Goal: Task Accomplishment & Management: Manage account settings

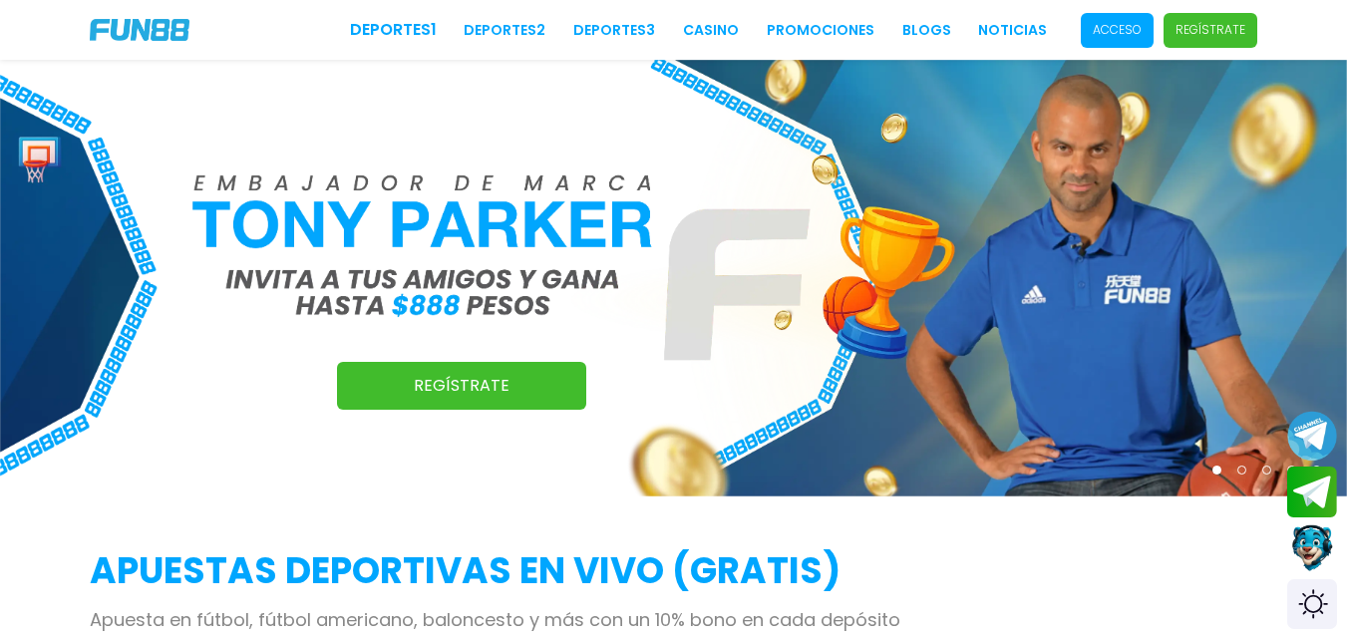
click at [1120, 24] on p "Acceso" at bounding box center [1117, 30] width 49 height 18
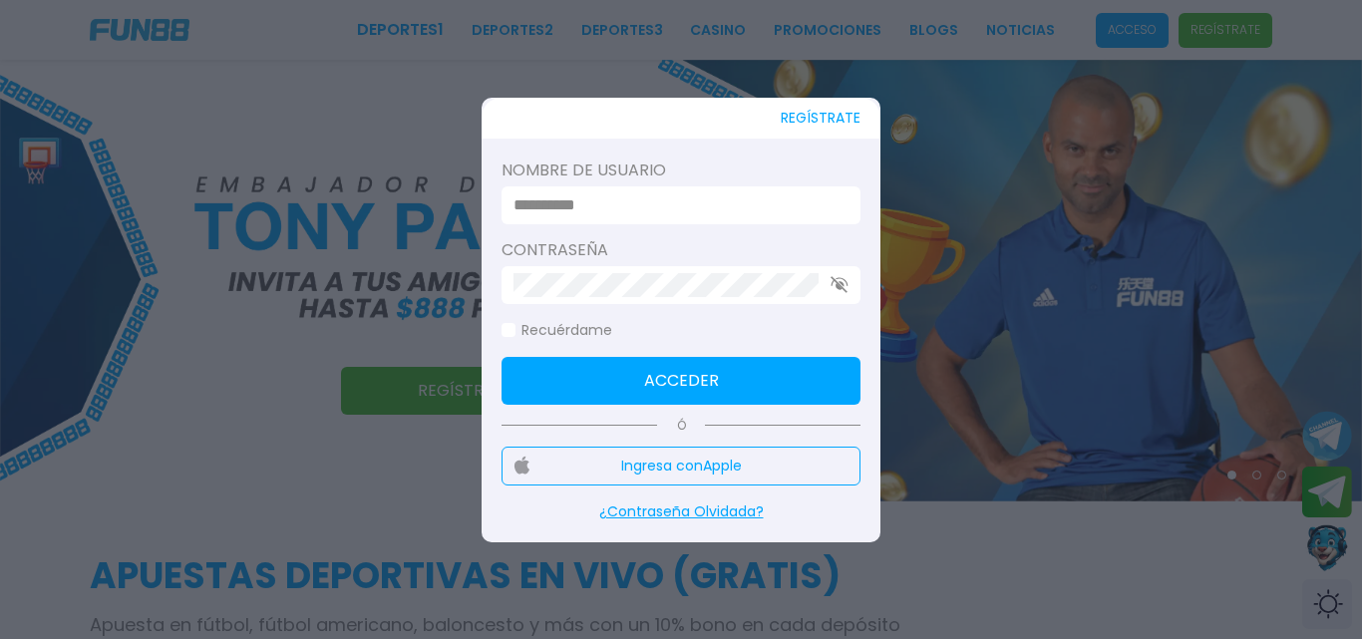
click at [571, 215] on input at bounding box center [674, 205] width 323 height 24
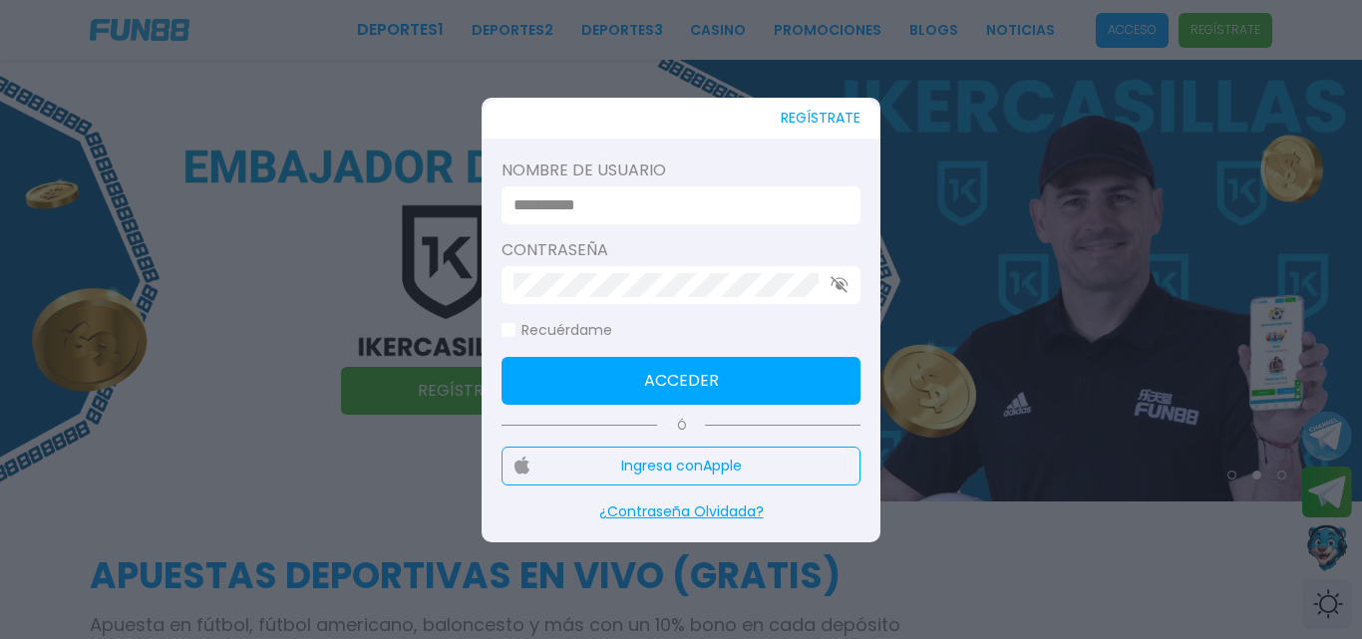
type input "**********"
click at [600, 257] on label "Contraseña" at bounding box center [680, 250] width 359 height 24
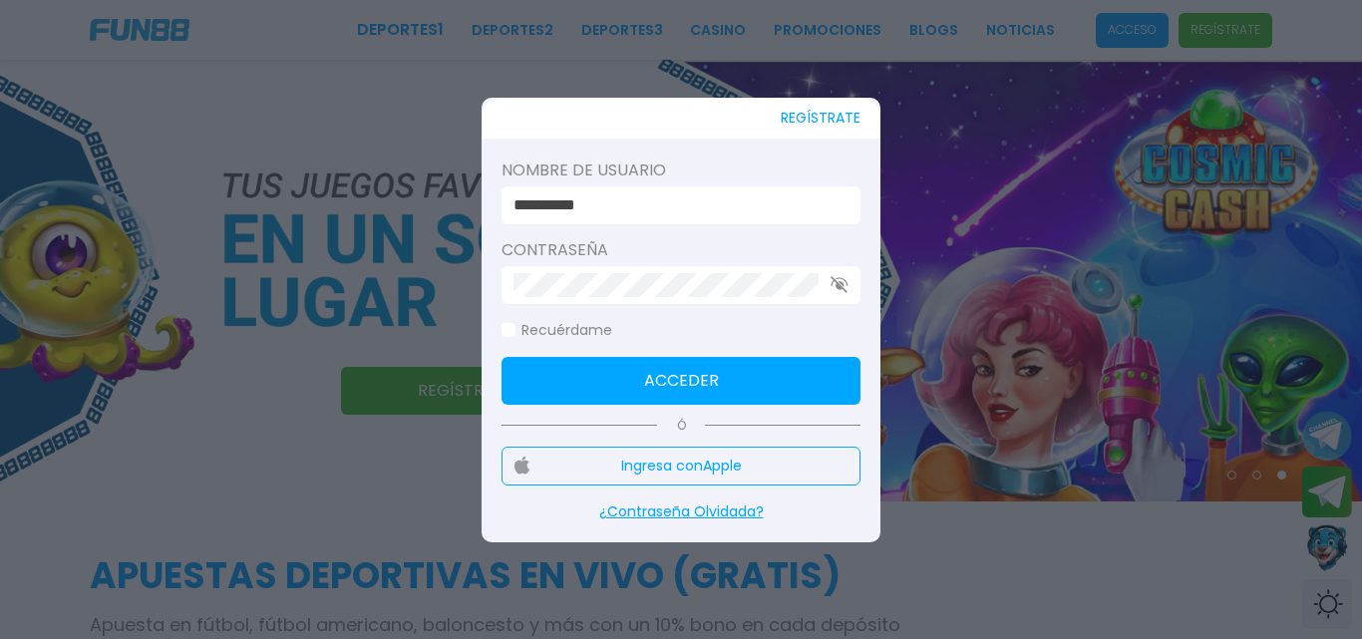
click at [649, 376] on button "Acceder" at bounding box center [680, 381] width 359 height 48
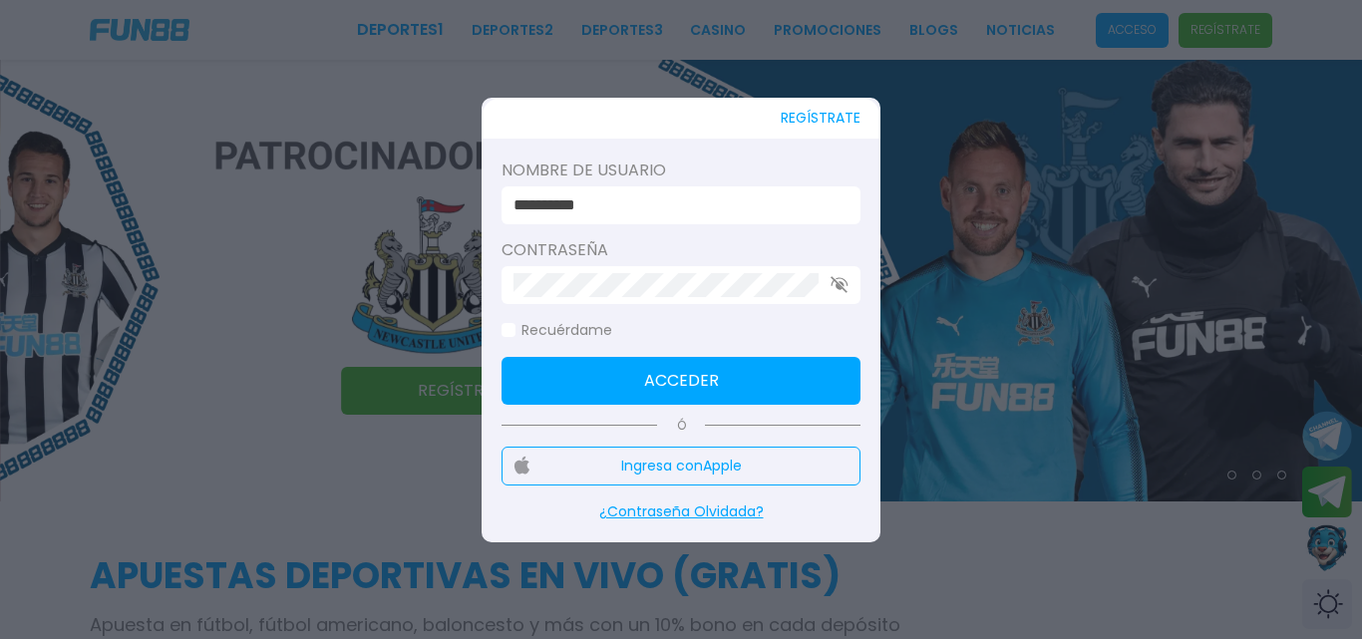
click at [720, 506] on p "¿Contraseña Olvidada?" at bounding box center [680, 511] width 359 height 21
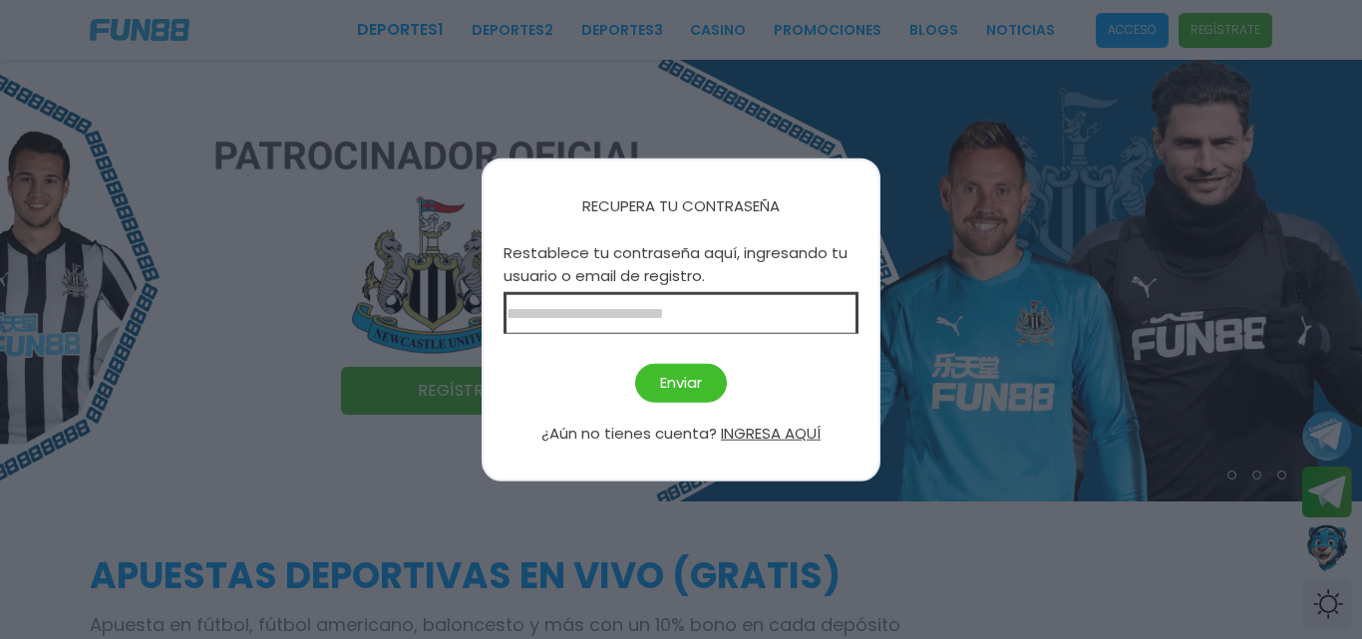
click at [677, 313] on input at bounding box center [680, 313] width 355 height 42
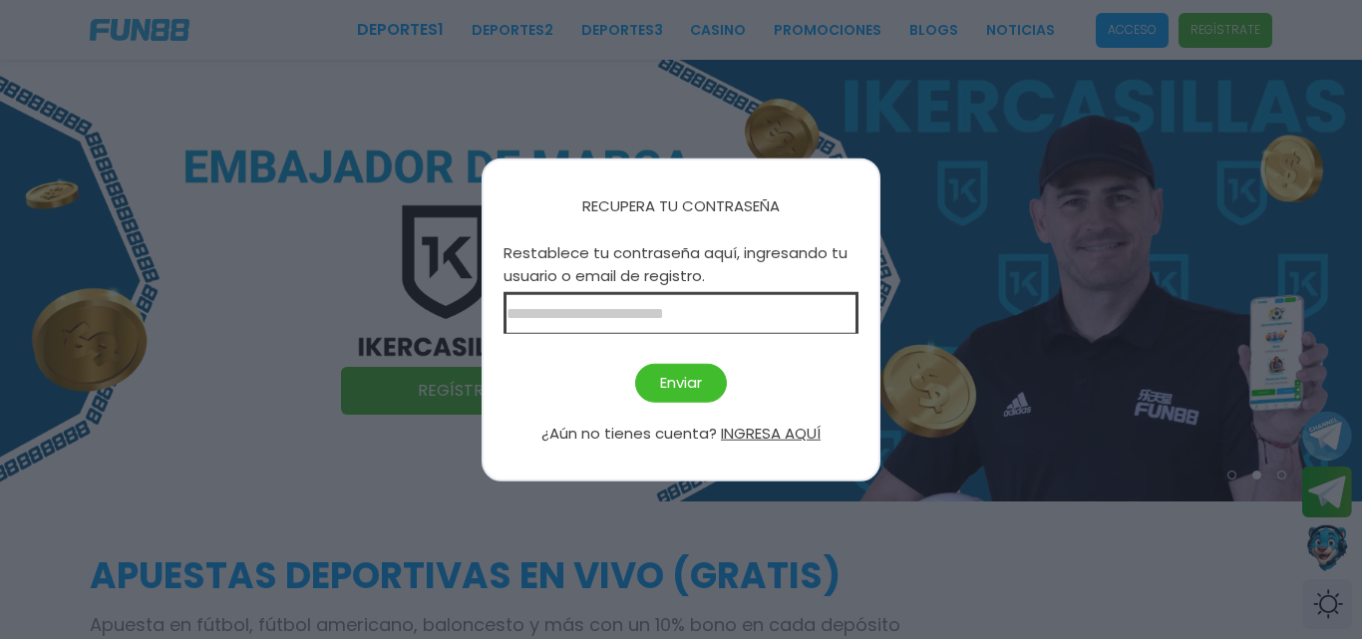
type input "**********"
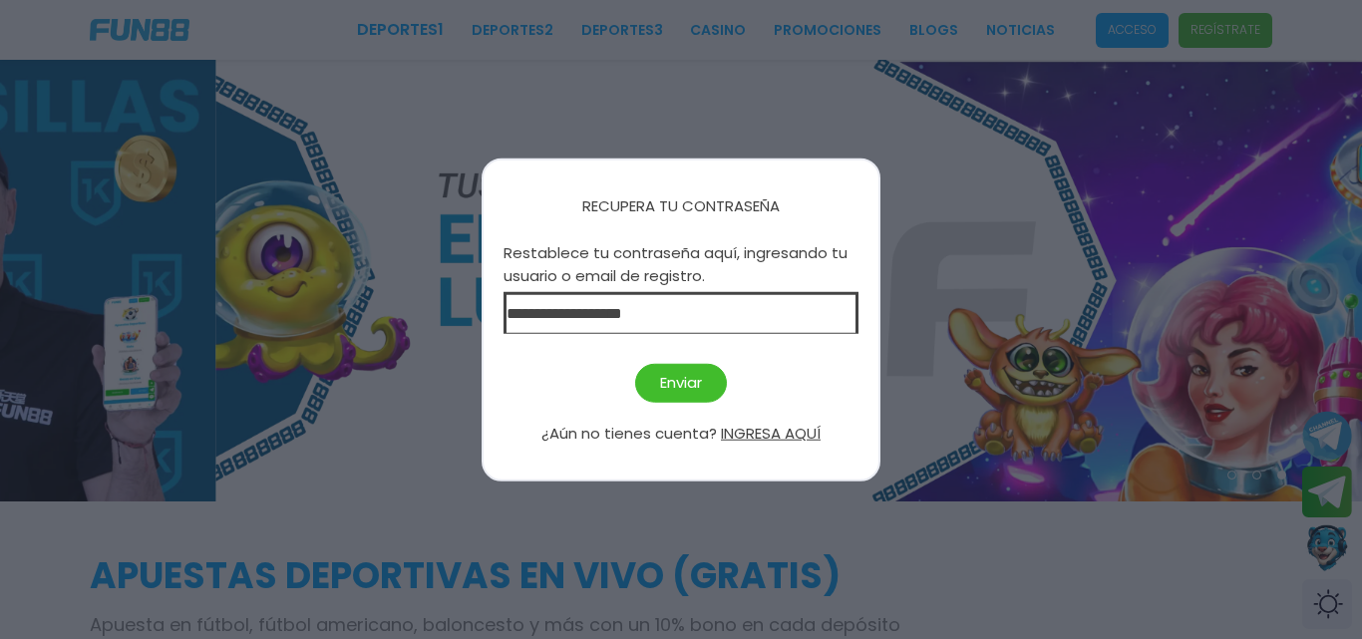
click at [694, 398] on button "Enviar" at bounding box center [681, 383] width 92 height 39
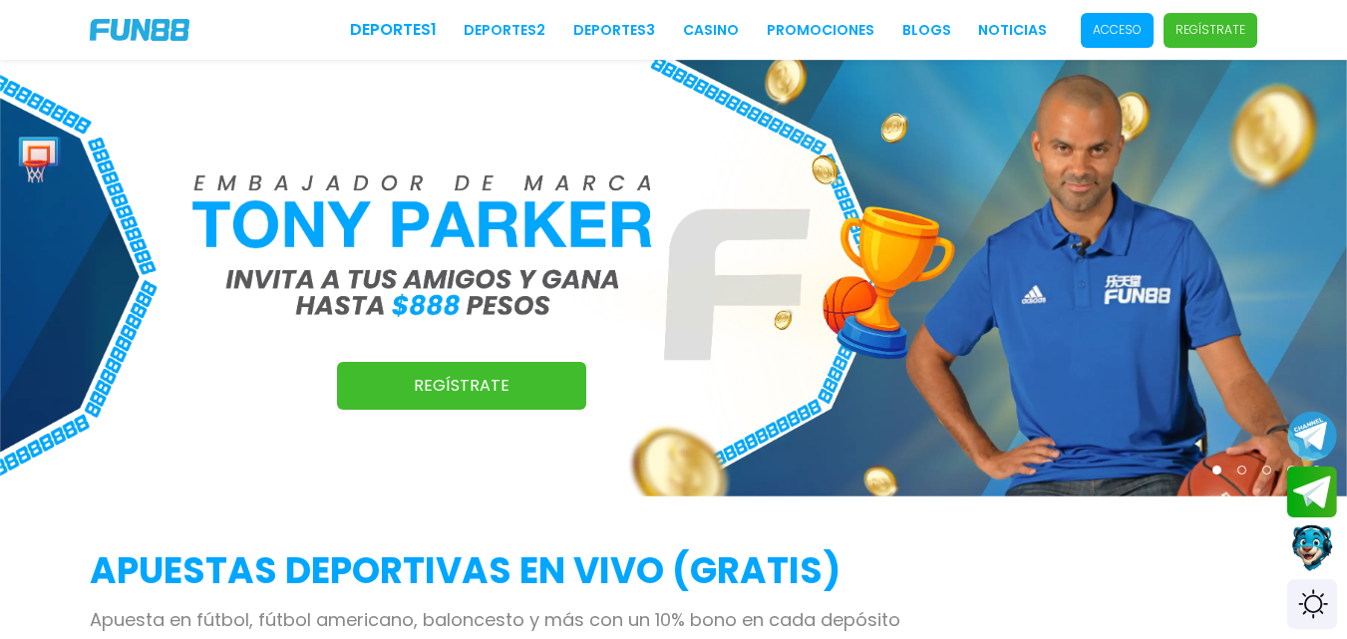
click at [1115, 49] on div "Deportes 1 Deportes 2 Deportes 3 CASINO Promociones BLOGS NOTICIAS Acceso Regís…" at bounding box center [673, 30] width 1347 height 60
click at [1110, 41] on span "Acceso" at bounding box center [1117, 30] width 73 height 35
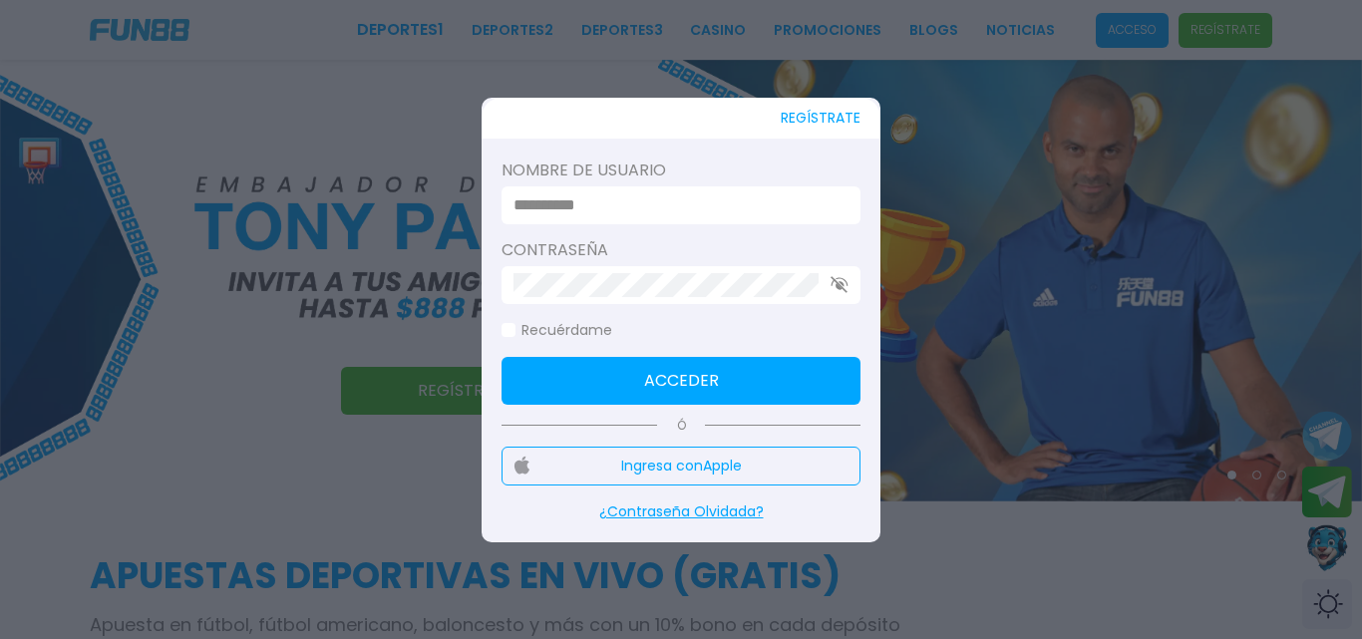
paste input "**********"
type input "**********"
click at [680, 385] on button "Acceder" at bounding box center [680, 381] width 359 height 48
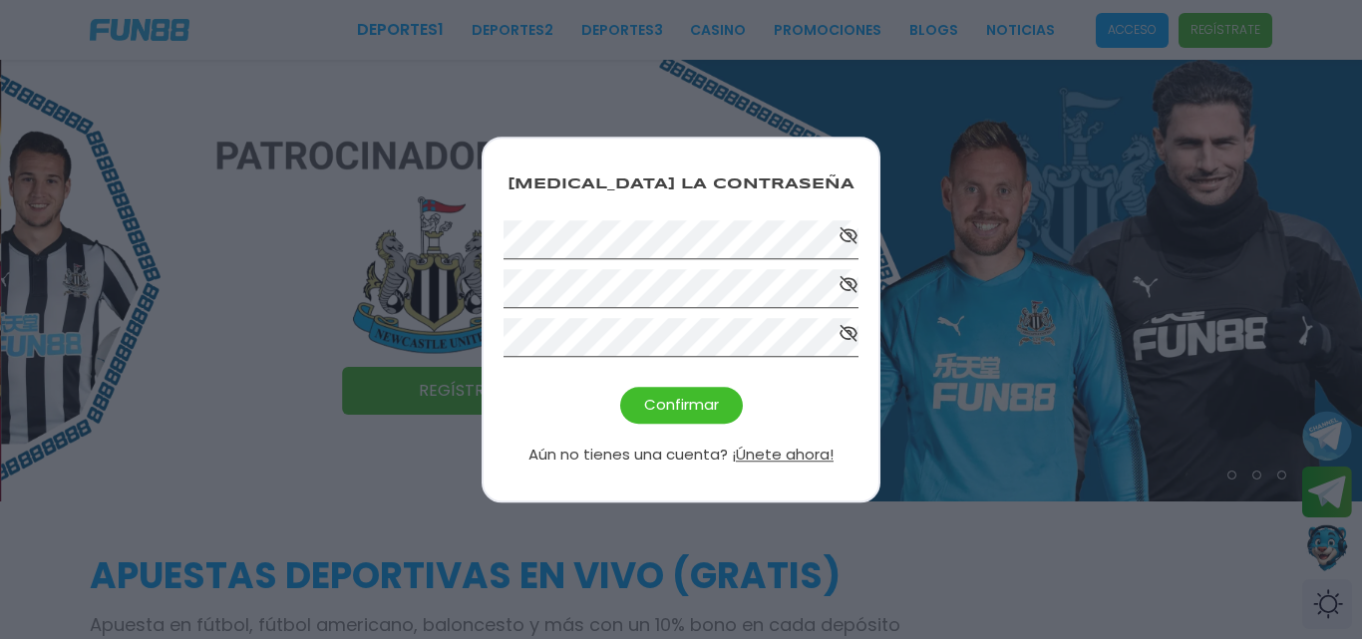
click at [847, 292] on icon at bounding box center [848, 284] width 20 height 20
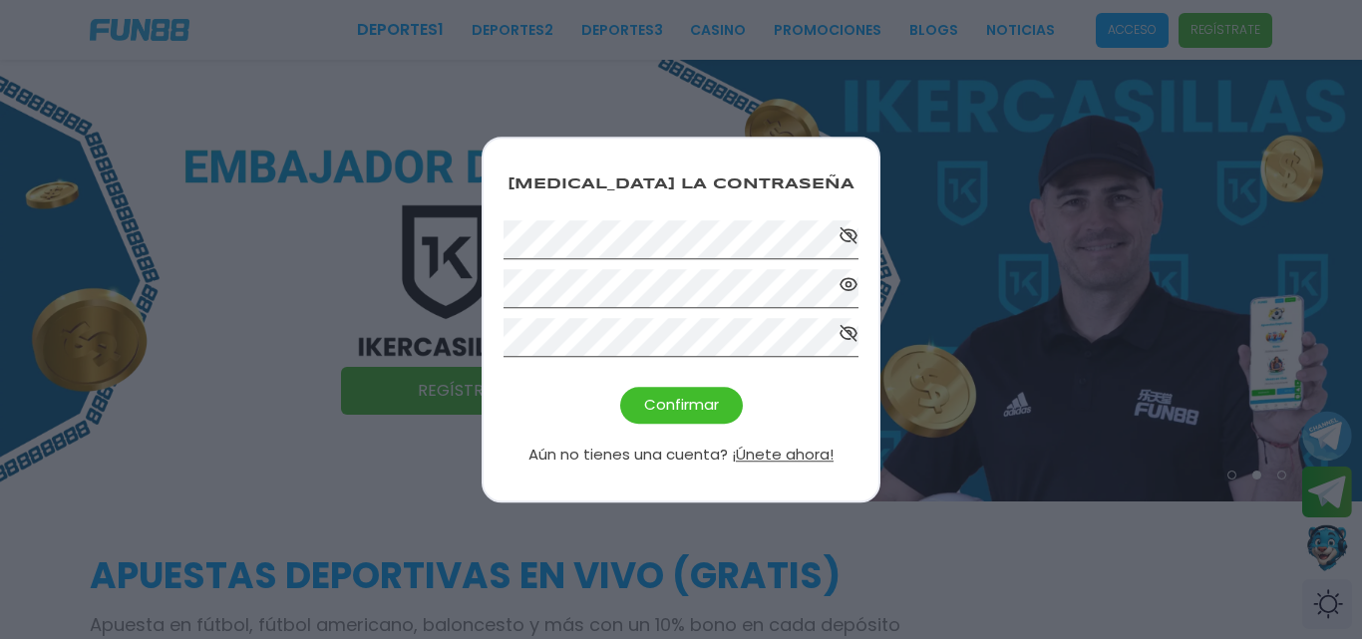
click at [859, 342] on div "[MEDICAL_DATA] la Contraseña Confirmar Aún no tienes una cuenta? ¡Únete ahora!" at bounding box center [681, 320] width 399 height 367
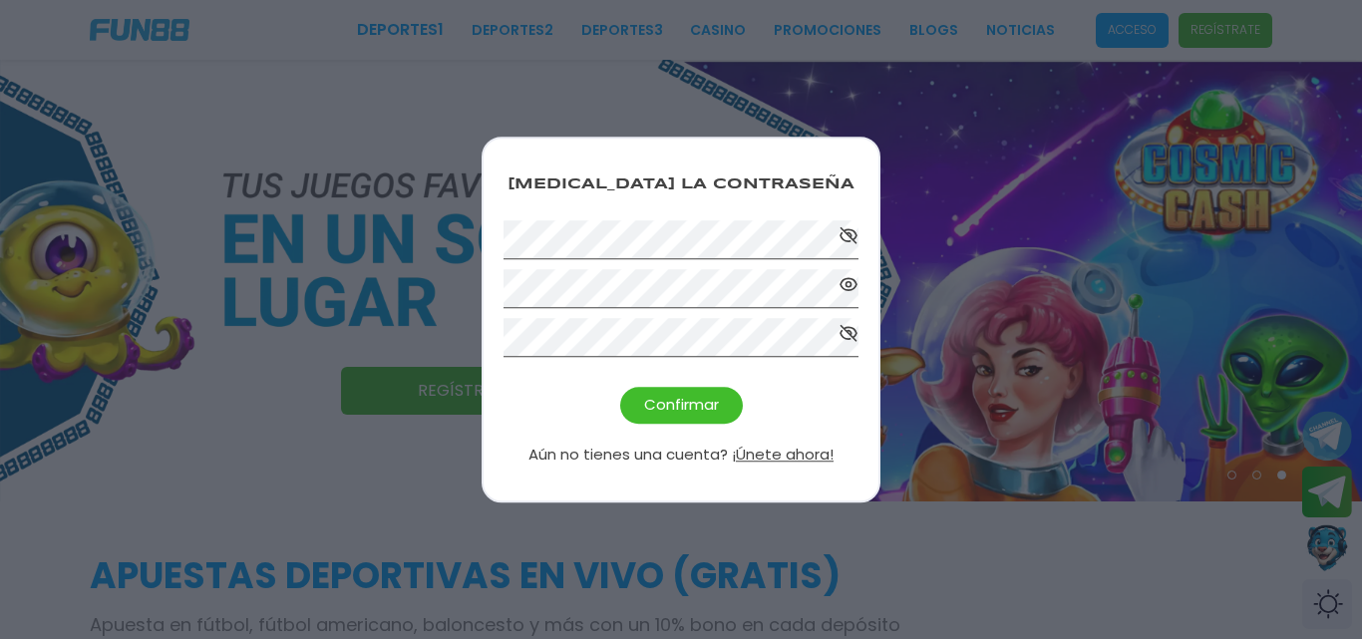
click at [847, 335] on icon at bounding box center [848, 333] width 20 height 20
click at [657, 403] on button "Confirmar" at bounding box center [681, 405] width 123 height 37
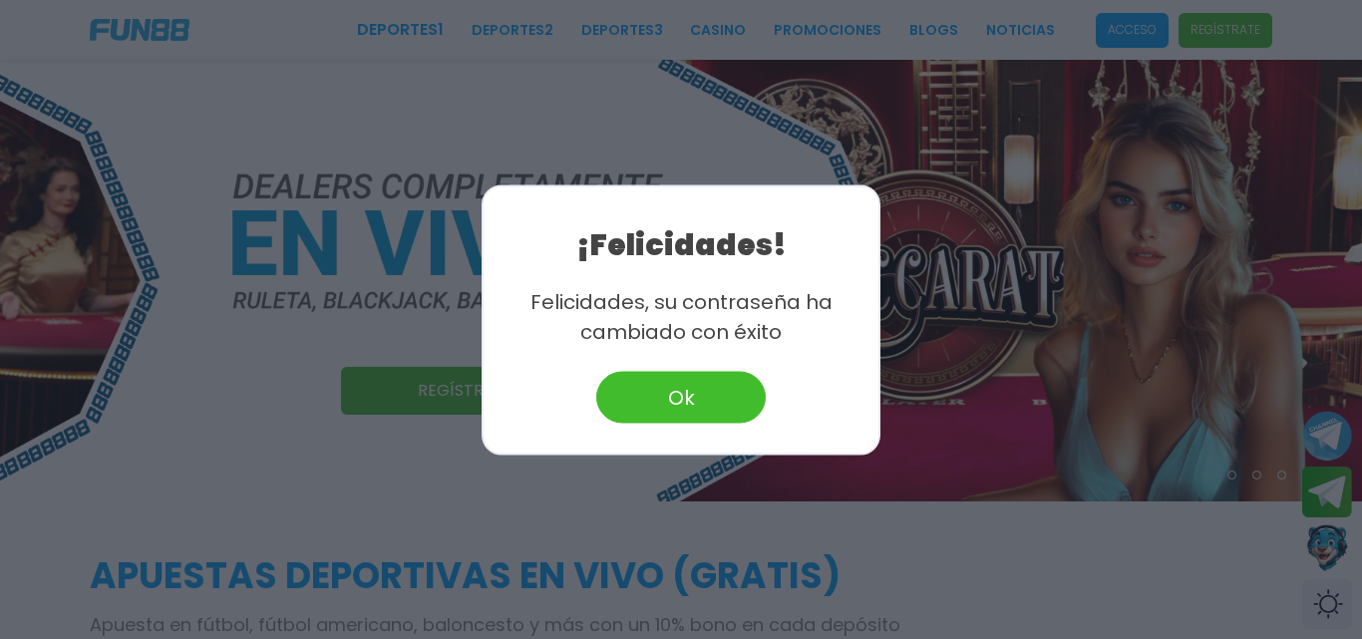
click at [730, 415] on button "Ok" at bounding box center [680, 397] width 169 height 52
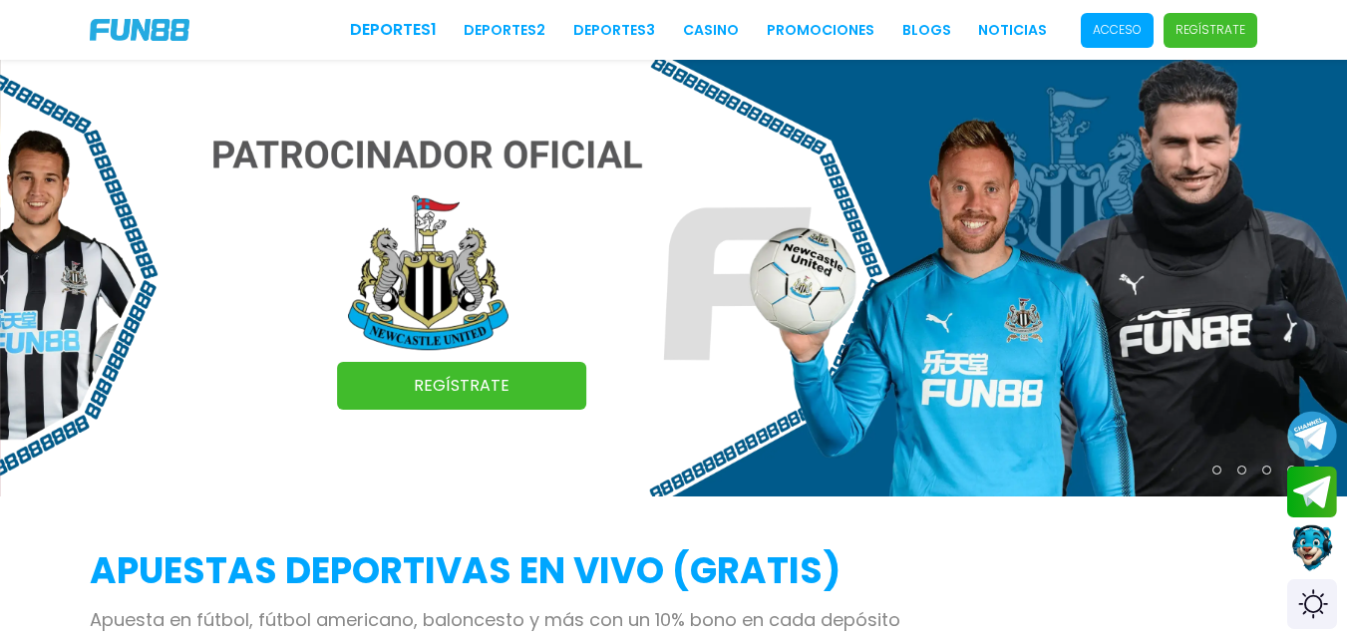
click at [1132, 18] on span "Acceso" at bounding box center [1117, 30] width 73 height 35
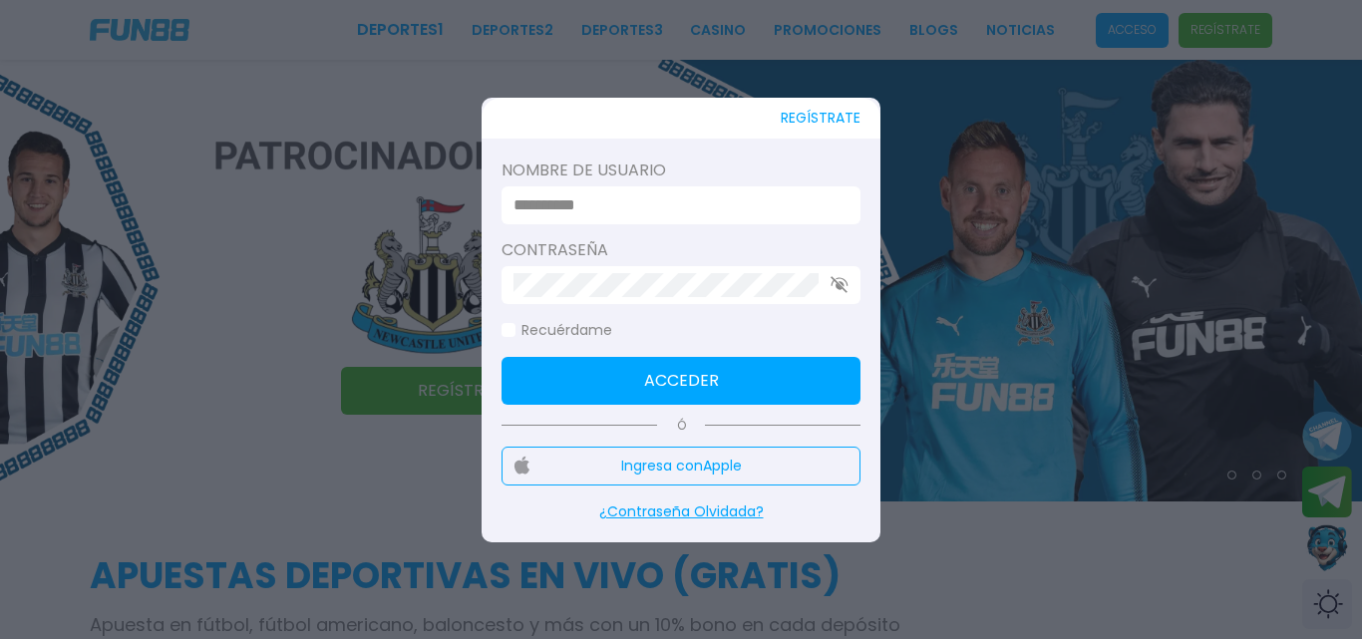
click at [645, 185] on div "Nombre de usuario" at bounding box center [680, 192] width 359 height 66
click at [630, 219] on div at bounding box center [680, 205] width 359 height 38
click at [632, 208] on input at bounding box center [674, 205] width 323 height 24
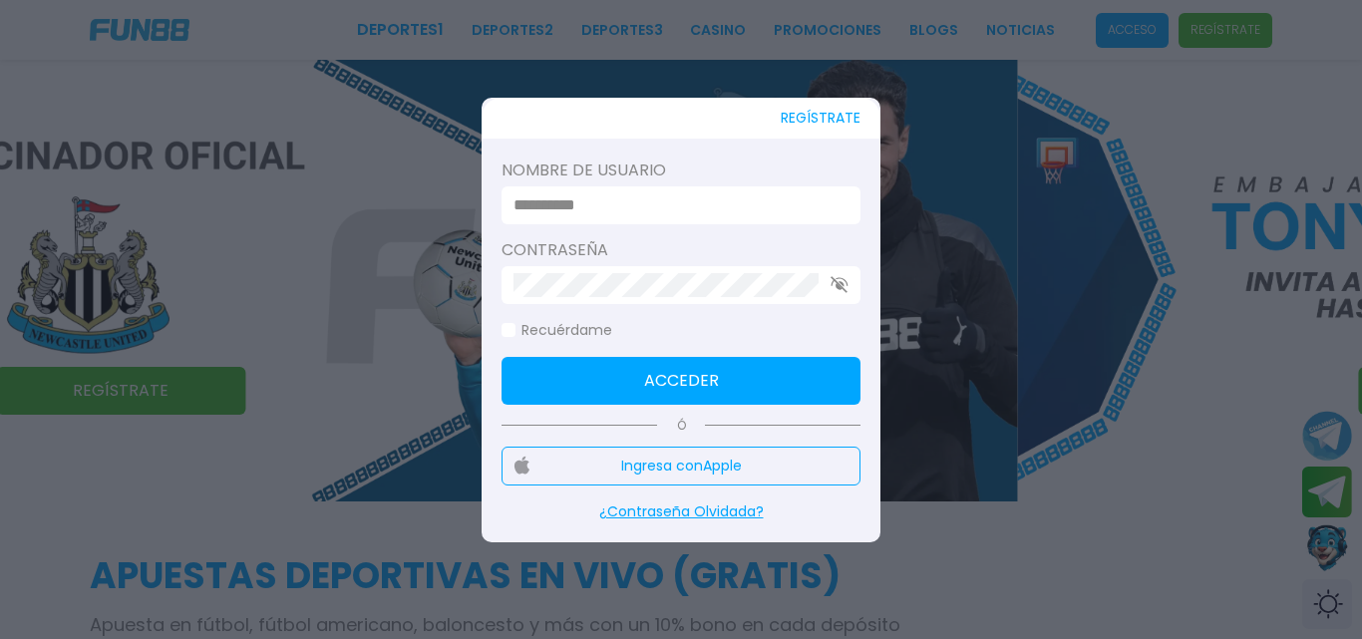
type input "**********"
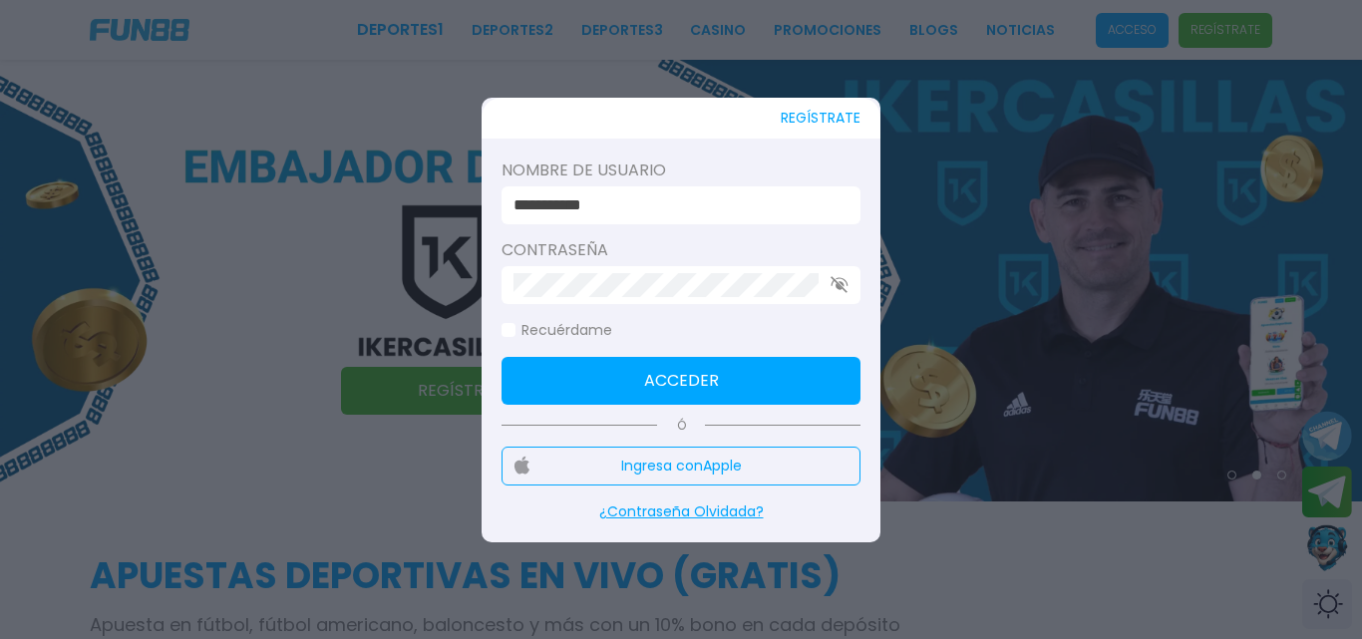
click button "Acceder" at bounding box center [680, 381] width 359 height 48
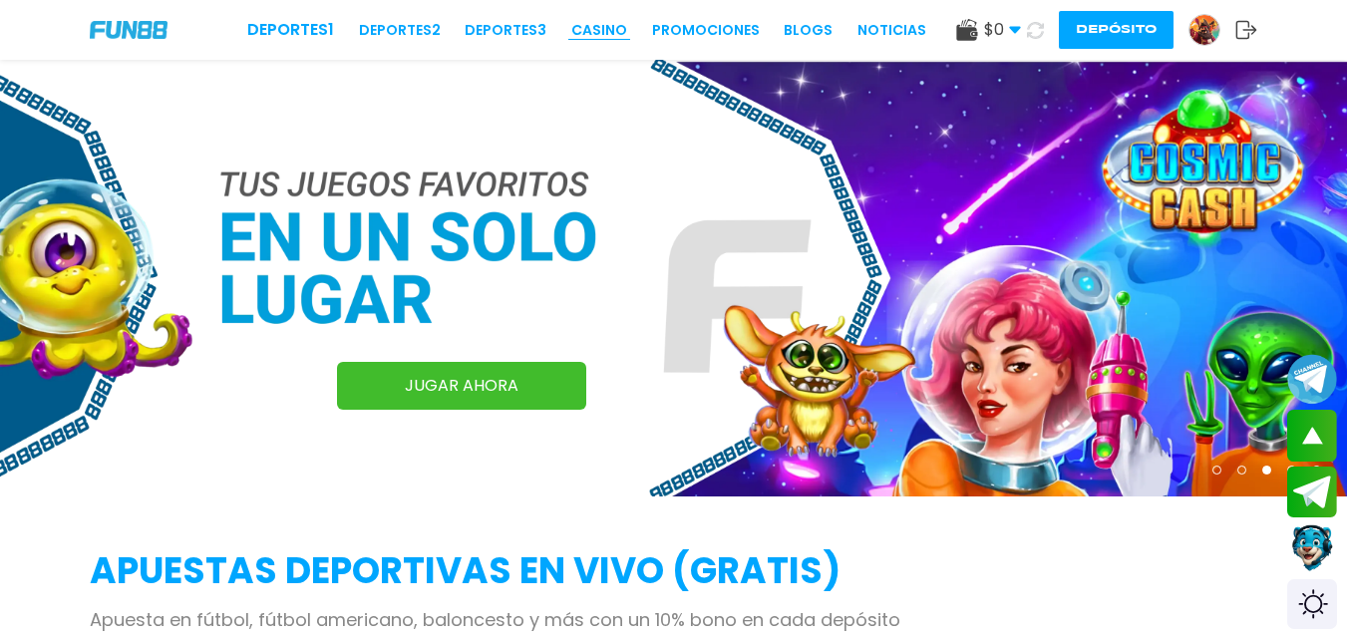
click at [605, 34] on link "CASINO" at bounding box center [599, 30] width 56 height 21
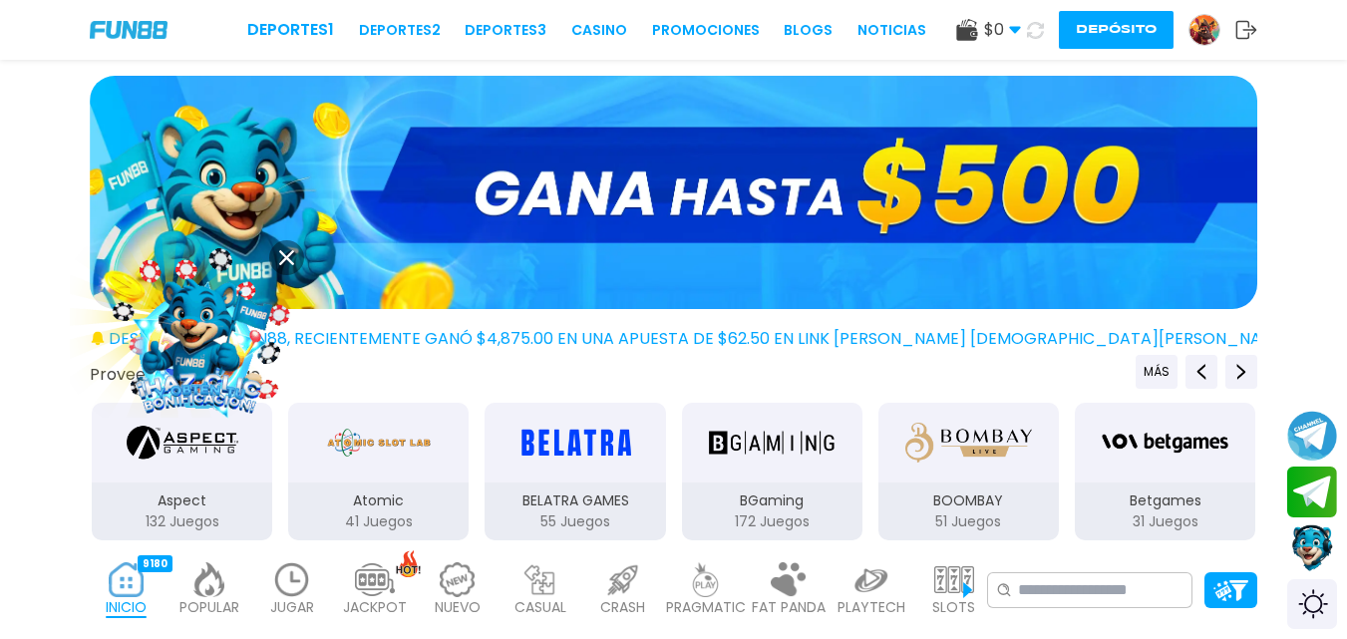
click at [190, 324] on img at bounding box center [200, 340] width 194 height 194
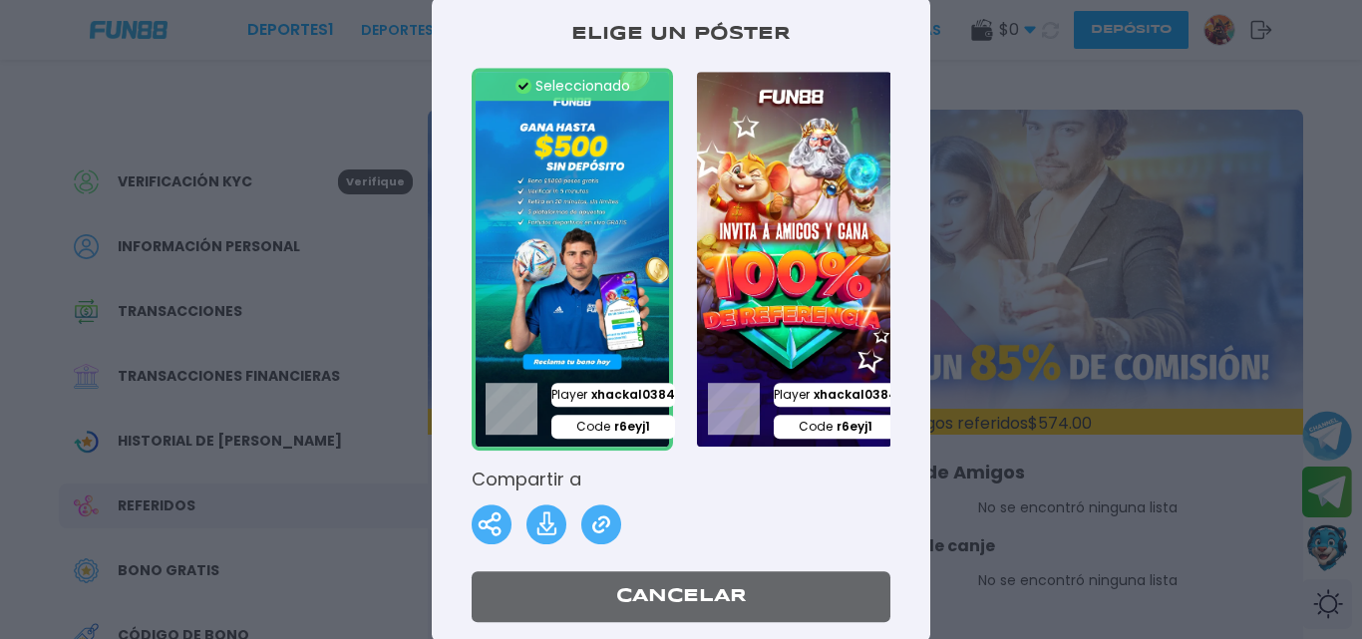
click at [495, 521] on img at bounding box center [492, 524] width 40 height 40
click at [560, 521] on img at bounding box center [546, 524] width 40 height 40
click at [604, 528] on img at bounding box center [601, 524] width 40 height 40
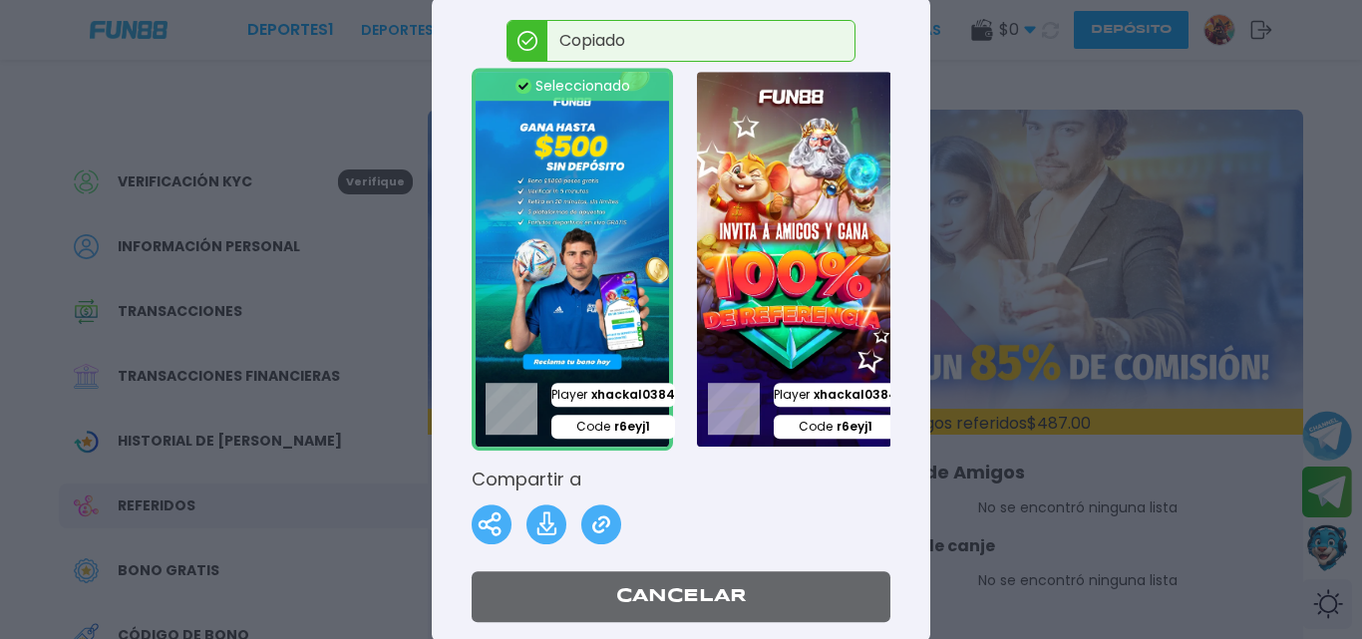
click at [604, 528] on img at bounding box center [601, 524] width 40 height 40
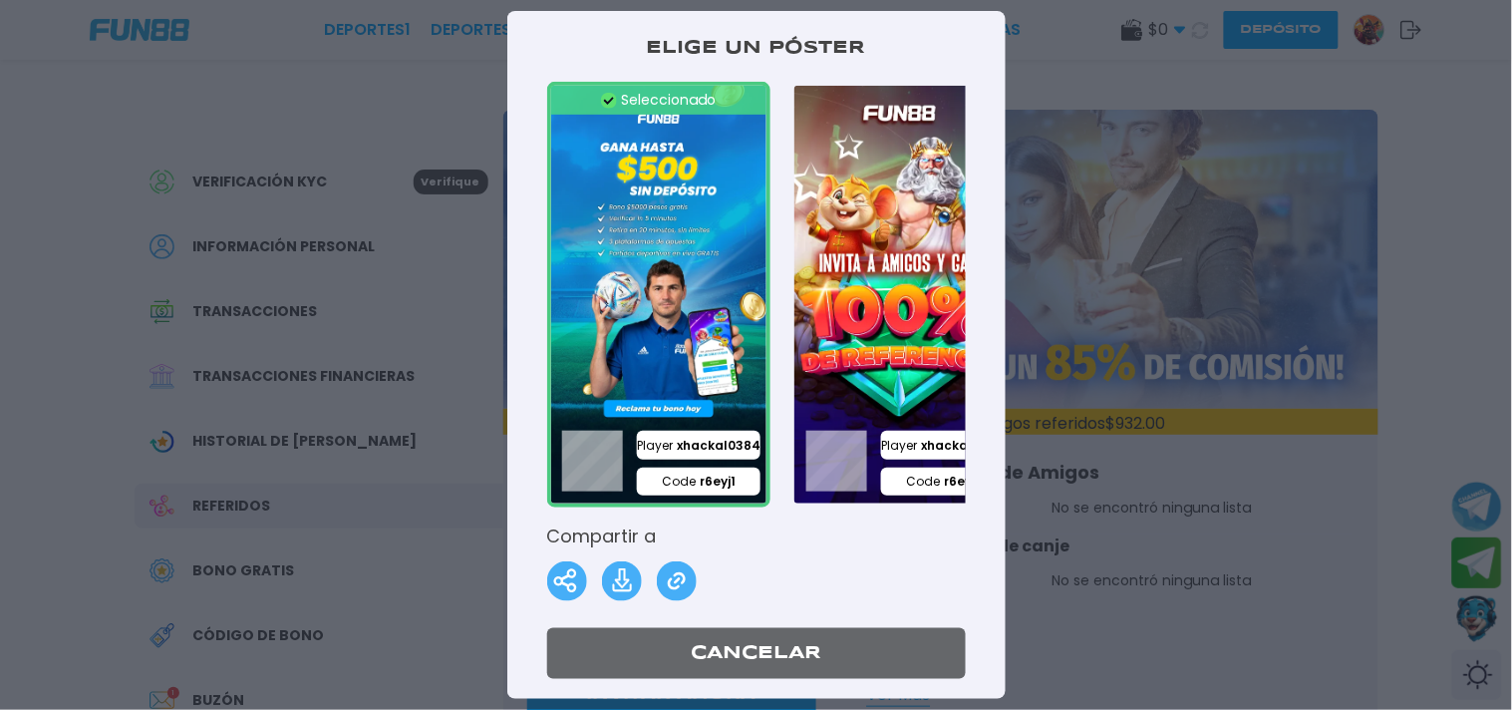
drag, startPoint x: 1338, startPoint y: 1, endPoint x: 949, endPoint y: 530, distance: 656.8
click at [949, 530] on p "Compartir a" at bounding box center [756, 535] width 419 height 27
click at [676, 266] on img at bounding box center [659, 295] width 224 height 426
click at [865, 324] on img at bounding box center [903, 295] width 224 height 426
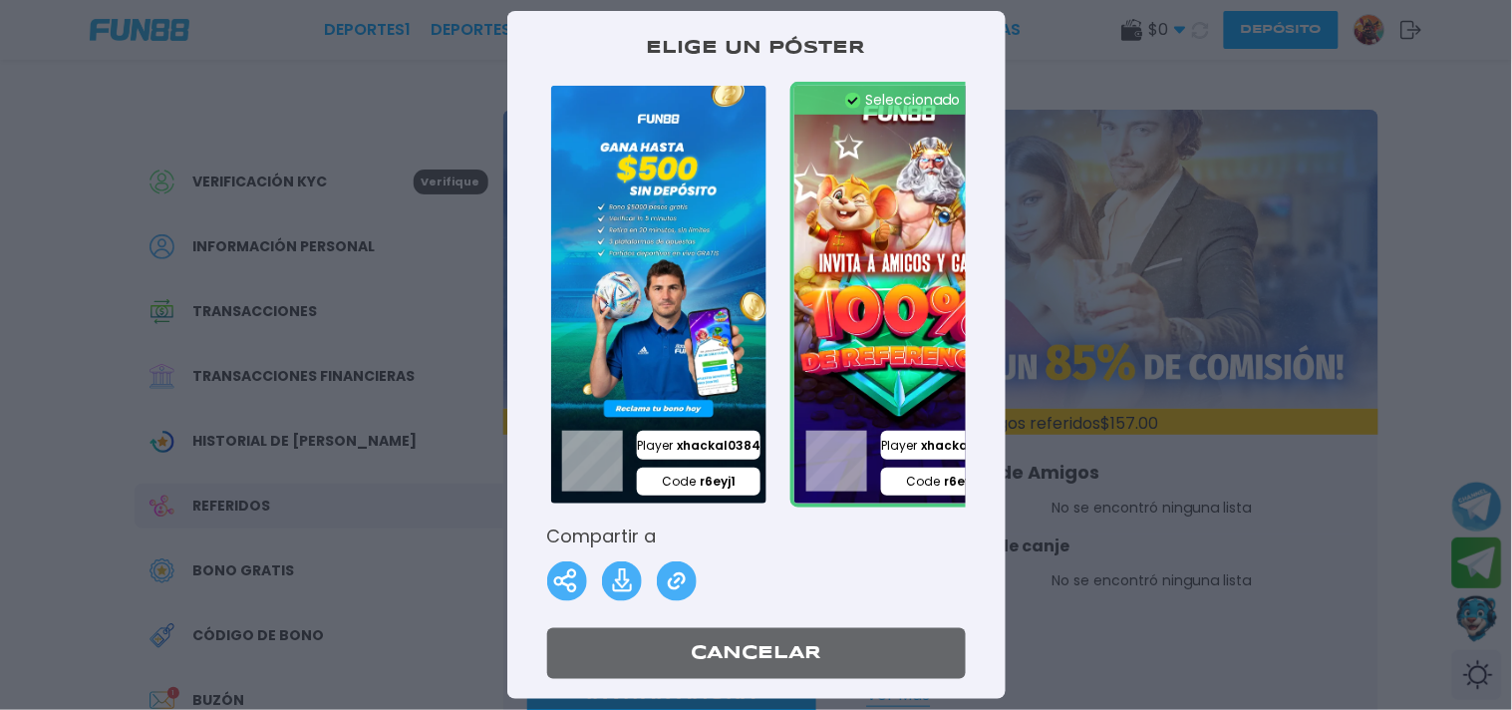
click at [656, 181] on img at bounding box center [659, 295] width 224 height 426
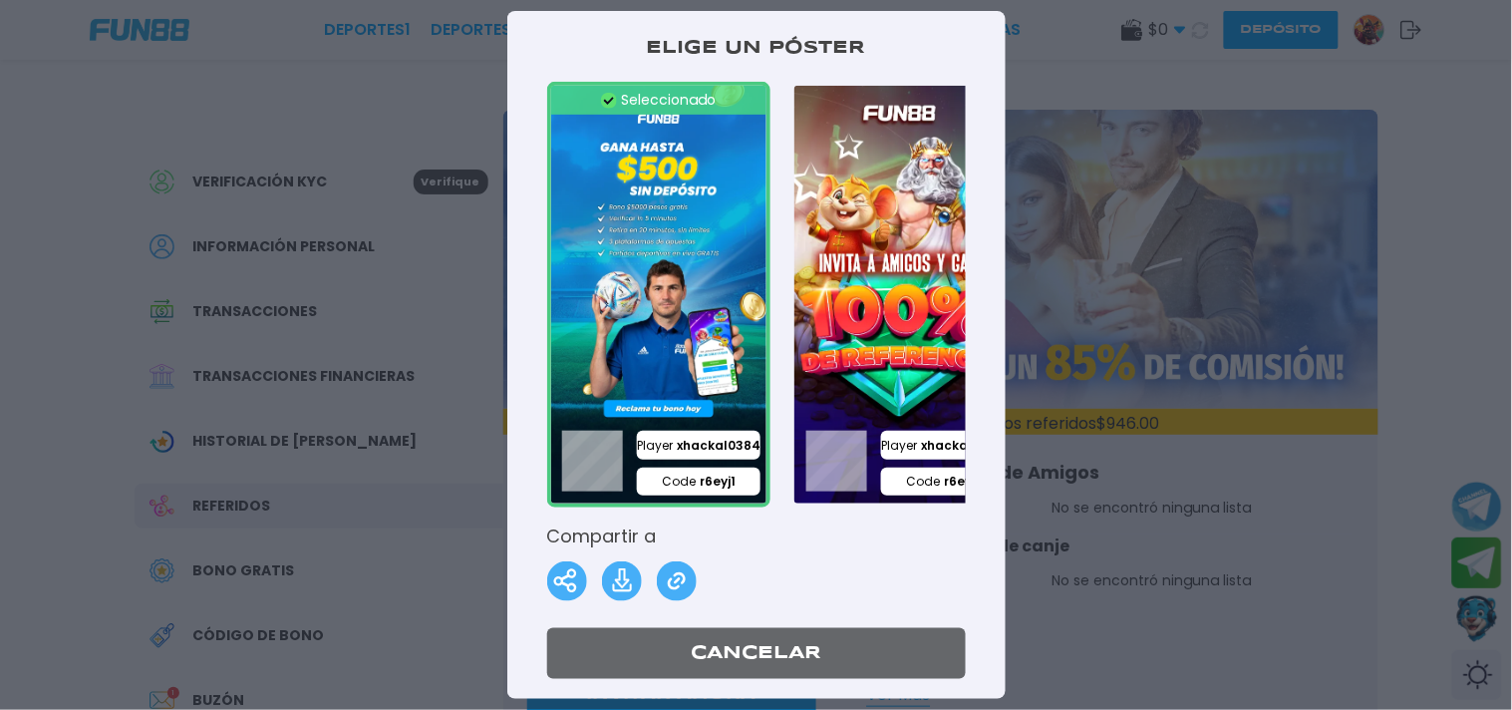
click at [795, 638] on button "Cancelar" at bounding box center [756, 653] width 419 height 51
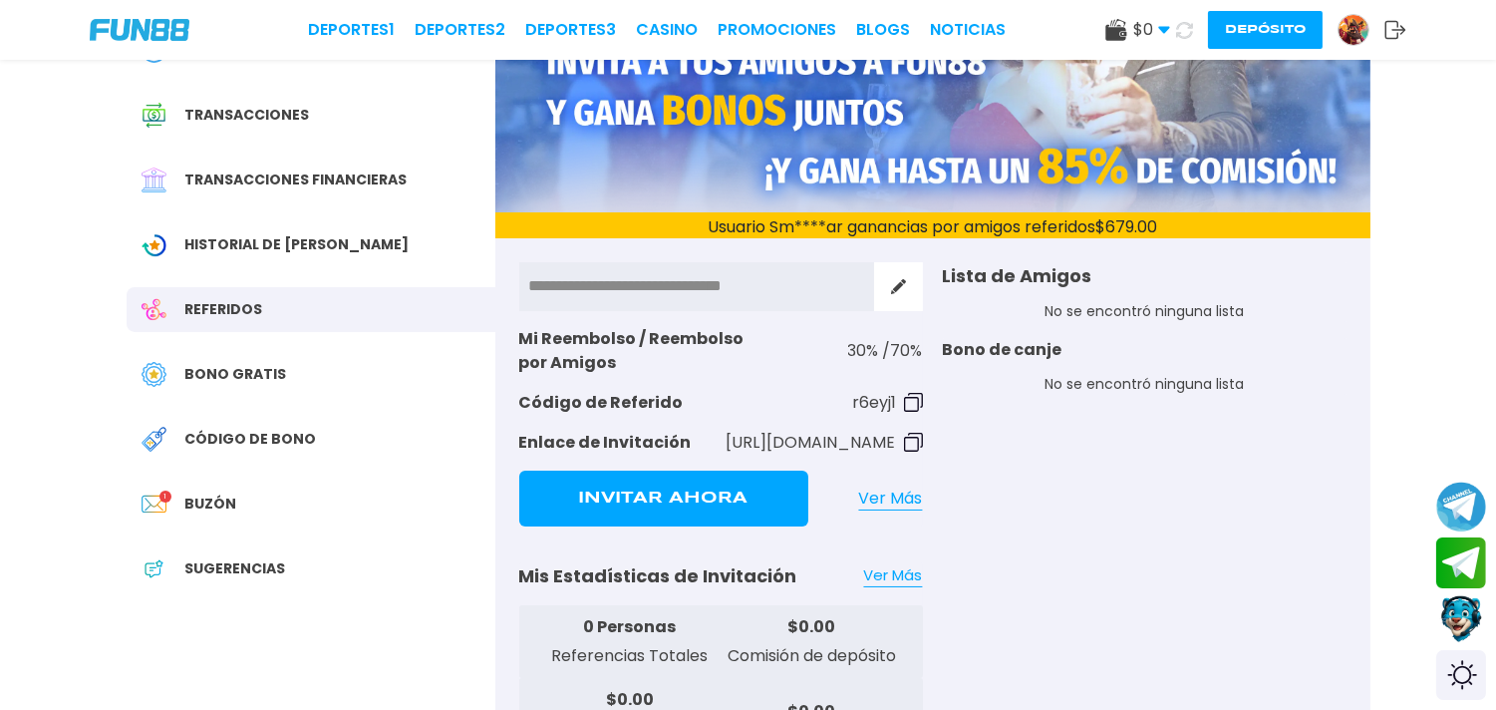
scroll to position [195, 0]
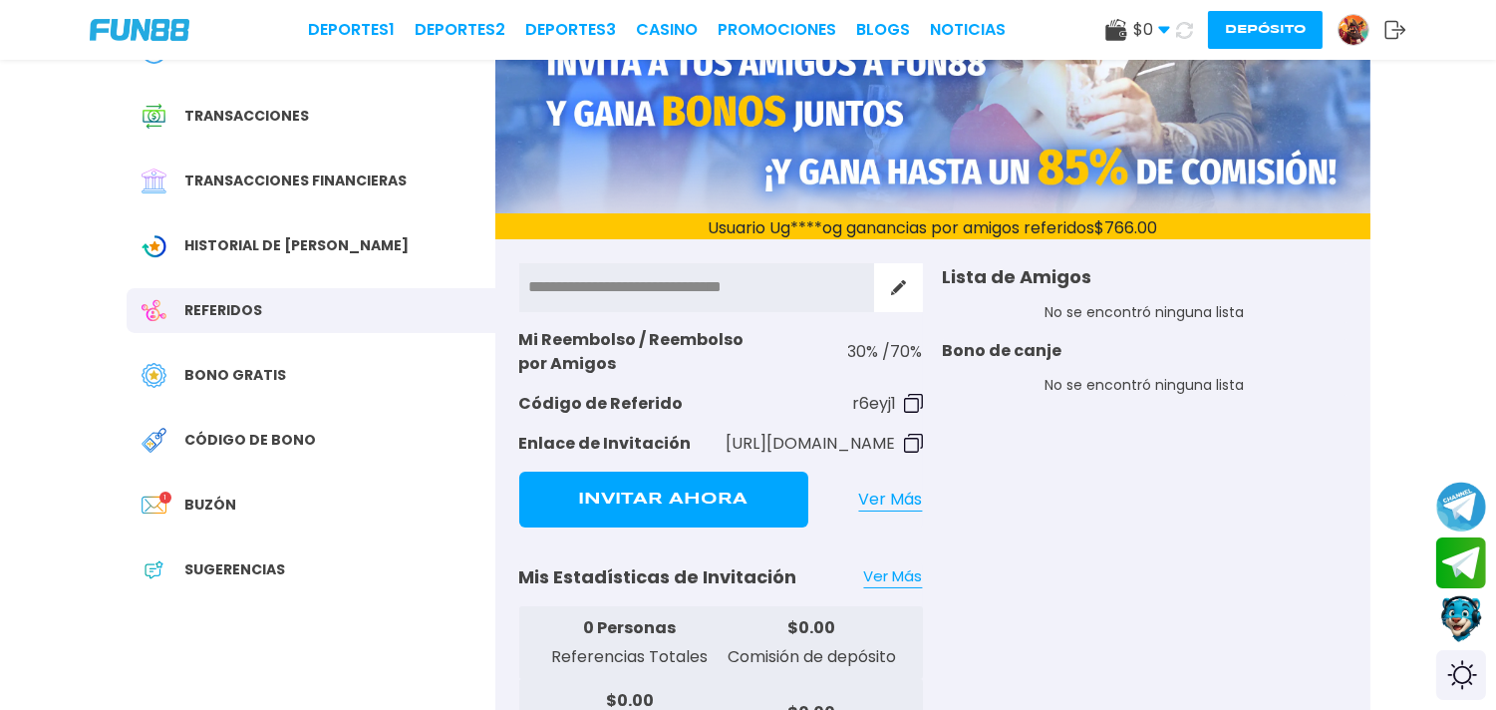
click at [251, 373] on span "Bono Gratis" at bounding box center [236, 375] width 102 height 21
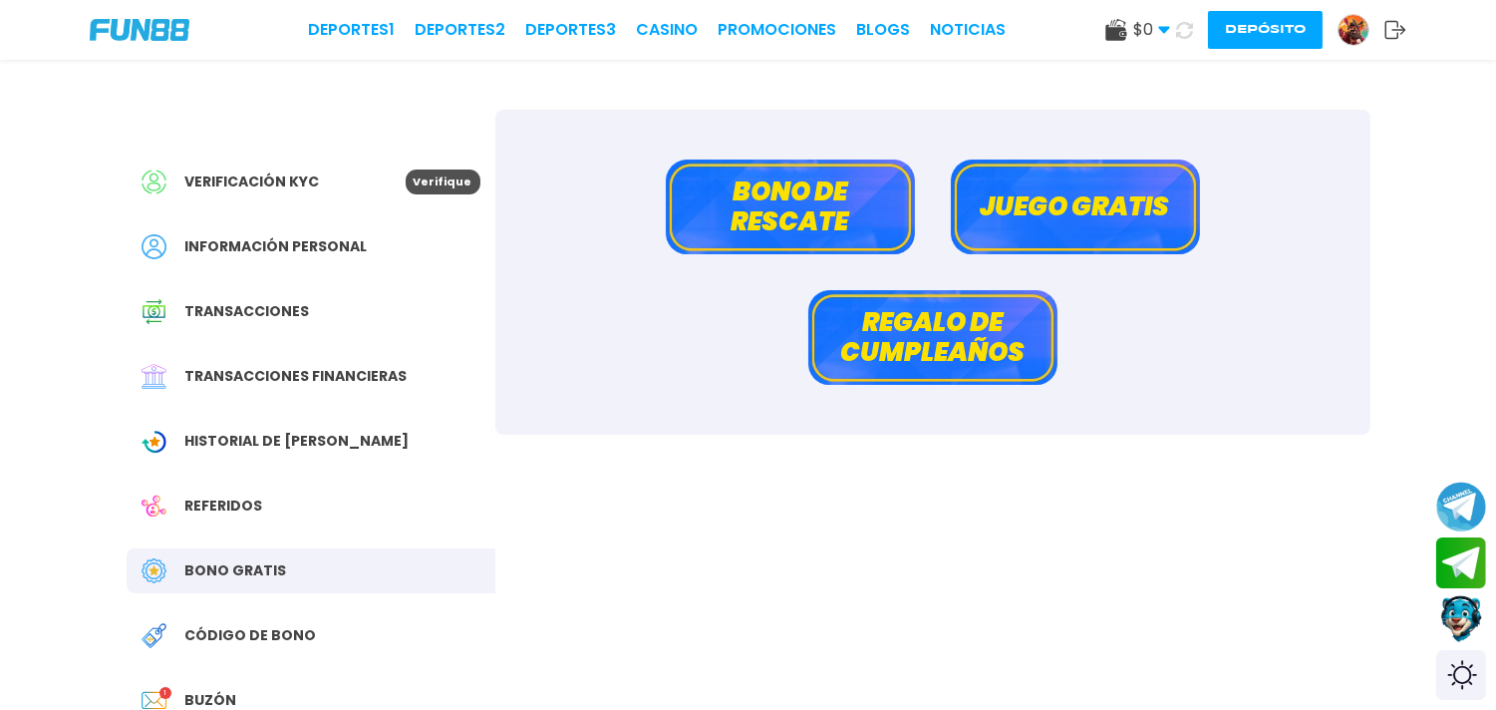
click at [1039, 184] on button "Juego gratis" at bounding box center [1075, 207] width 249 height 95
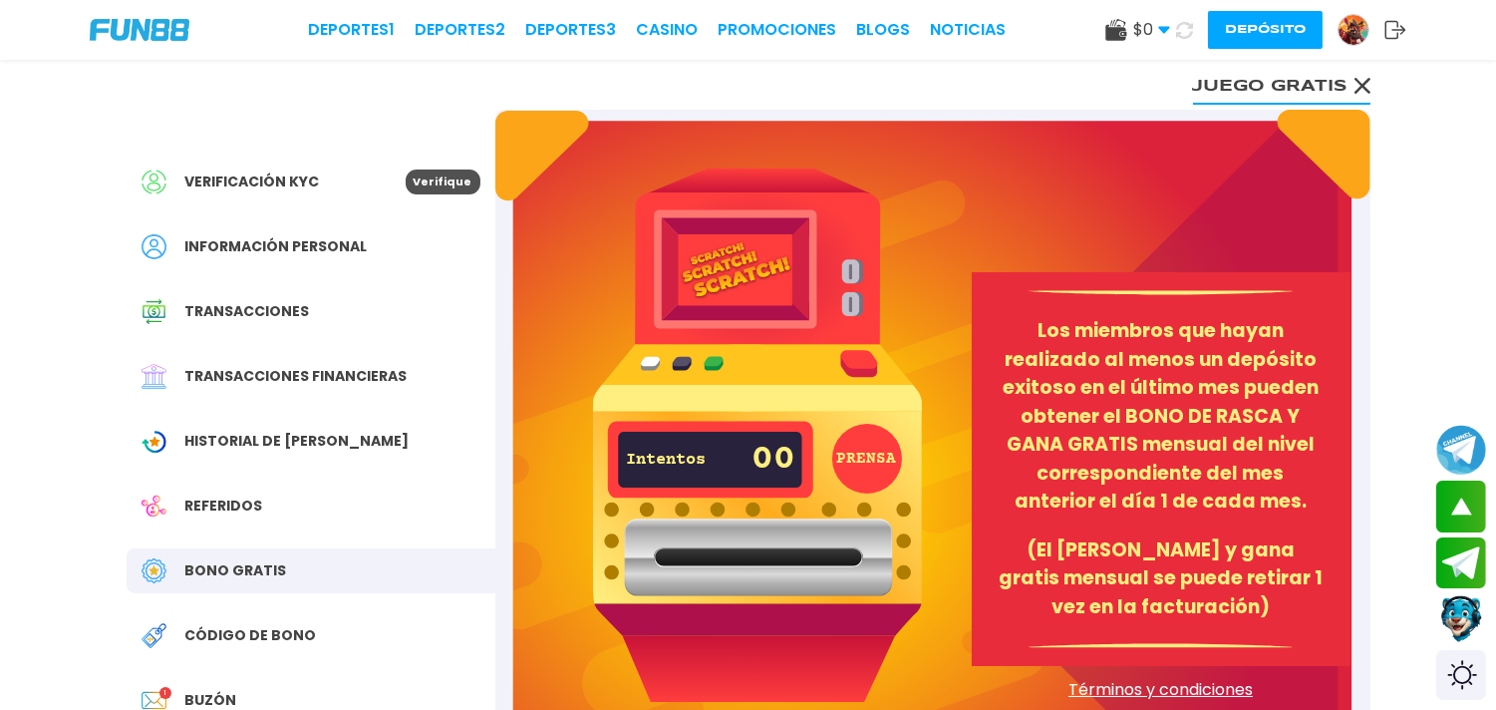
click at [286, 446] on span "Historial de [PERSON_NAME]" at bounding box center [297, 441] width 224 height 21
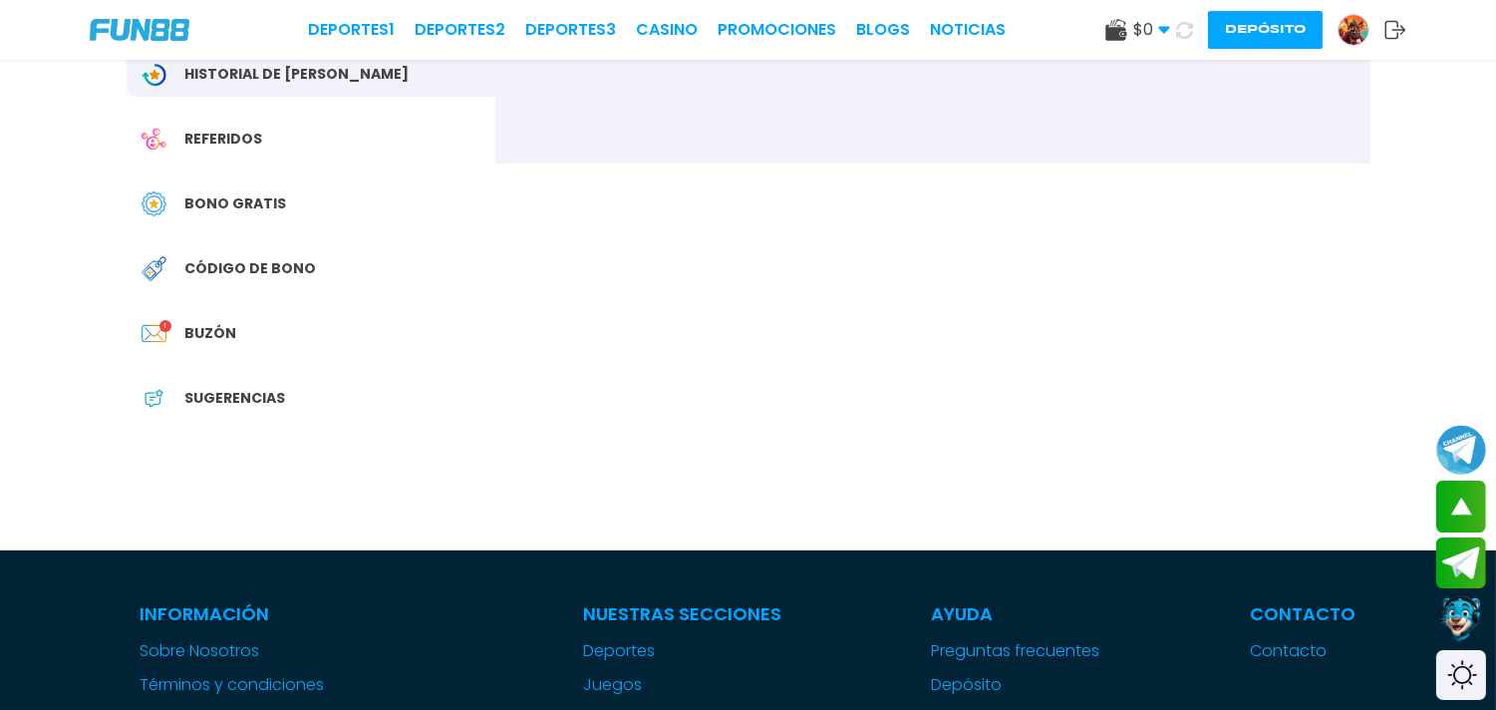
scroll to position [209, 0]
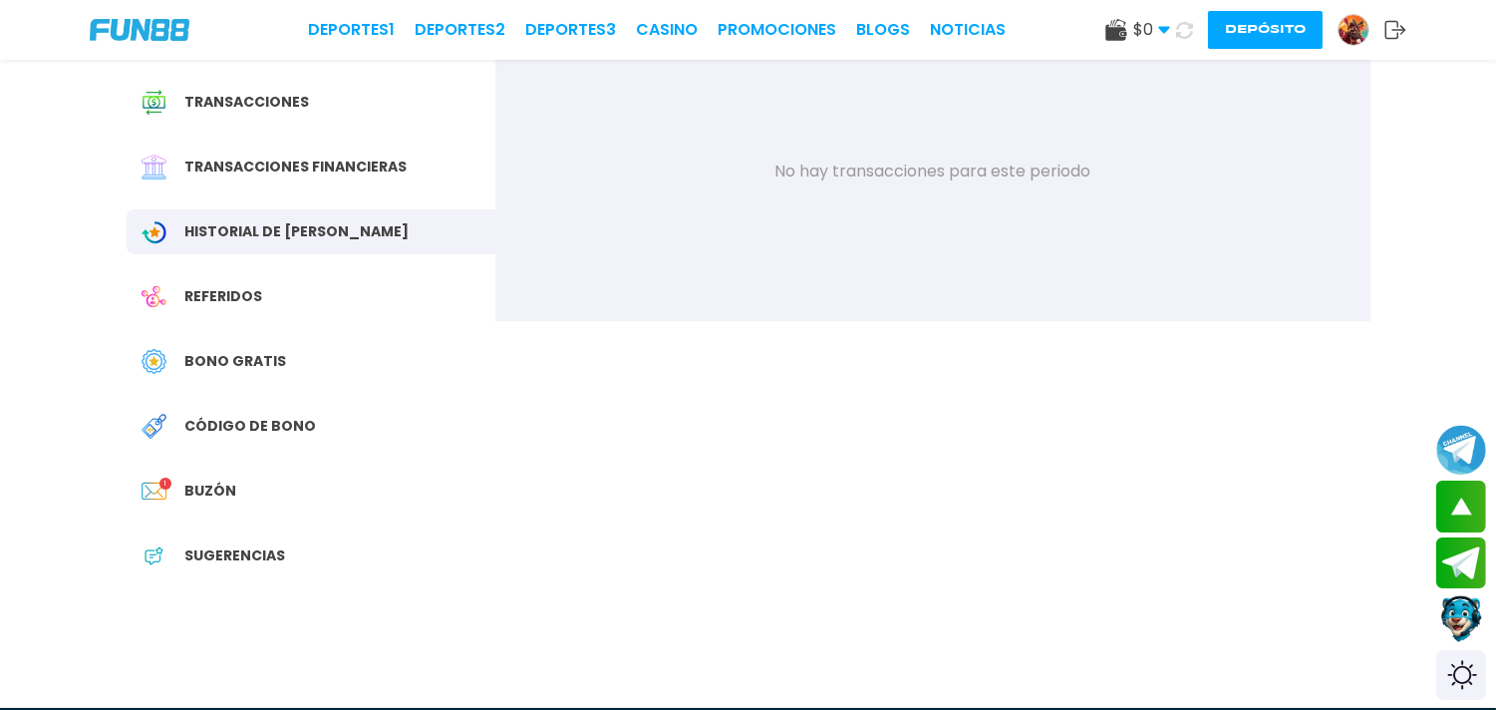
click at [246, 485] on div "Buzón 1" at bounding box center [311, 491] width 369 height 45
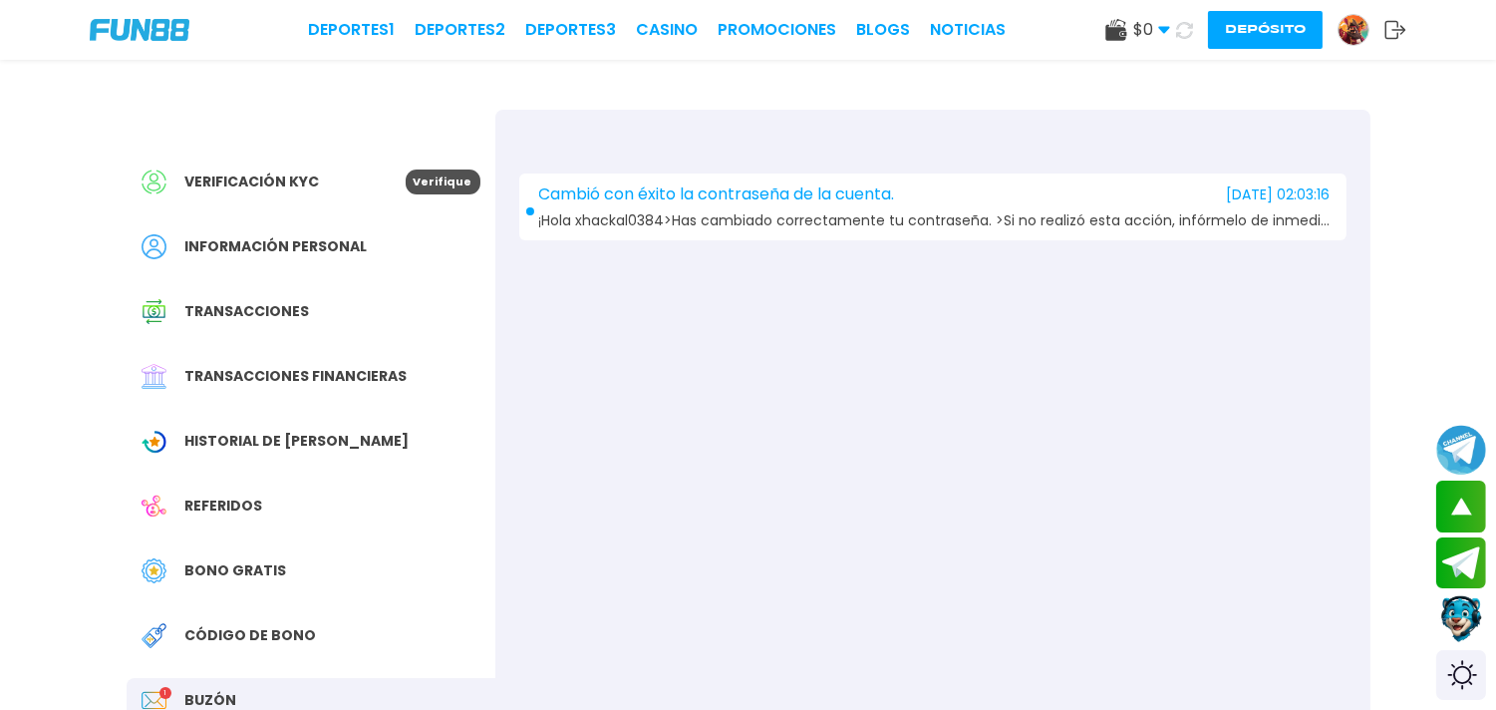
click at [251, 638] on div "Código de bono" at bounding box center [311, 635] width 369 height 45
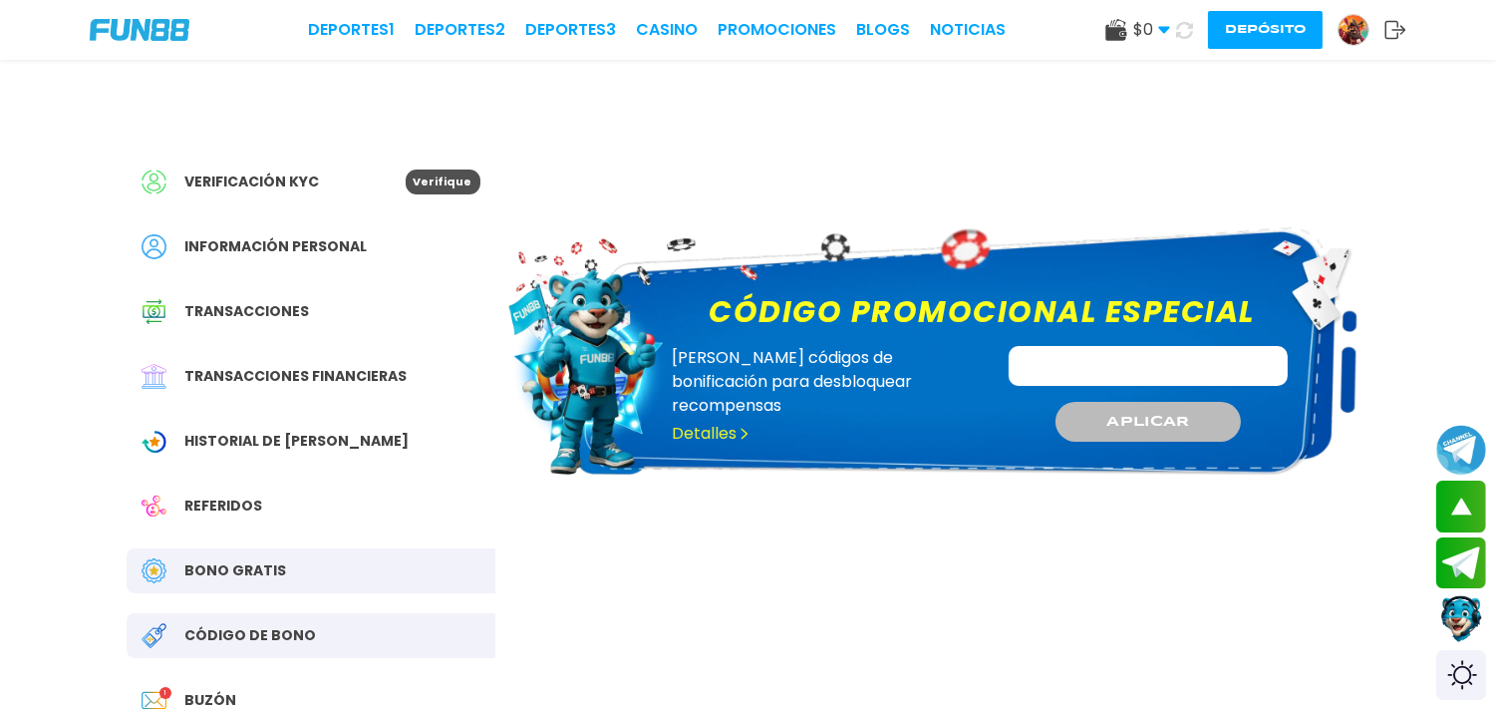
click at [1084, 360] on input "Código promocional especial" at bounding box center [1148, 366] width 279 height 40
paste input "**********"
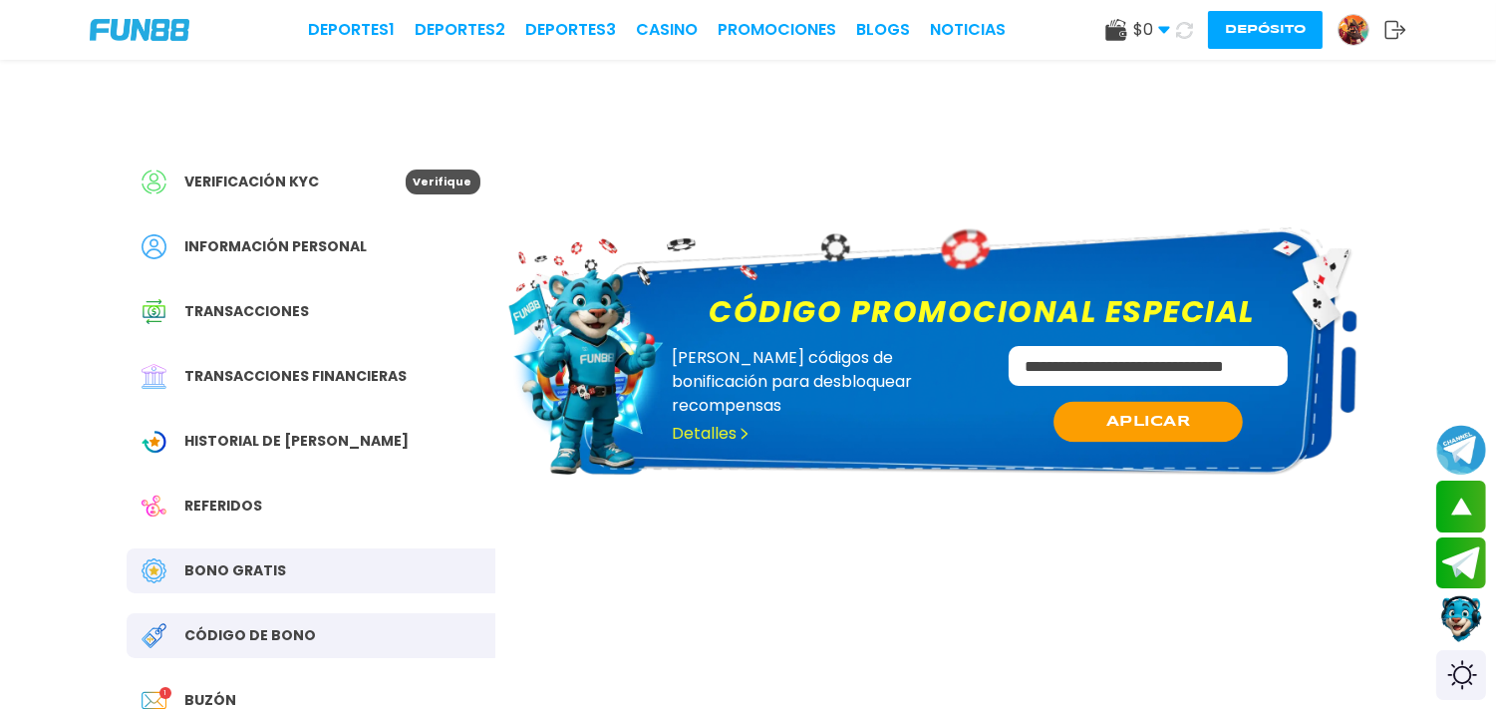
type input "**********"
click at [1142, 432] on span "APLICAR" at bounding box center [1149, 421] width 85 height 21
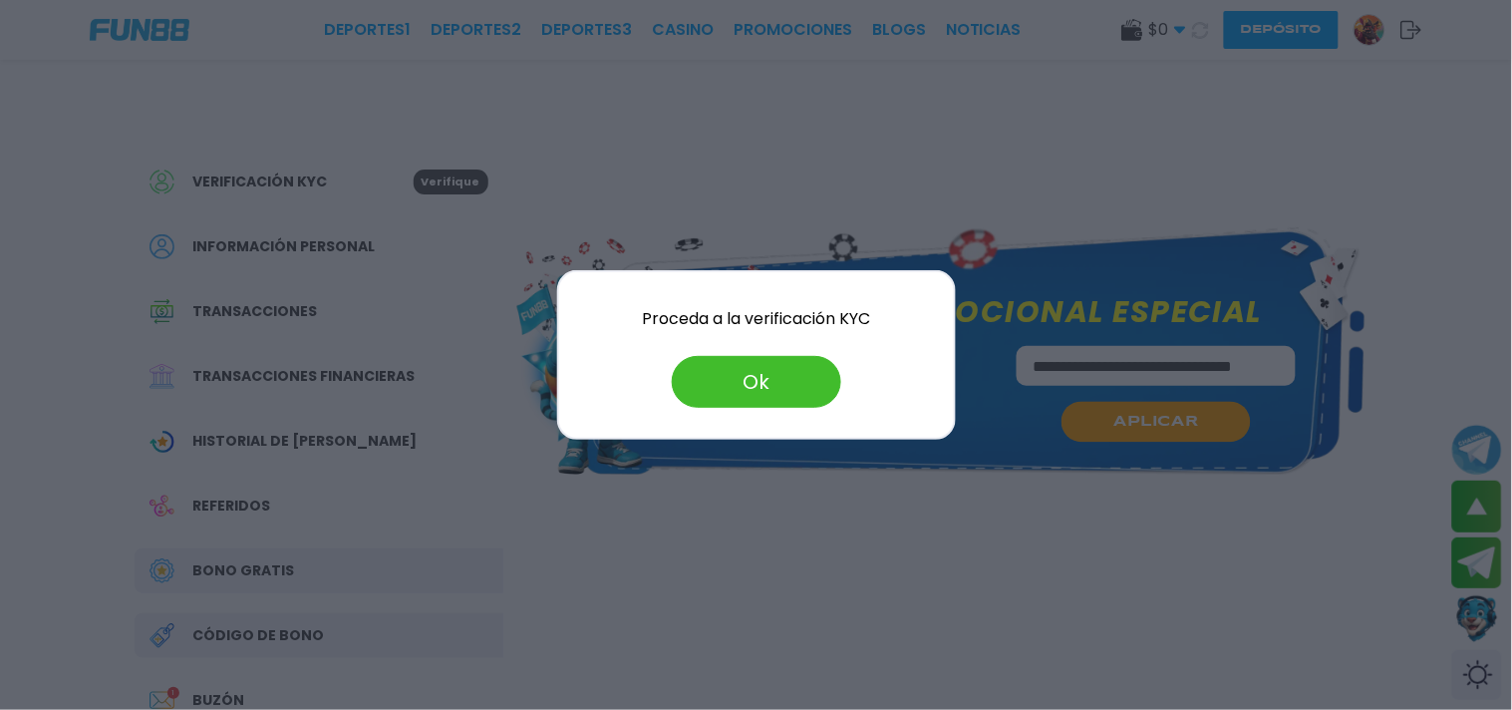
click at [759, 377] on button "Ok" at bounding box center [756, 382] width 169 height 52
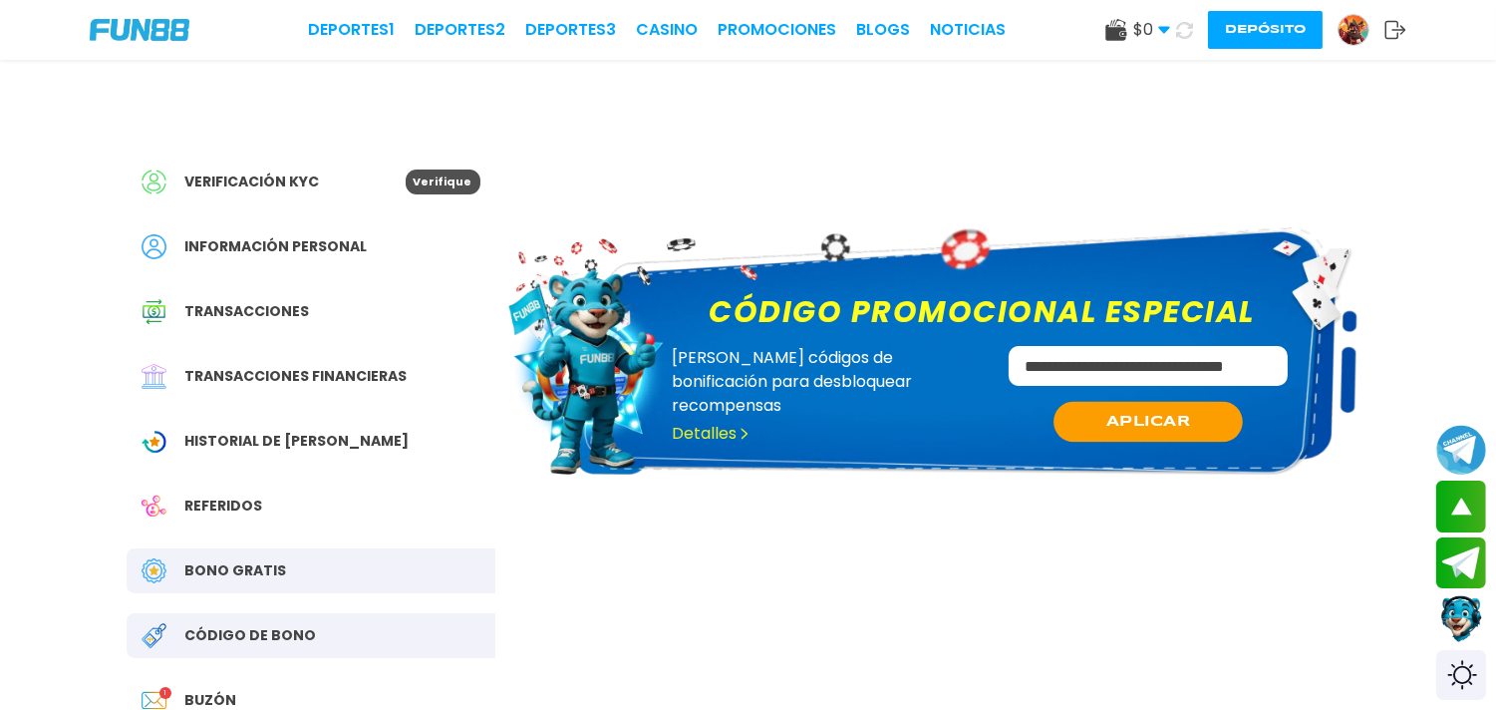
click at [321, 186] on div "Verificación KYC" at bounding box center [274, 181] width 264 height 25
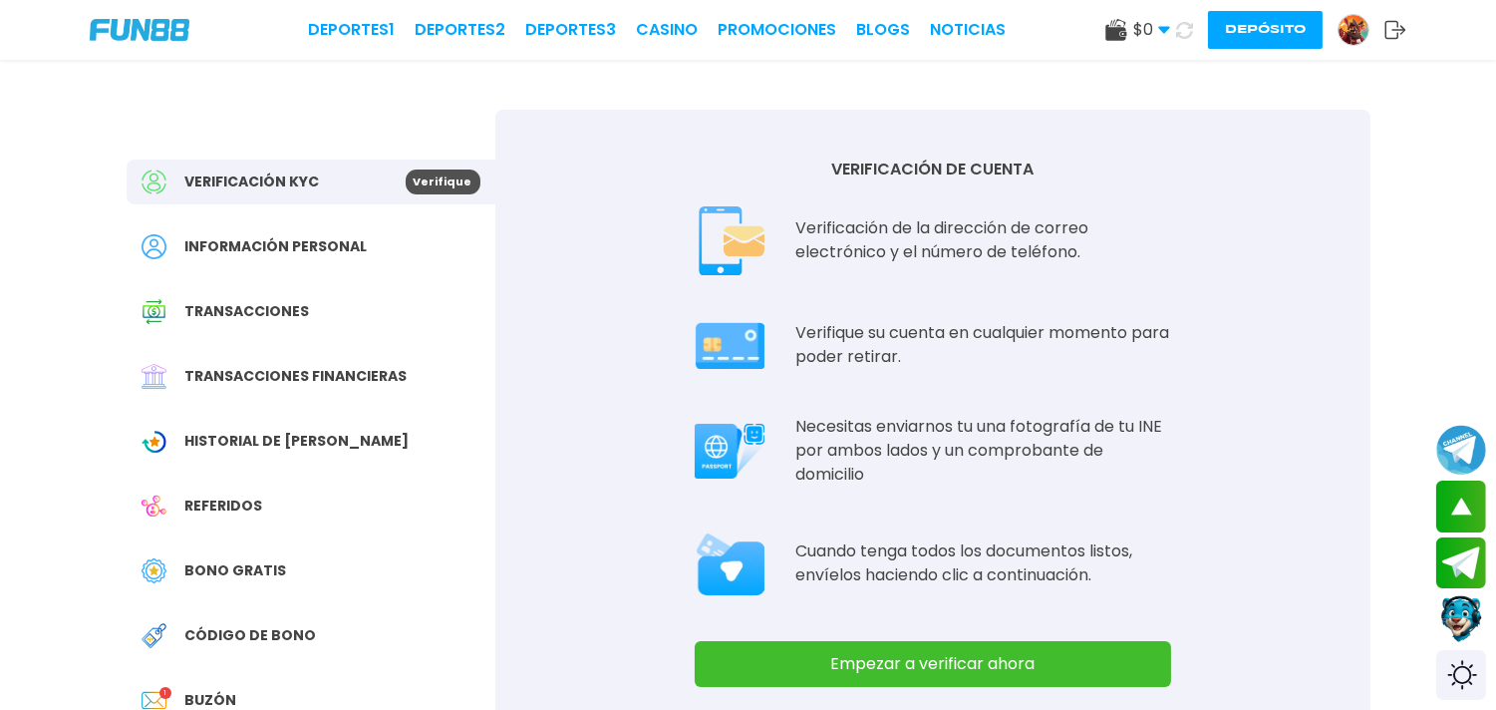
click at [1005, 638] on button "Empezar a verificar ahora" at bounding box center [933, 664] width 477 height 46
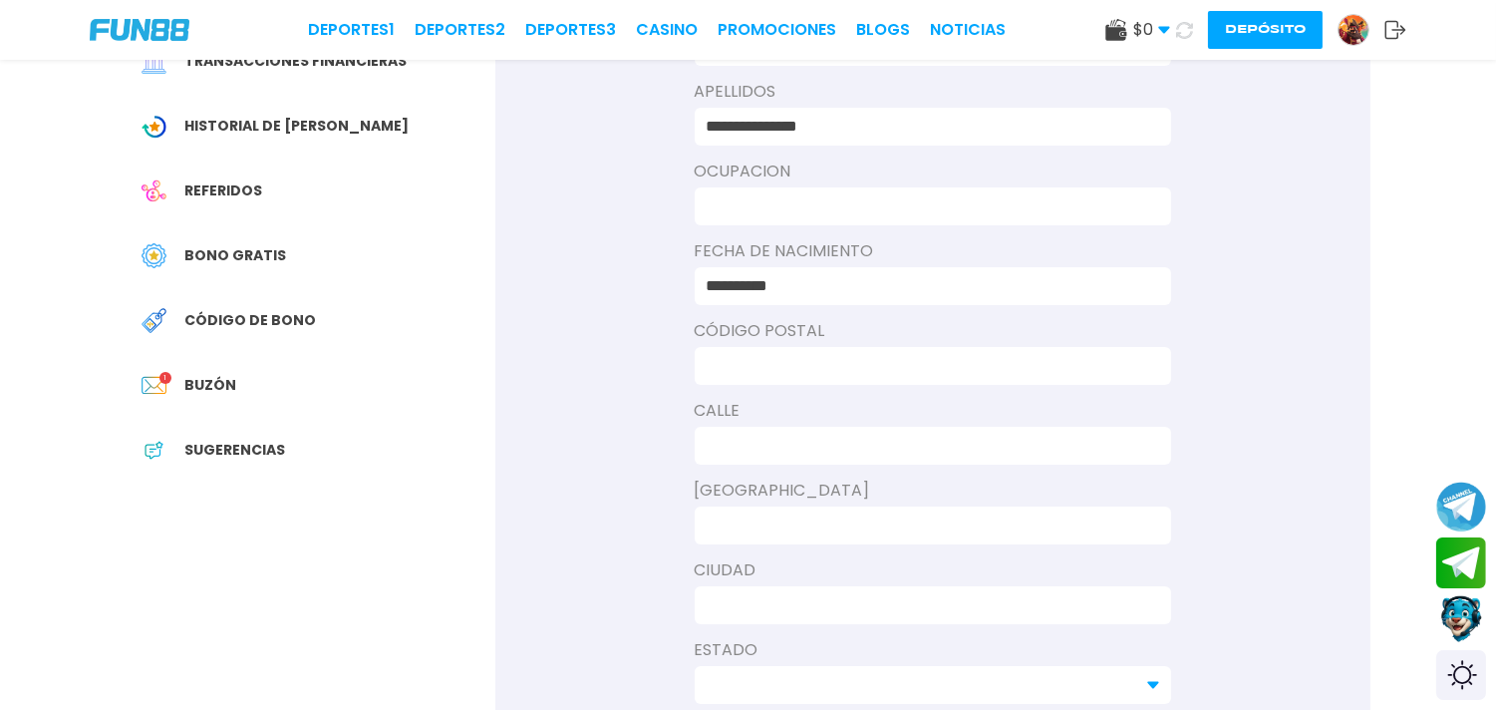
scroll to position [319, 0]
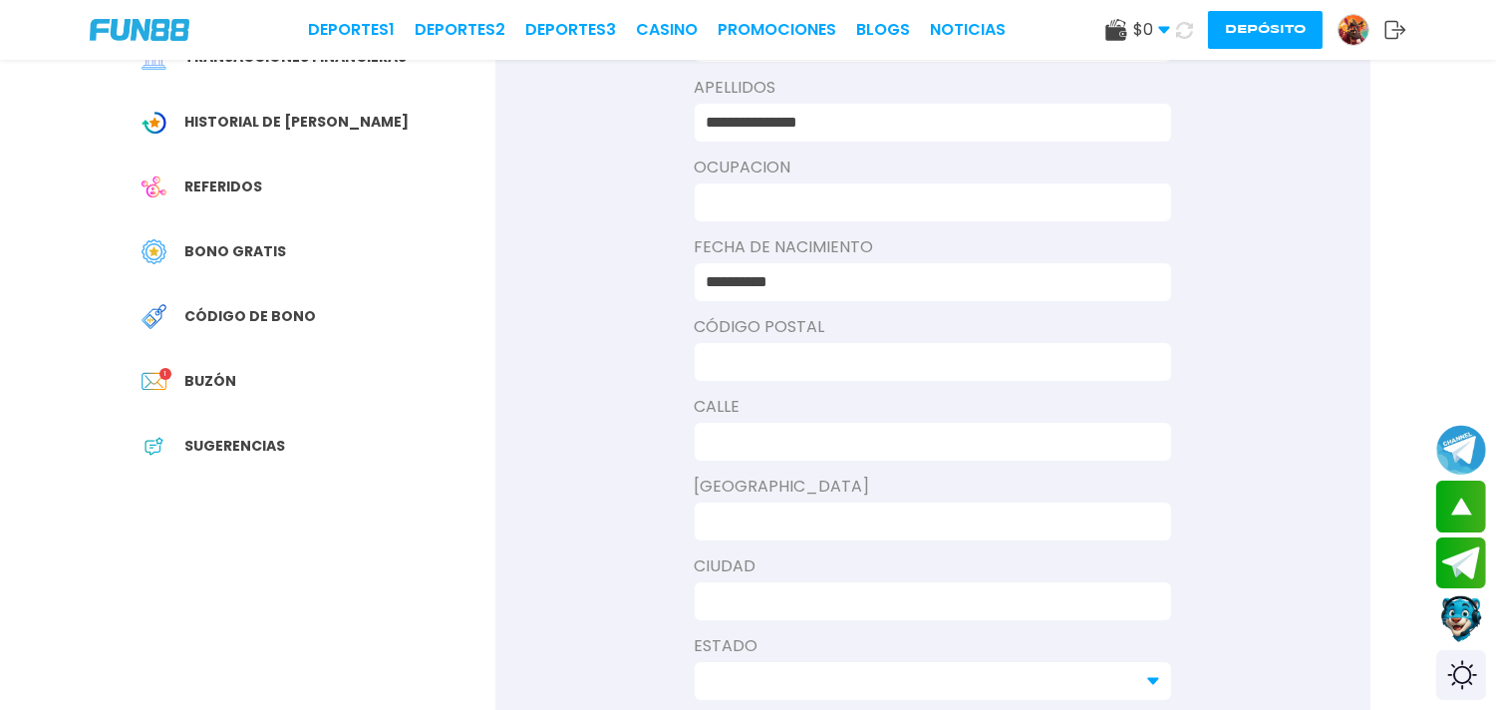
click at [925, 211] on input at bounding box center [927, 202] width 441 height 24
click at [741, 201] on input "*********" at bounding box center [927, 202] width 441 height 24
type input "********"
click at [832, 360] on input at bounding box center [927, 362] width 441 height 24
type input "*****"
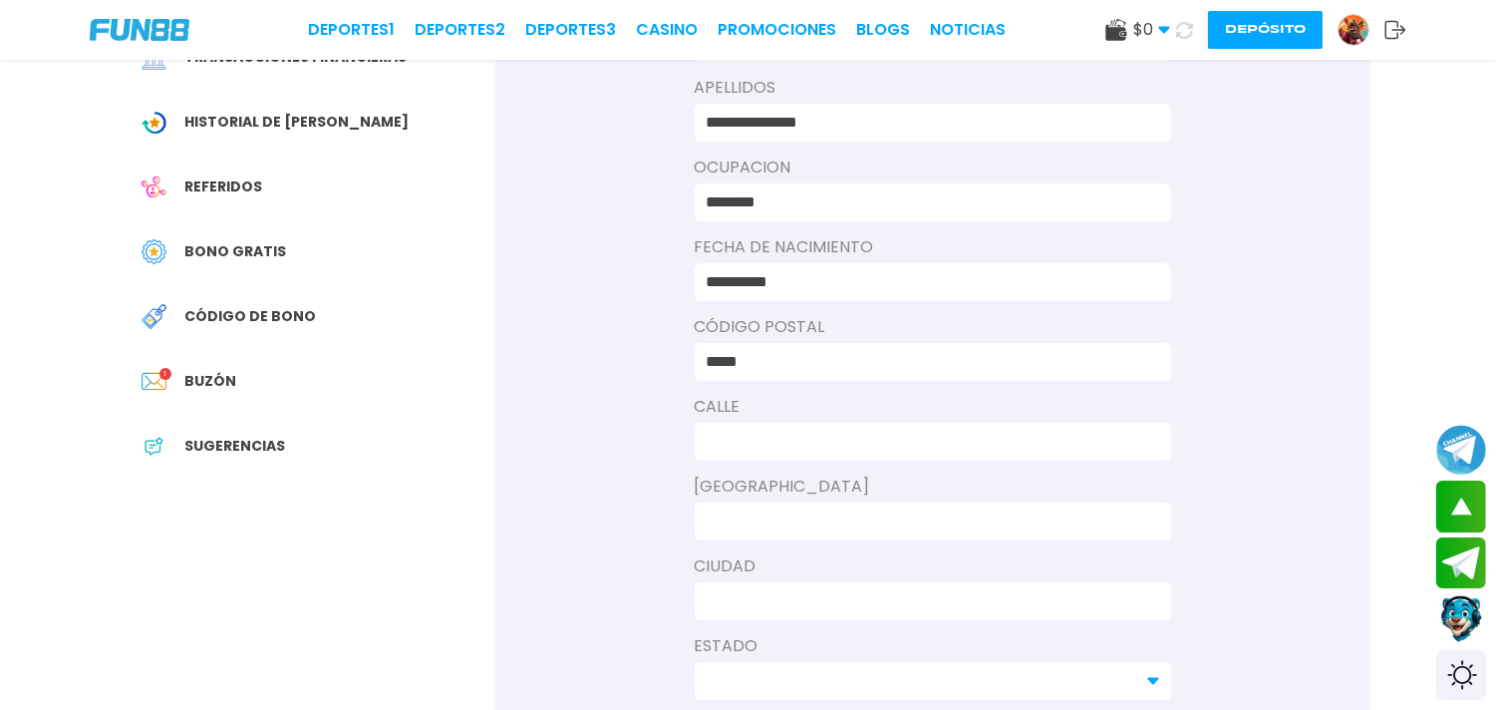
click at [755, 446] on input at bounding box center [927, 442] width 441 height 24
type input "**********"
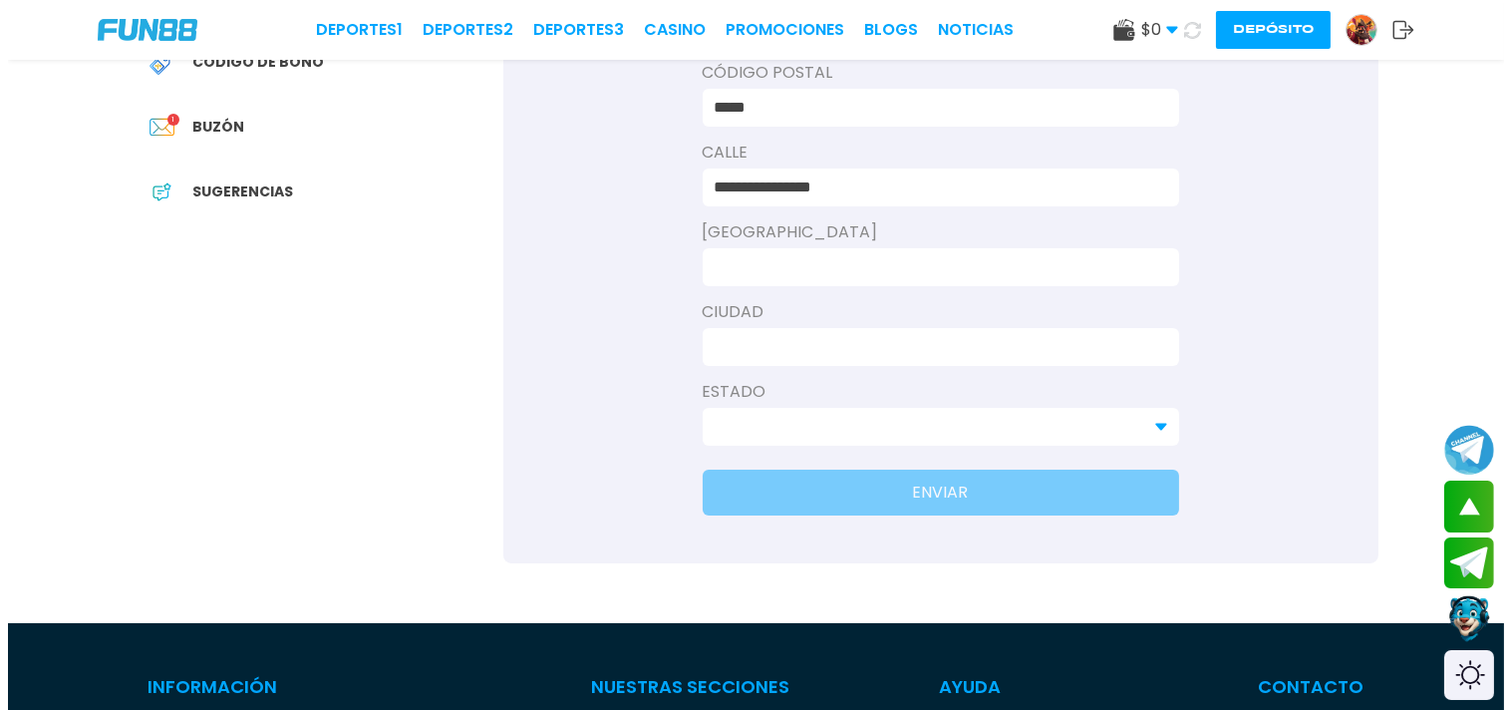
scroll to position [536, 0]
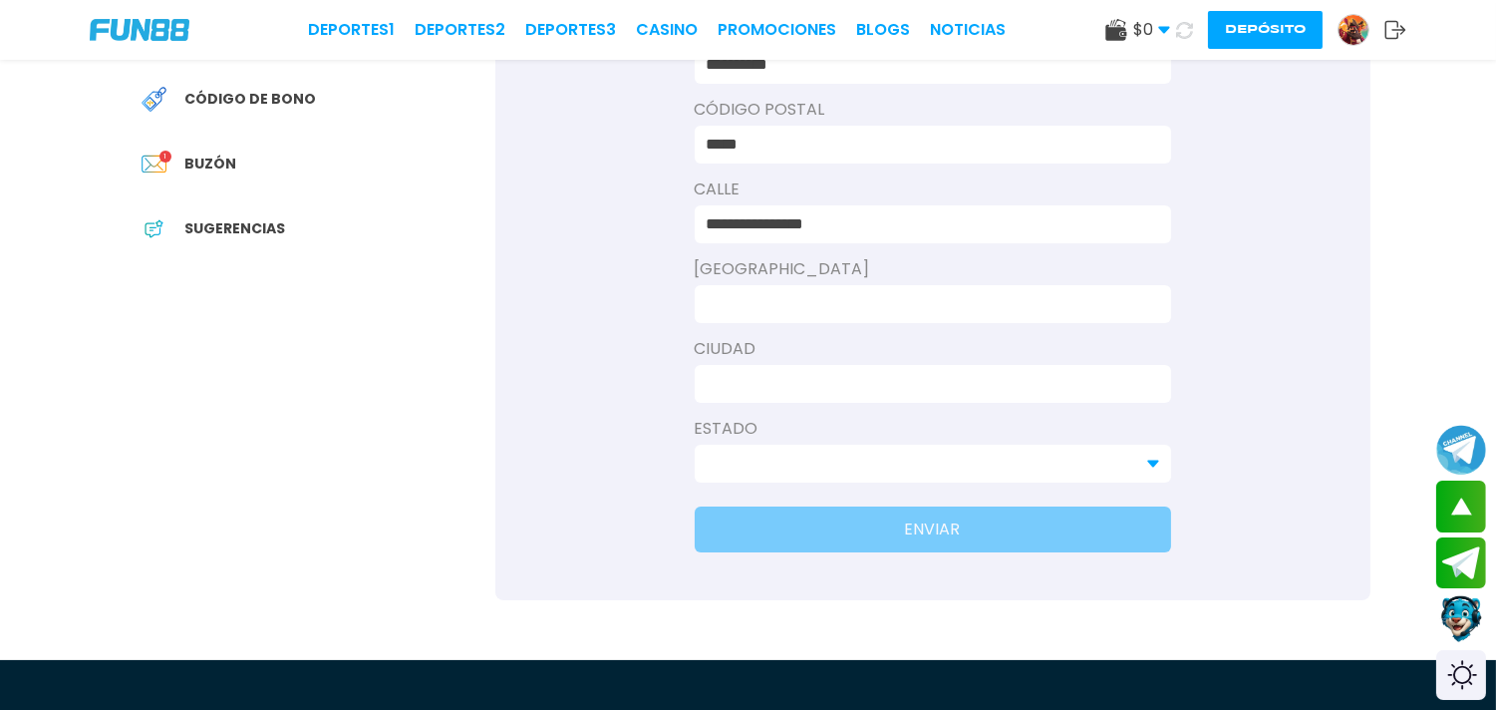
click at [982, 313] on input at bounding box center [927, 304] width 441 height 24
type input "**********"
click at [765, 346] on label "Ciudad" at bounding box center [933, 349] width 477 height 24
click at [759, 387] on input at bounding box center [927, 384] width 441 height 24
type input "******"
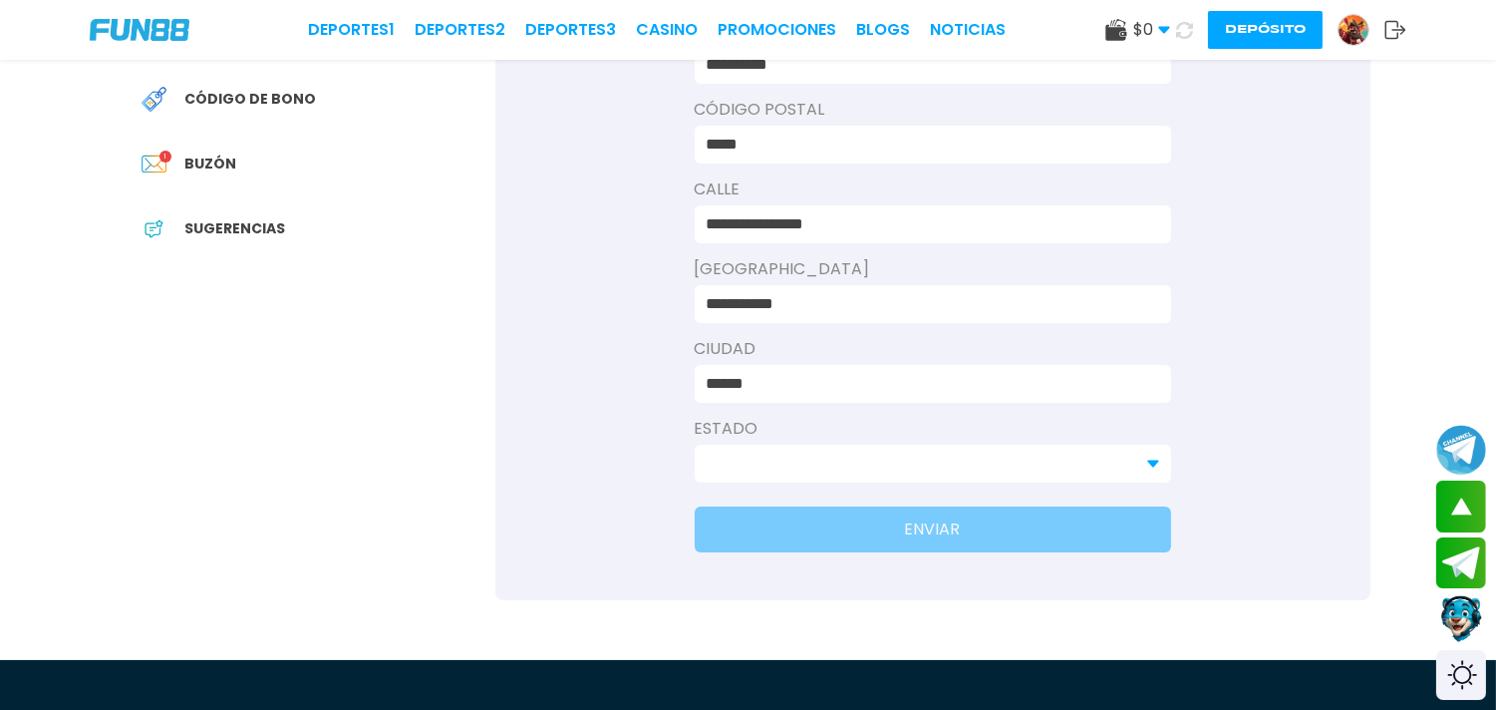
click at [838, 473] on input at bounding box center [921, 464] width 429 height 24
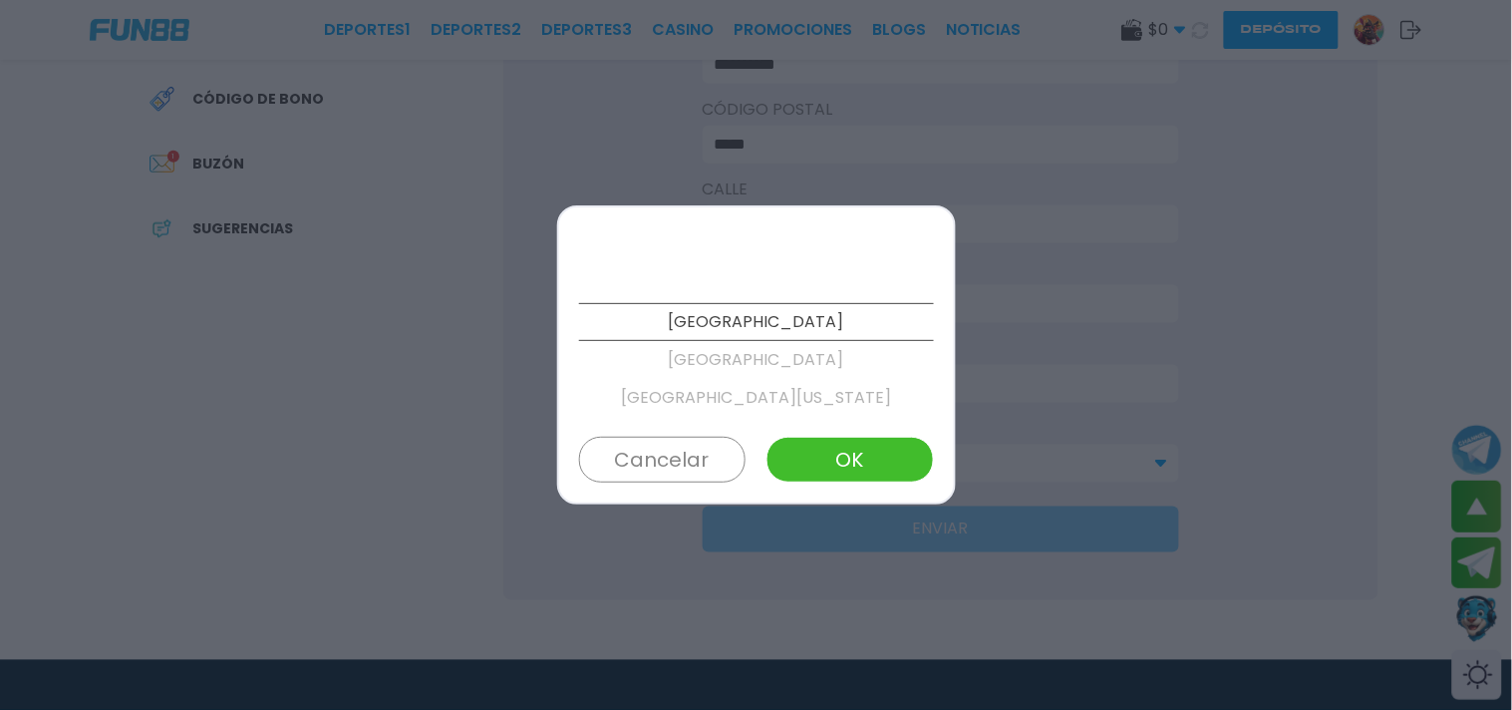
click at [871, 464] on button "OK" at bounding box center [850, 460] width 166 height 46
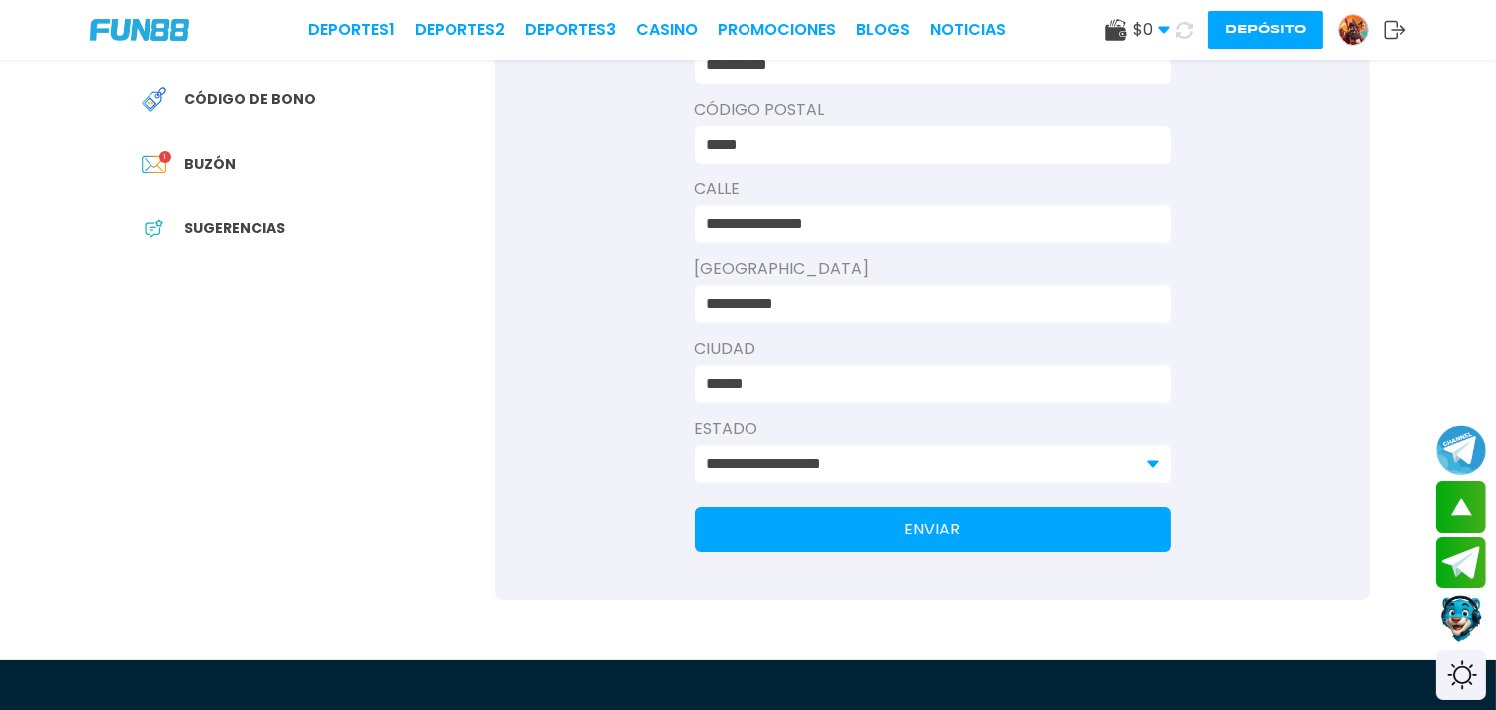
click at [873, 460] on input "**********" at bounding box center [921, 464] width 429 height 24
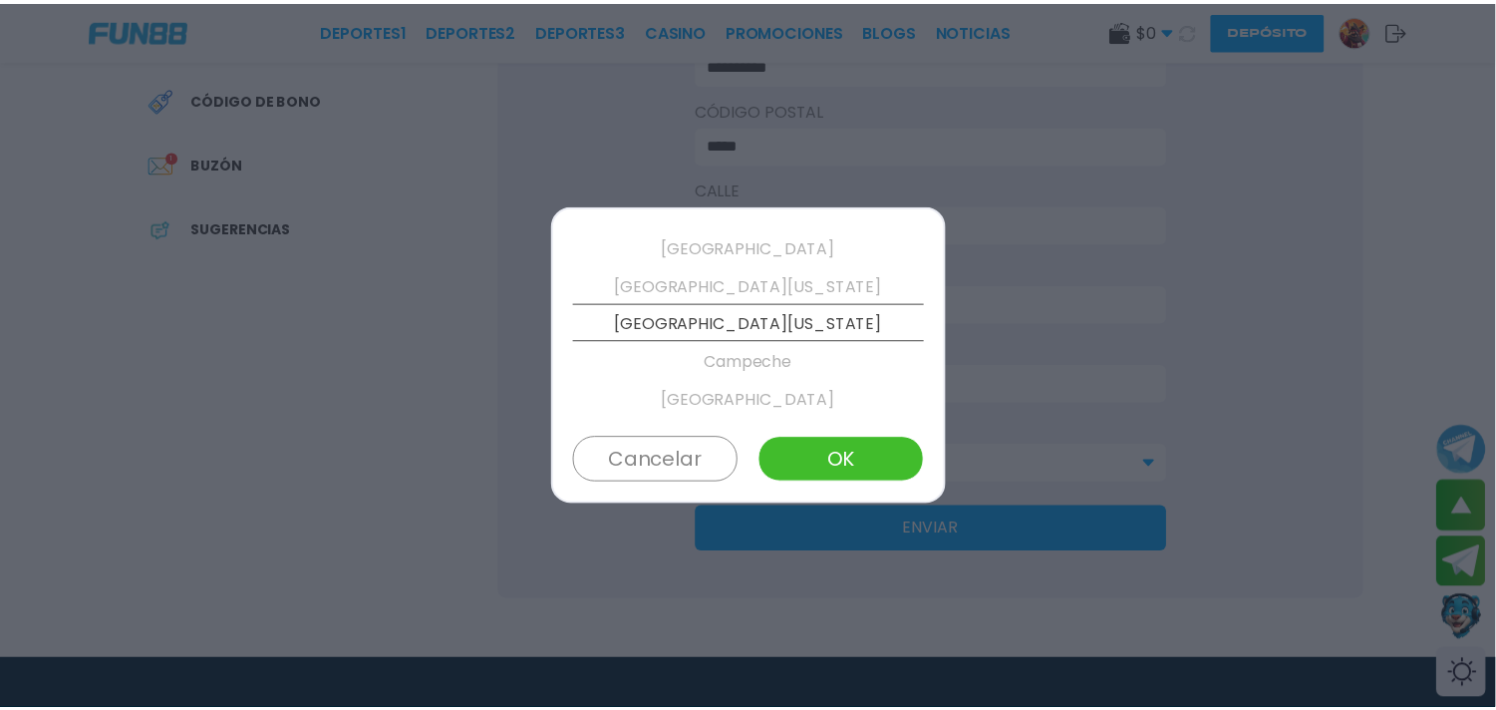
scroll to position [114, 0]
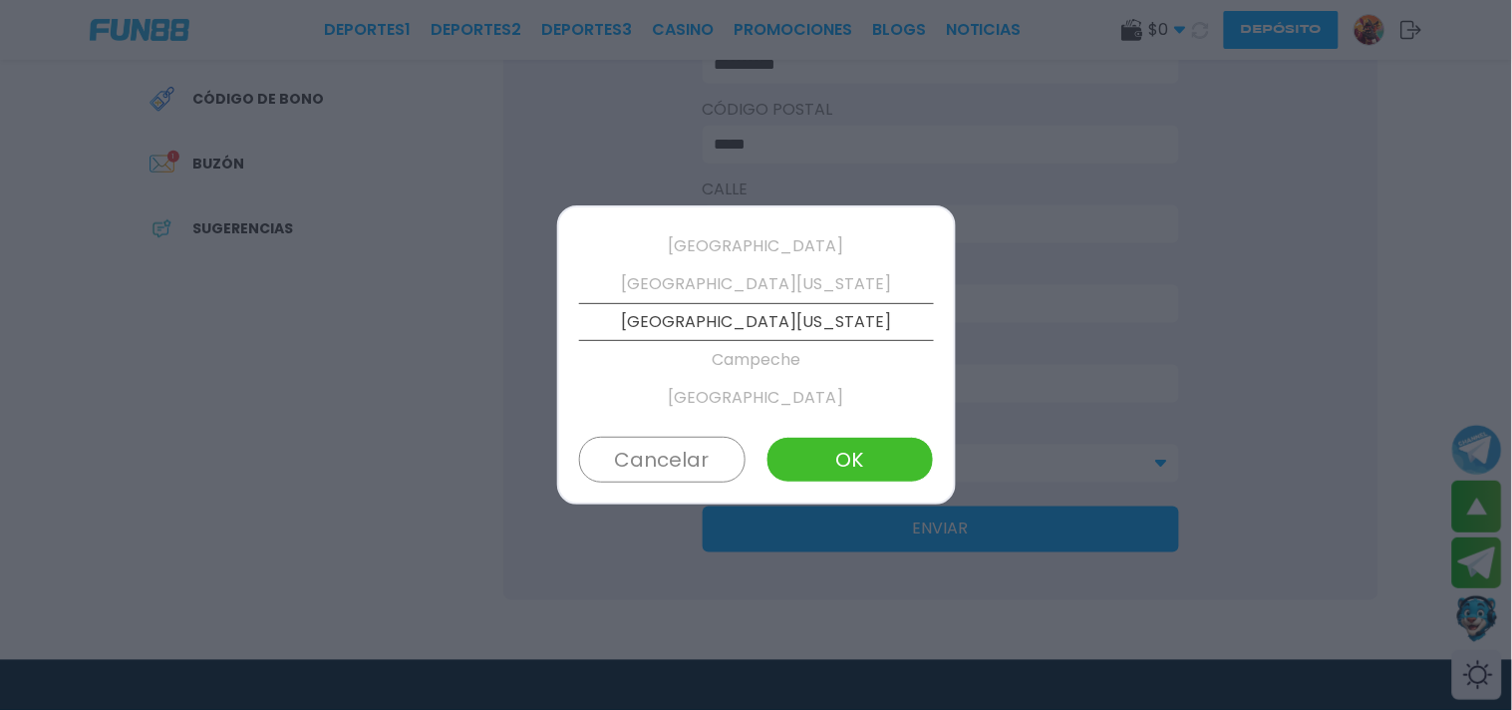
click at [850, 451] on button "OK" at bounding box center [850, 460] width 166 height 46
type input "**********"
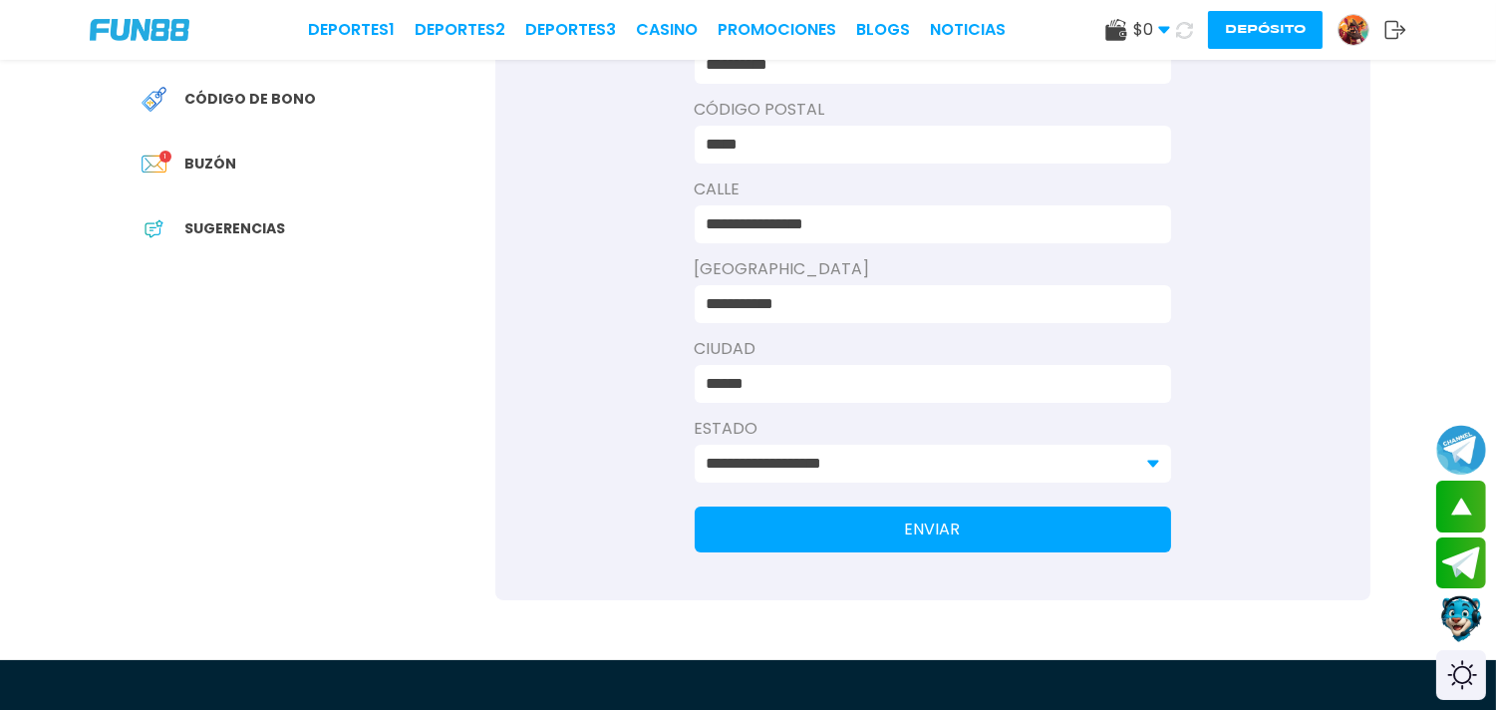
click at [932, 515] on button "ENVIAR" at bounding box center [933, 529] width 477 height 46
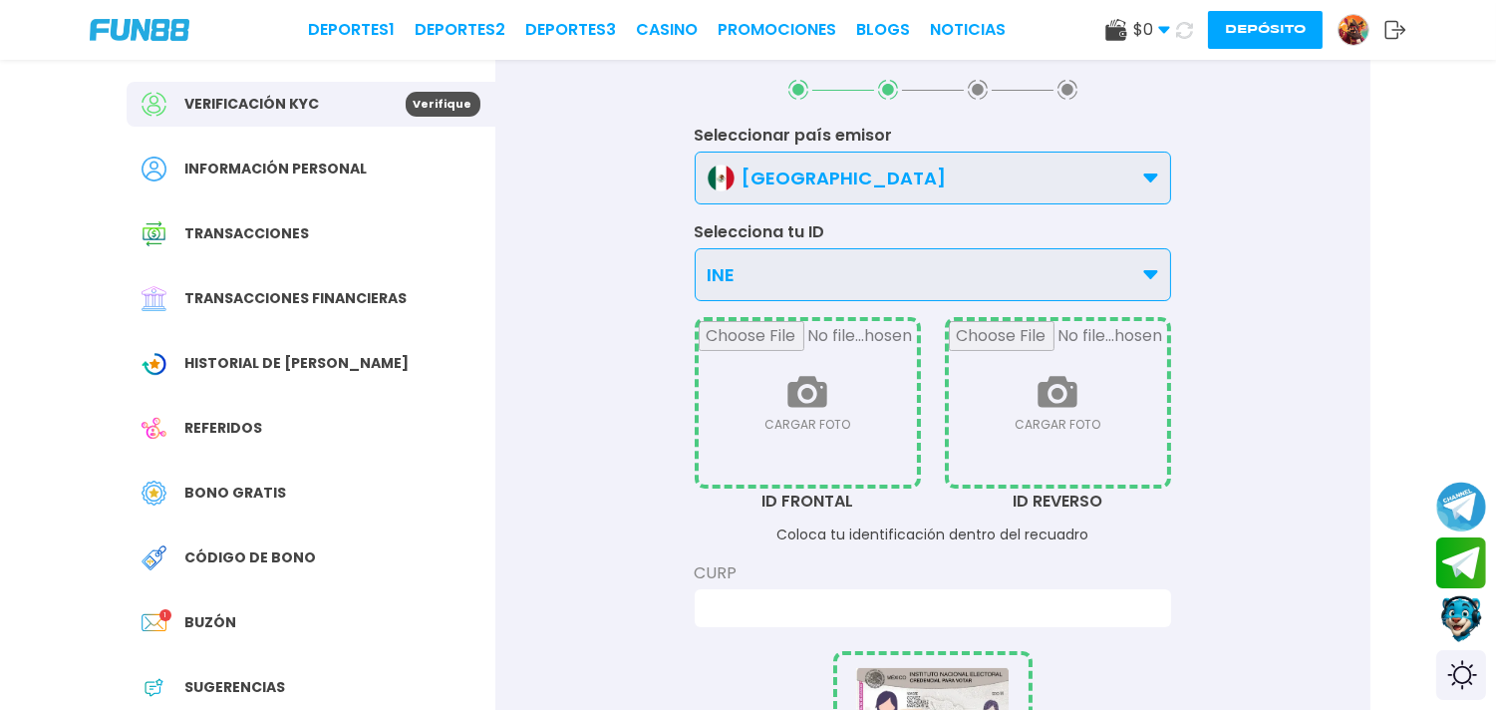
scroll to position [83, 0]
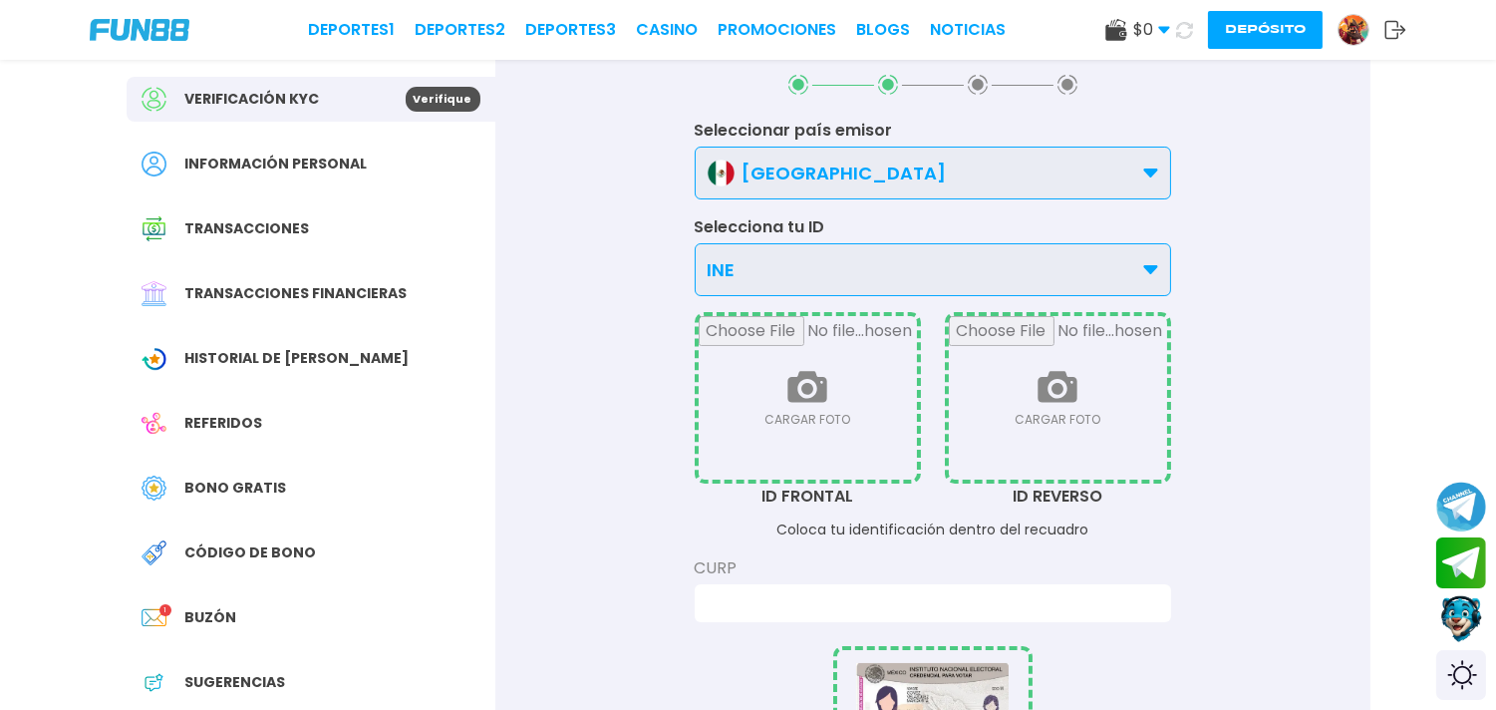
click at [1346, 107] on div "Verificación KYC Verifique Información personal Transacciones Transacciones fin…" at bounding box center [748, 577] width 1496 height 1321
click at [909, 273] on div "INE" at bounding box center [933, 269] width 477 height 53
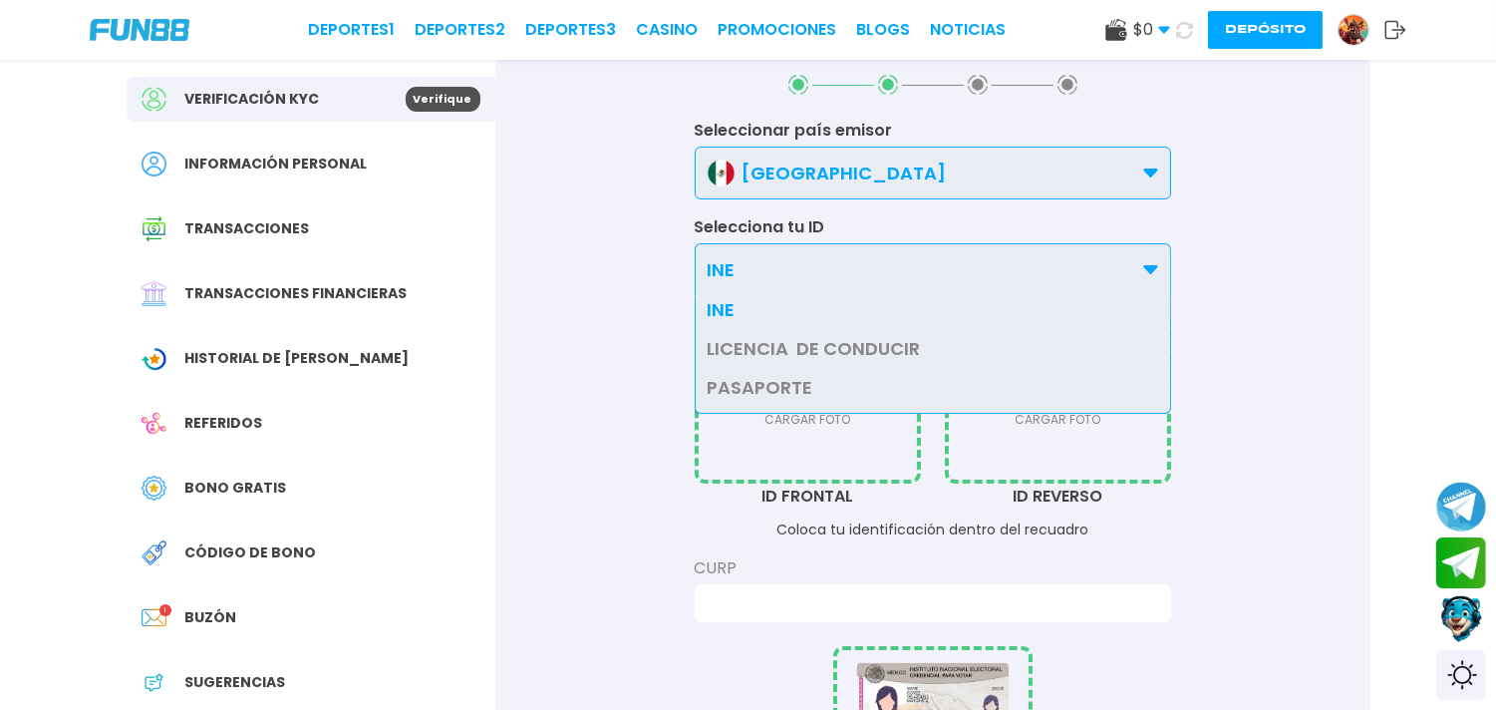
click at [882, 249] on div "INE" at bounding box center [933, 269] width 477 height 53
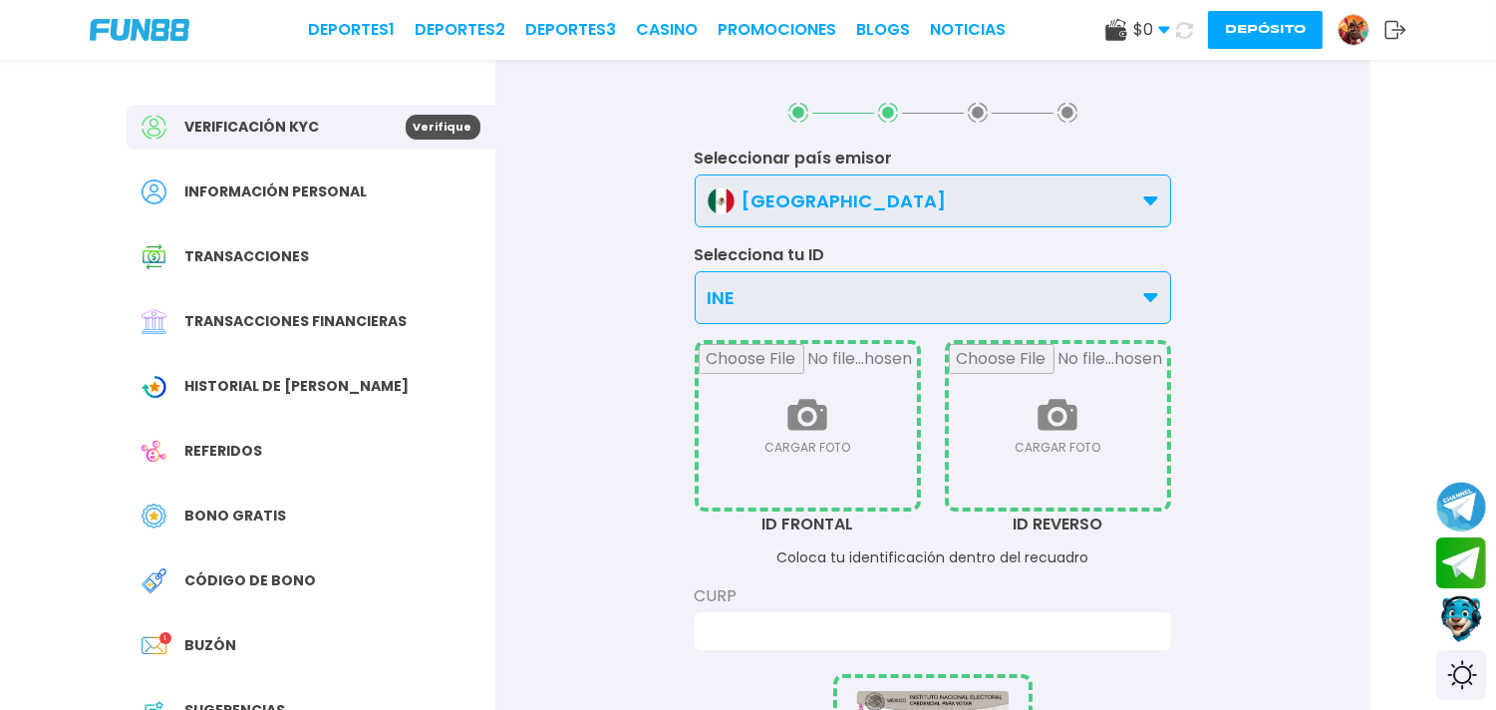
scroll to position [58, 0]
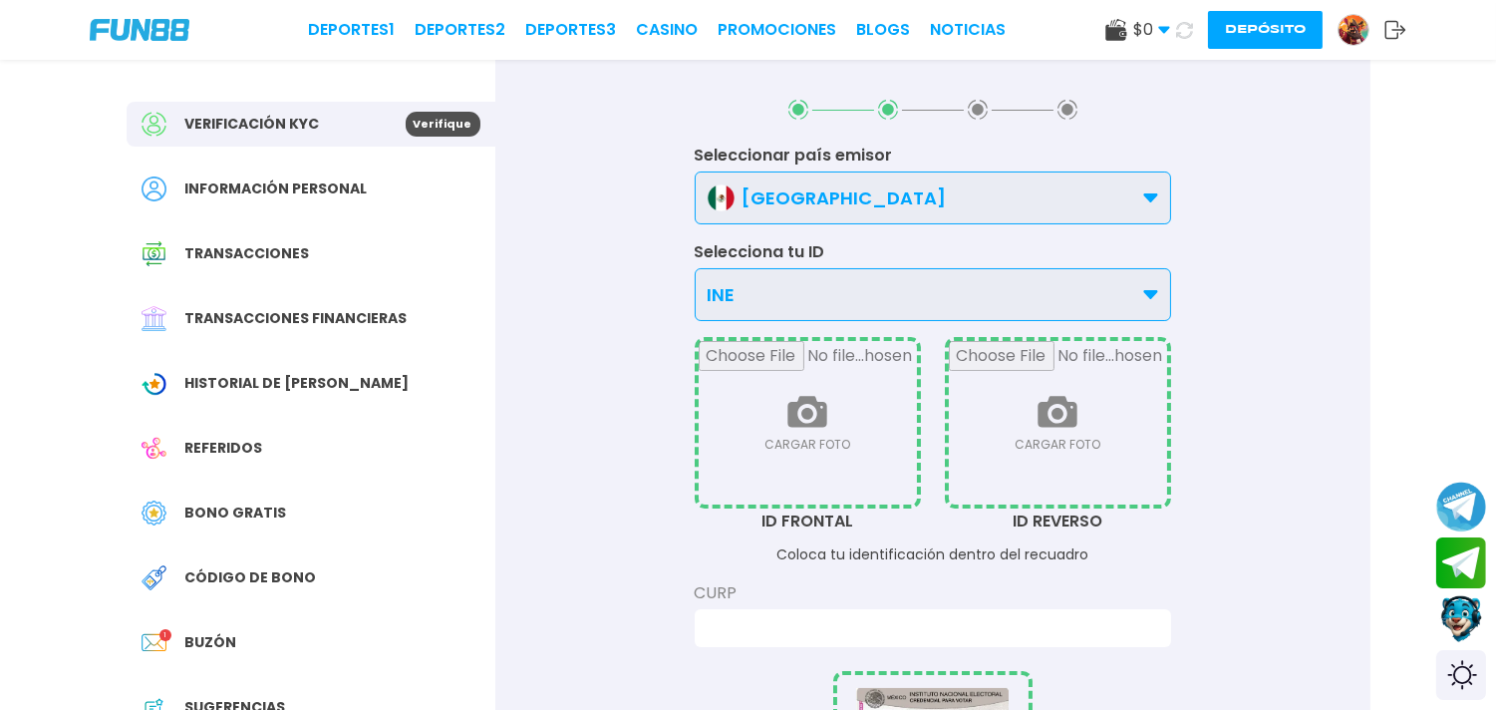
click at [365, 191] on div "Información personal" at bounding box center [311, 188] width 369 height 45
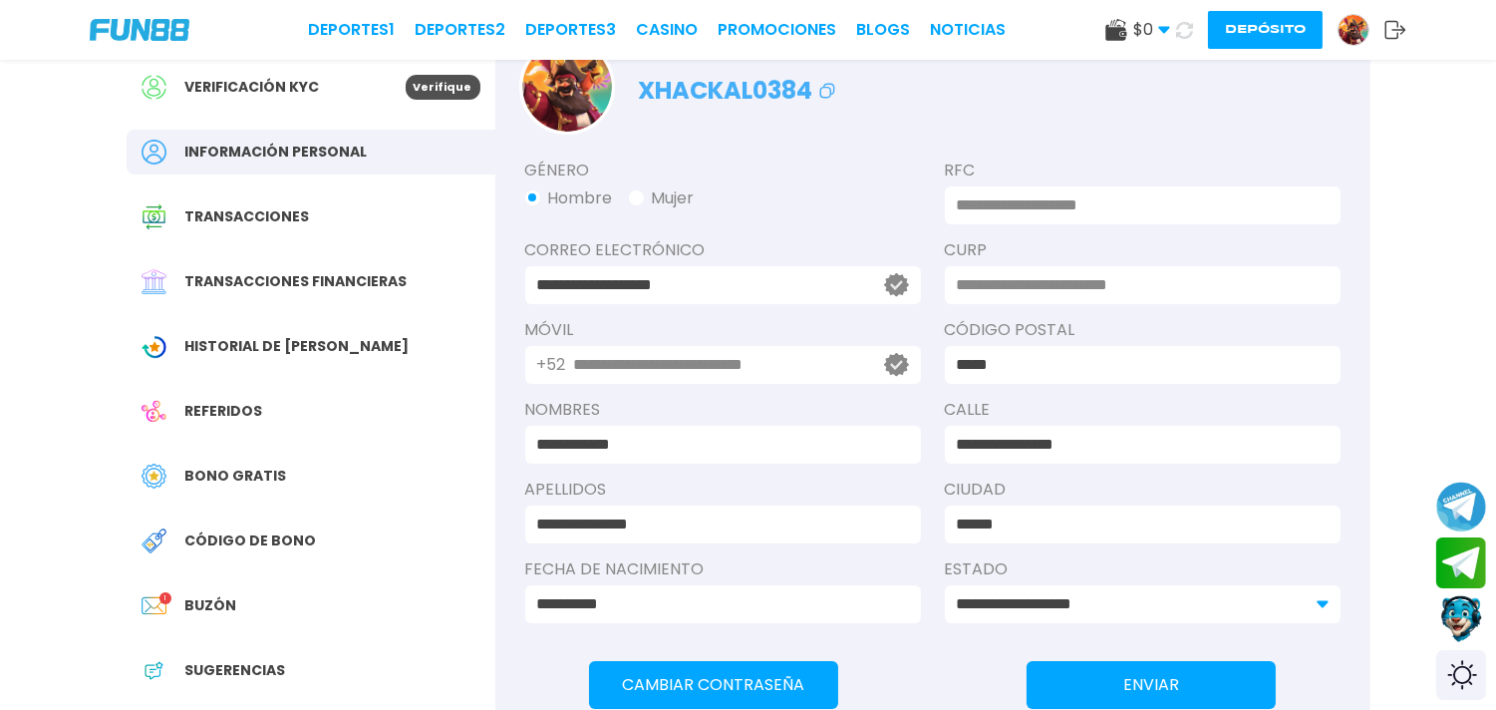
scroll to position [98, 0]
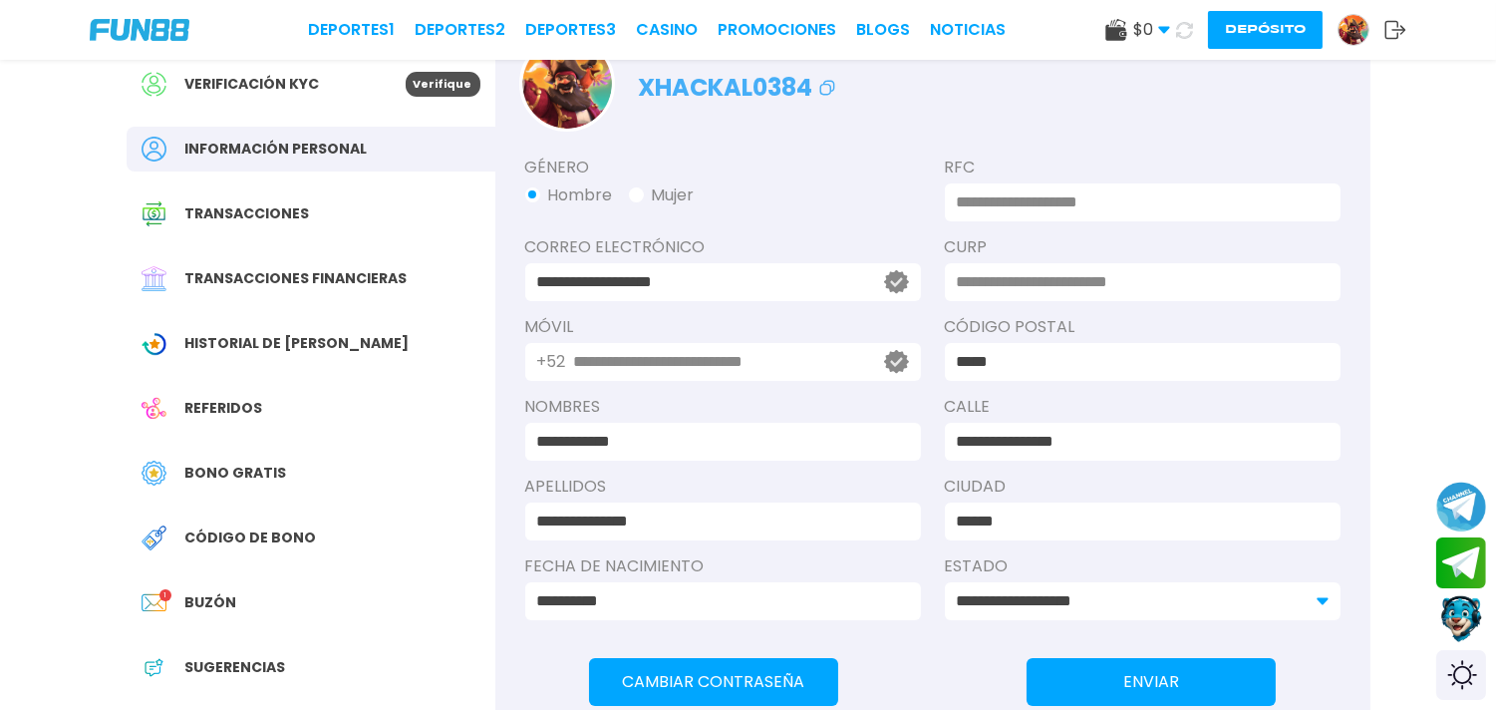
click at [1038, 279] on input at bounding box center [1137, 282] width 360 height 24
type input "**********"
click at [1102, 194] on input at bounding box center [1137, 202] width 360 height 24
click at [1346, 128] on div "**********" at bounding box center [749, 361] width 1292 height 798
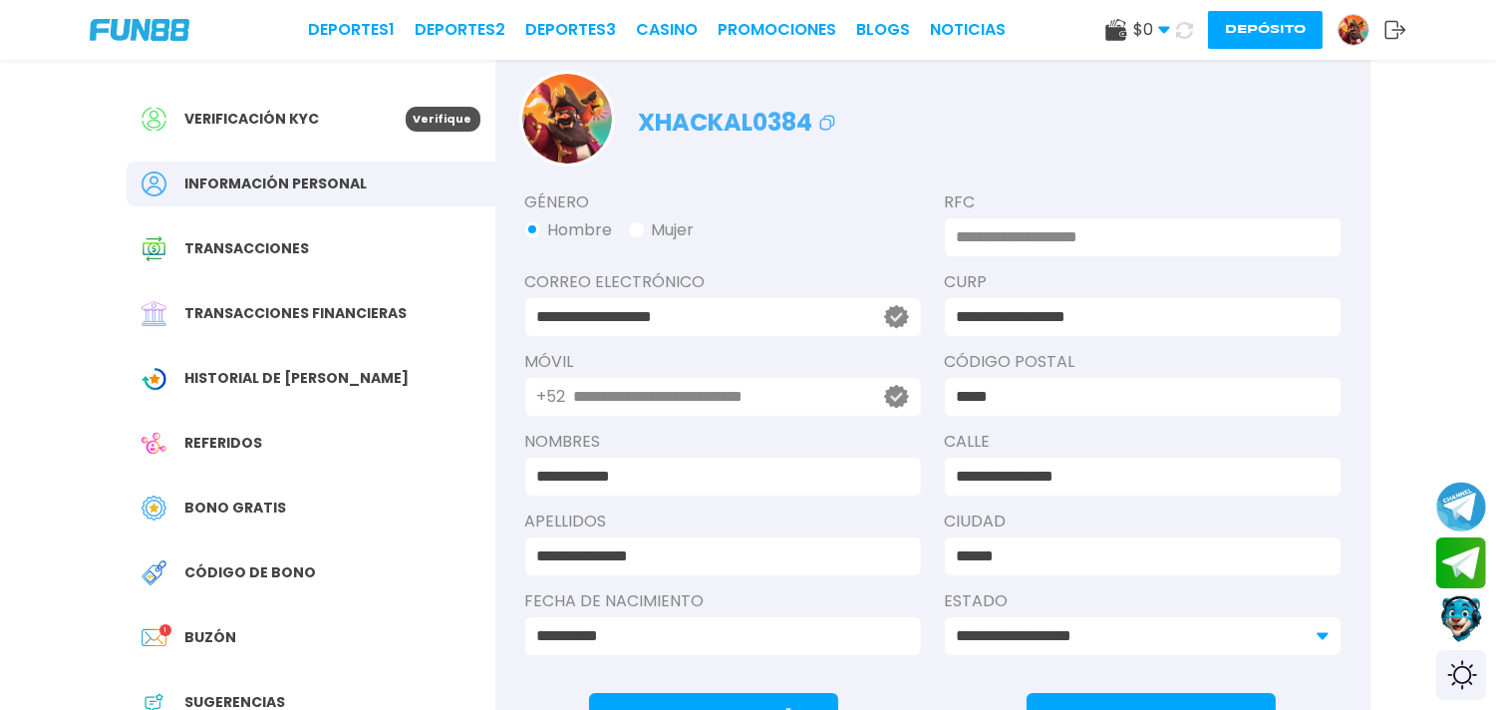
scroll to position [66, 0]
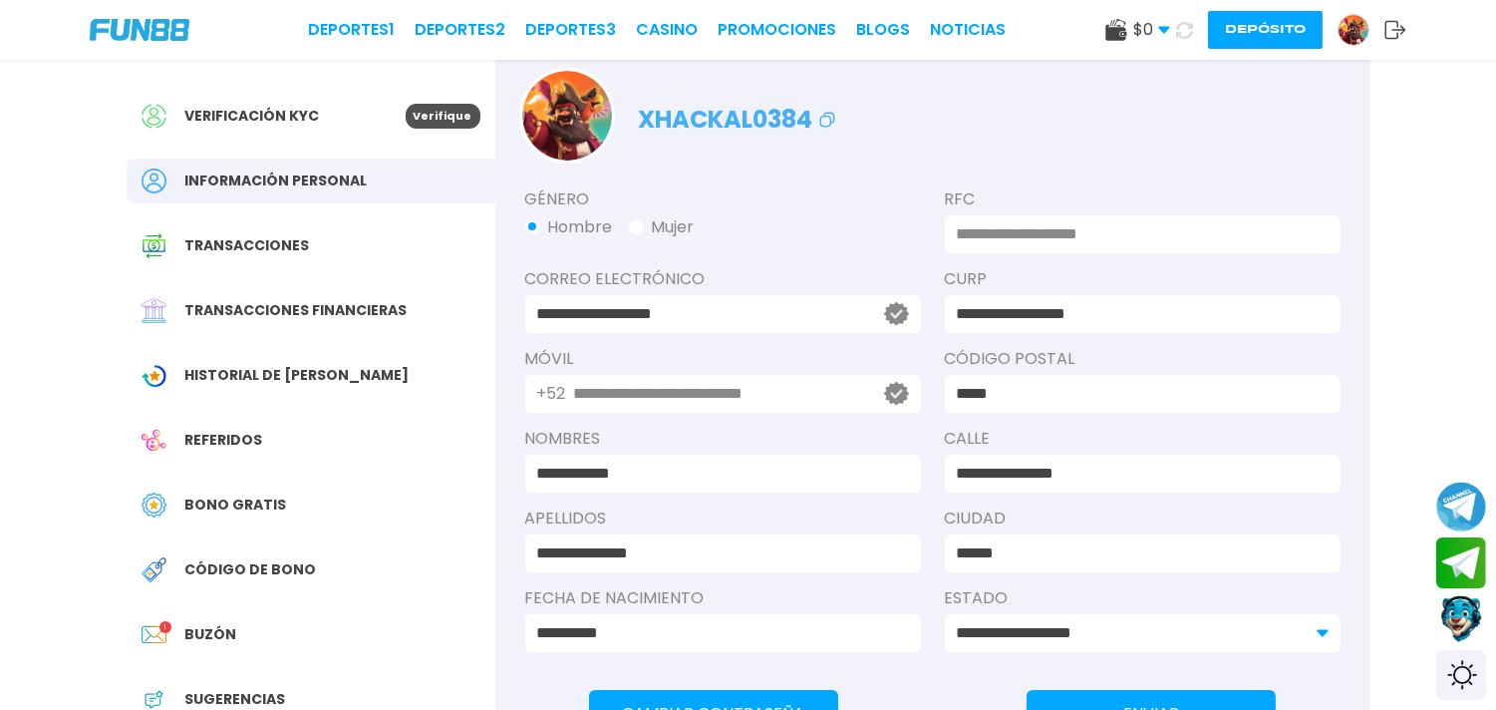
click at [1035, 233] on input at bounding box center [1137, 234] width 360 height 24
click at [1158, 638] on button "ENVIAR" at bounding box center [1151, 714] width 249 height 48
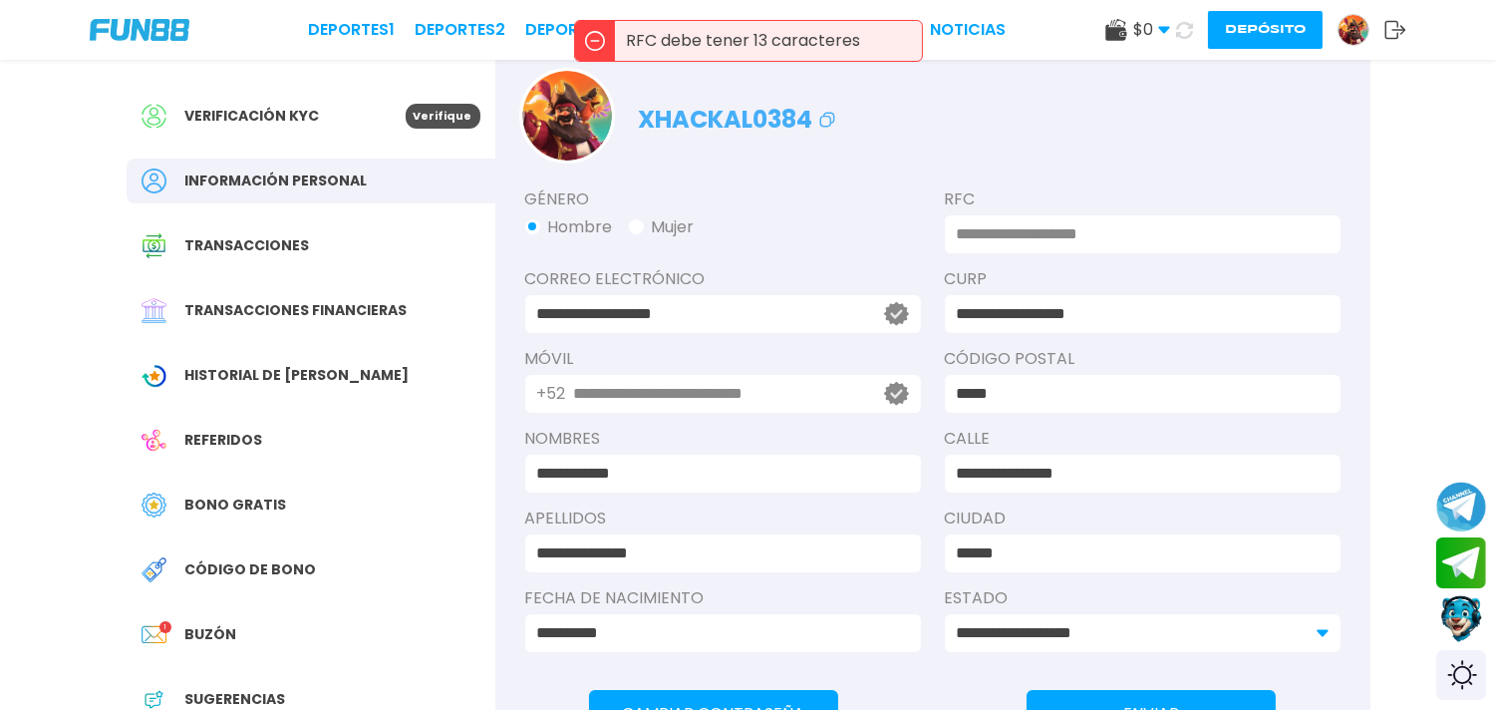
click at [1051, 223] on input at bounding box center [1137, 234] width 360 height 24
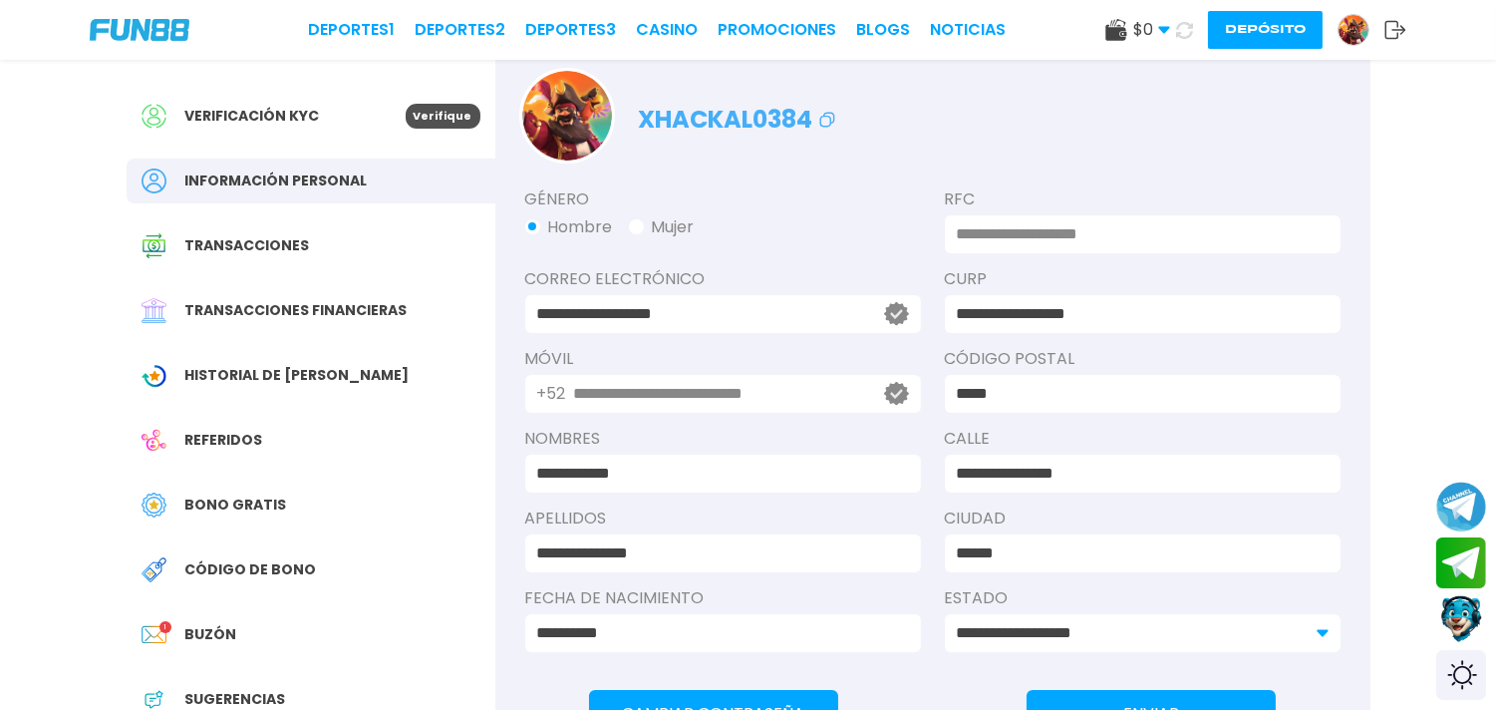
click at [1051, 223] on input at bounding box center [1137, 234] width 360 height 24
click at [1048, 240] on input "**********" at bounding box center [1137, 234] width 360 height 24
click at [982, 237] on input "**********" at bounding box center [1137, 234] width 360 height 24
type input "**********"
click at [1118, 638] on button "ENVIAR" at bounding box center [1151, 714] width 249 height 48
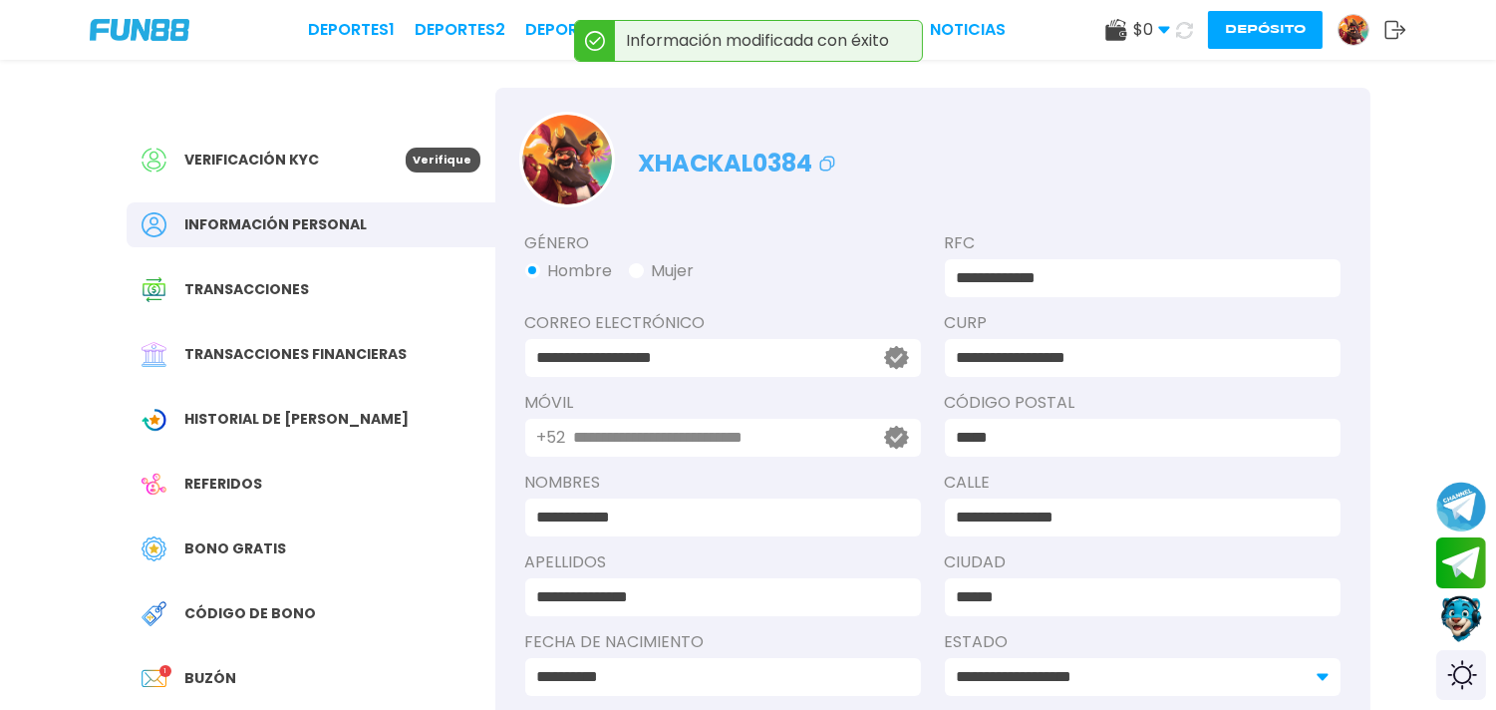
scroll to position [0, 0]
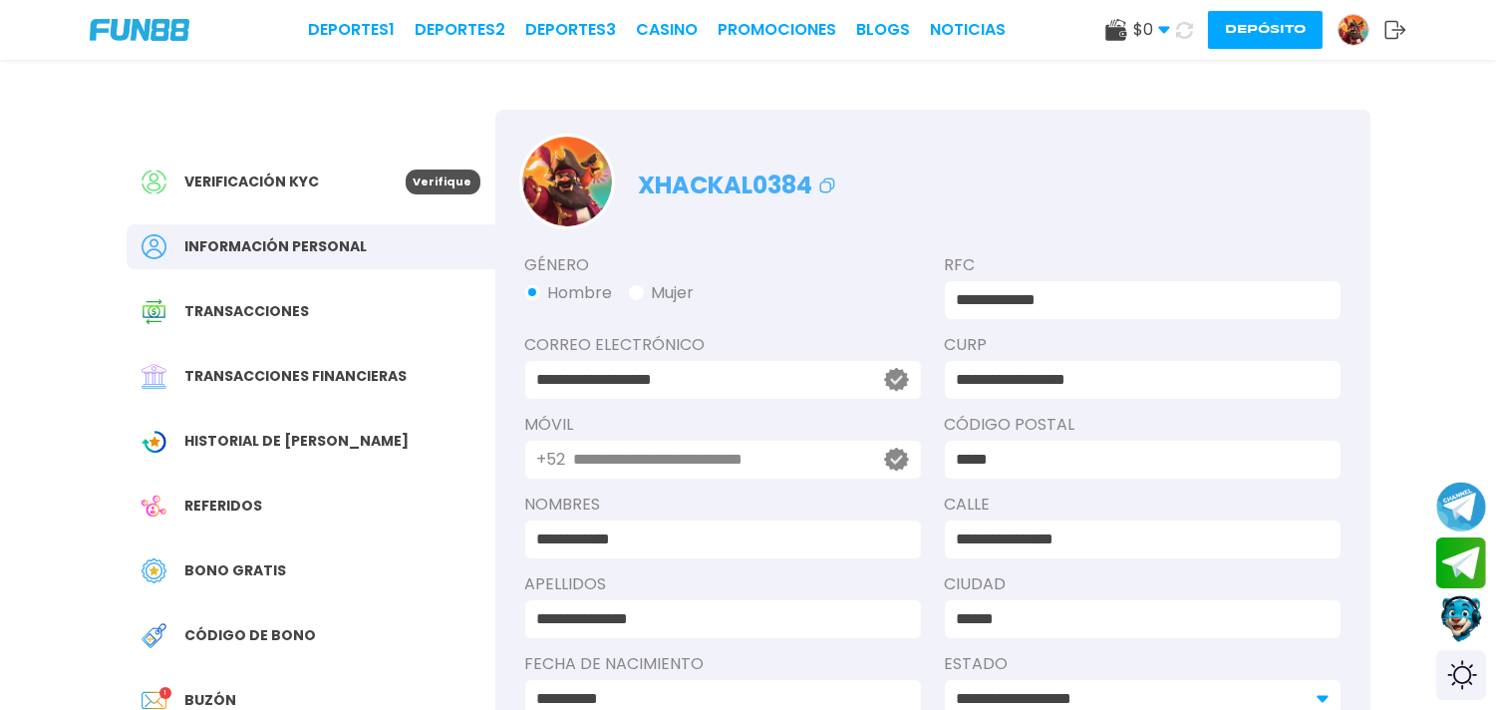
click at [341, 204] on div "Verificación KYC Verifique Información personal Transacciones Transacciones fin…" at bounding box center [311, 484] width 369 height 748
click at [350, 197] on div "Verificación KYC Verifique" at bounding box center [311, 182] width 369 height 45
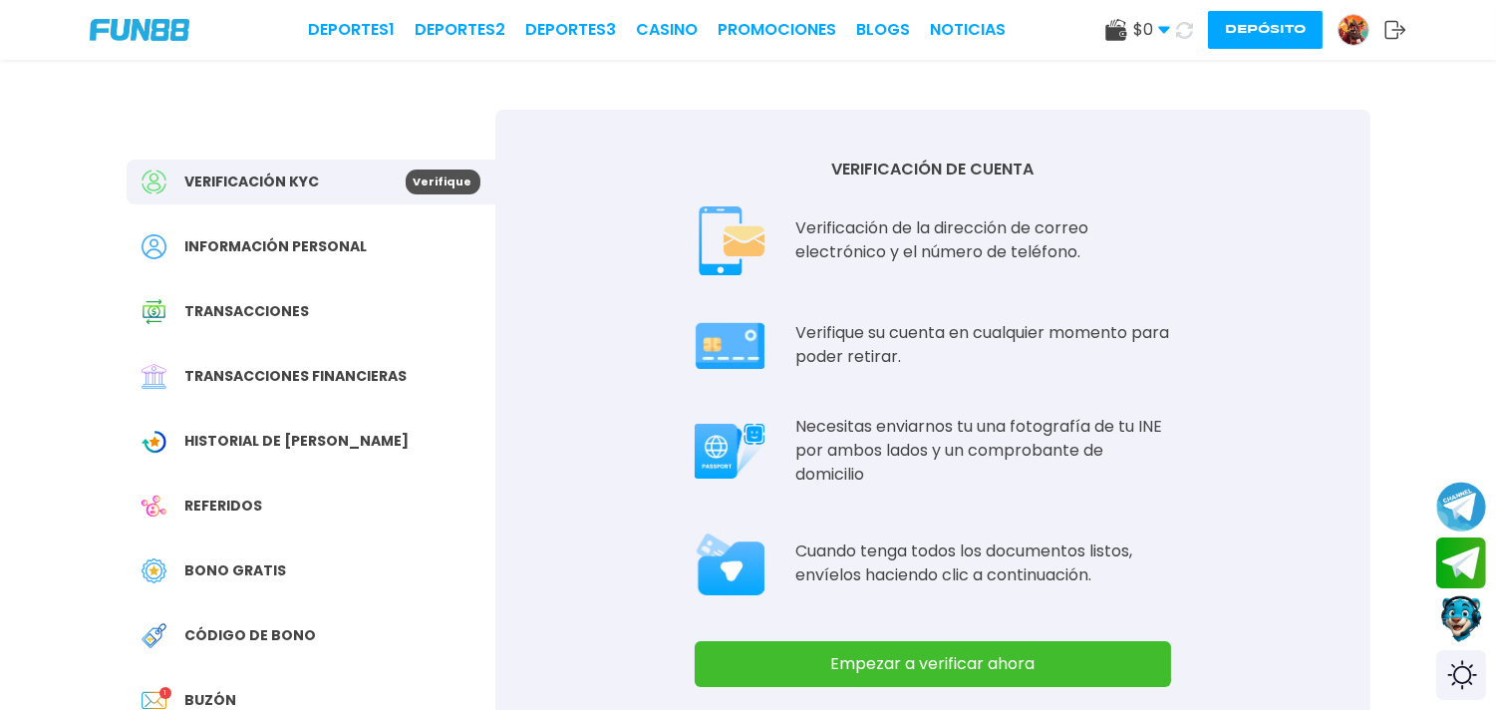
click at [1081, 638] on button "Empezar a verificar ahora" at bounding box center [933, 664] width 477 height 46
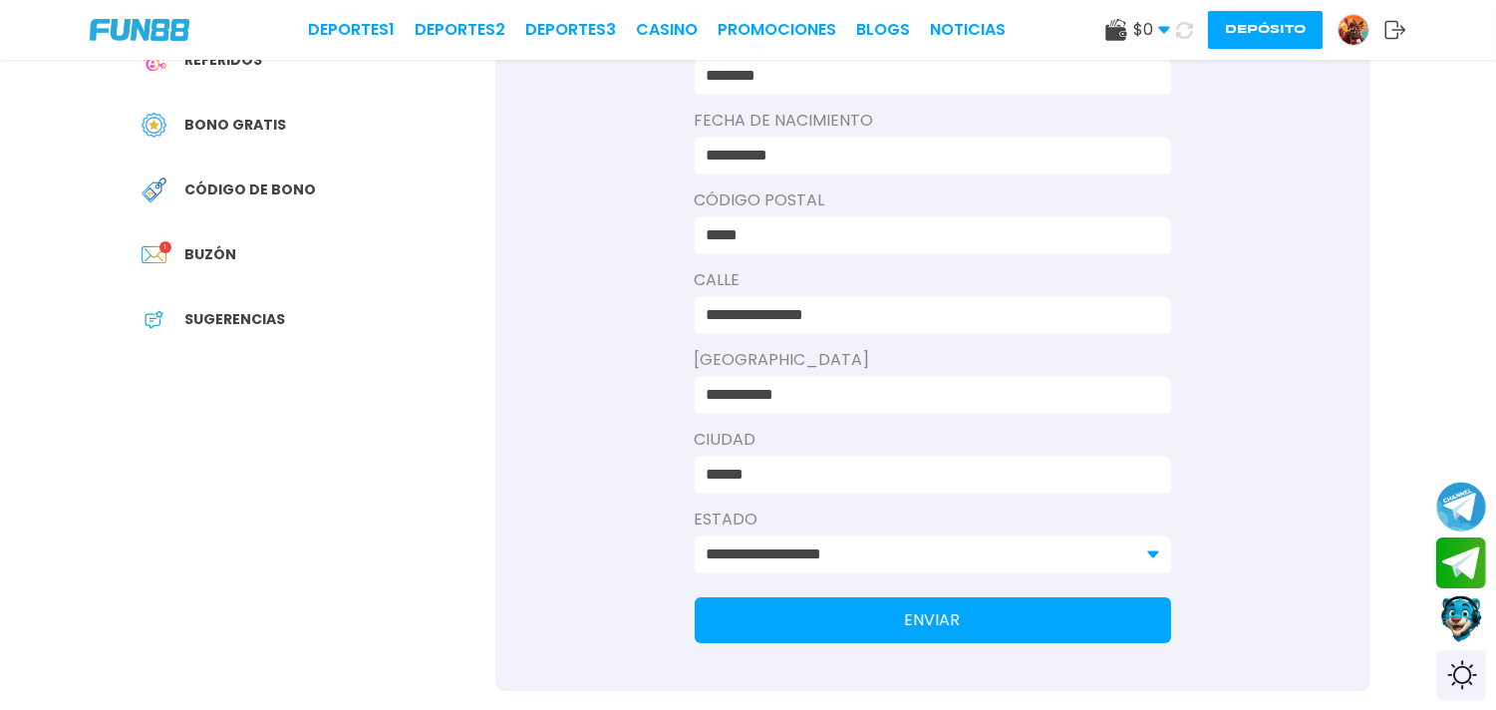
scroll to position [573, 0]
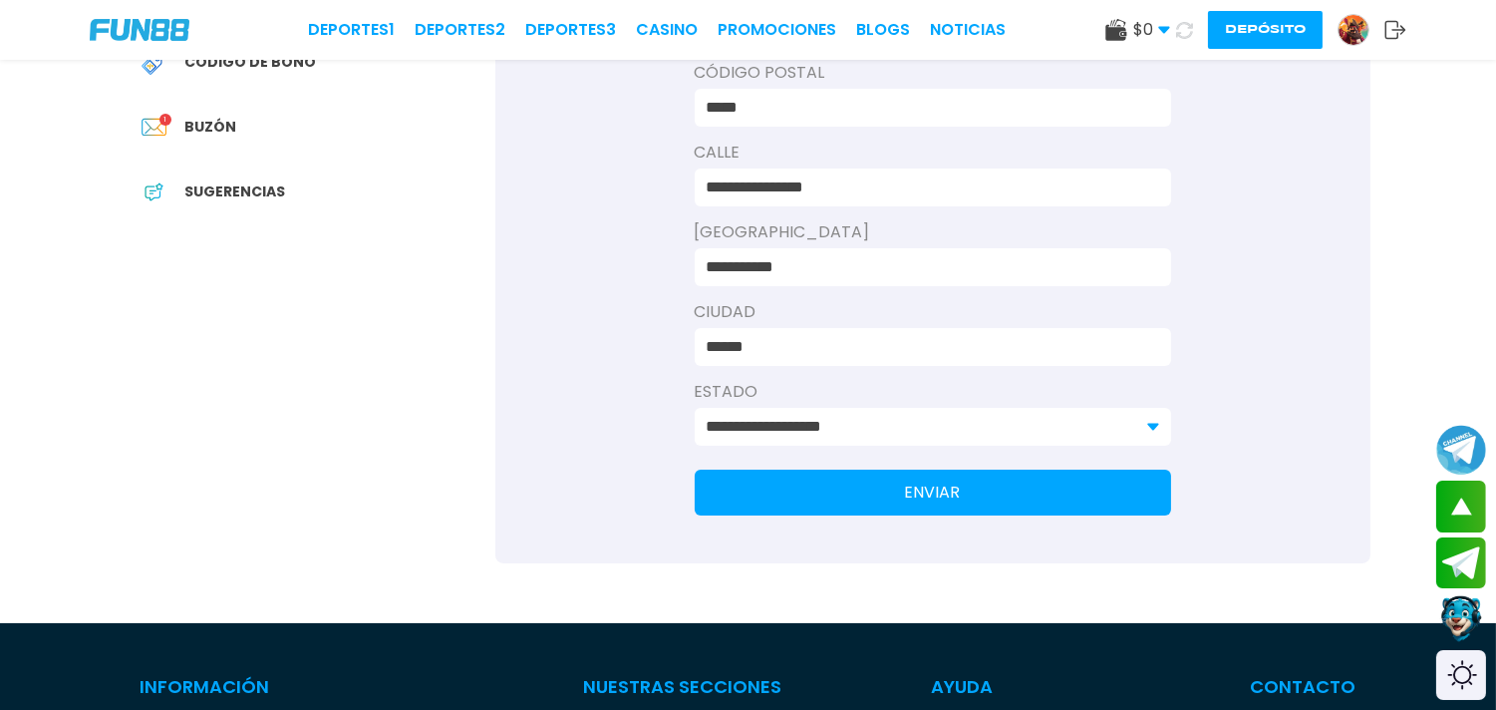
click at [1021, 496] on button "ENVIAR" at bounding box center [933, 493] width 477 height 46
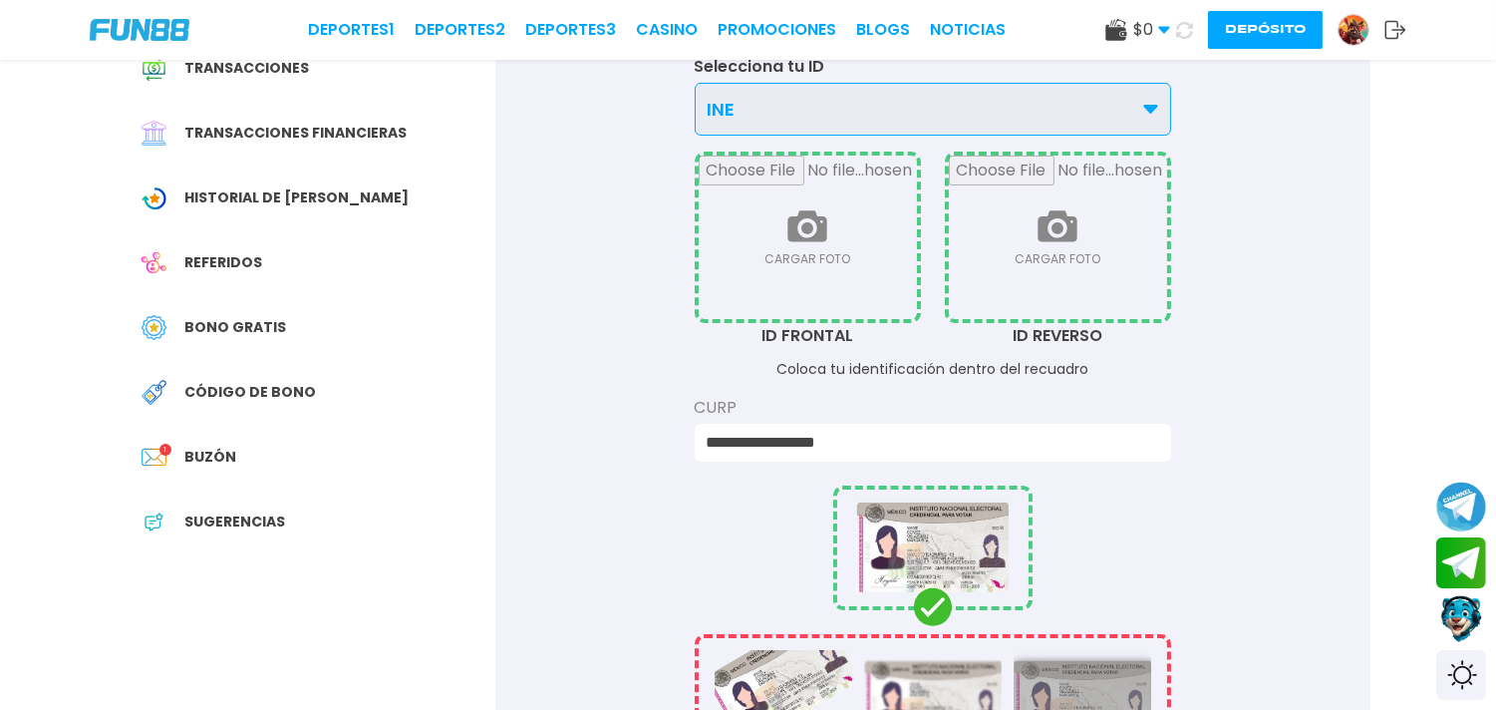
scroll to position [283, 0]
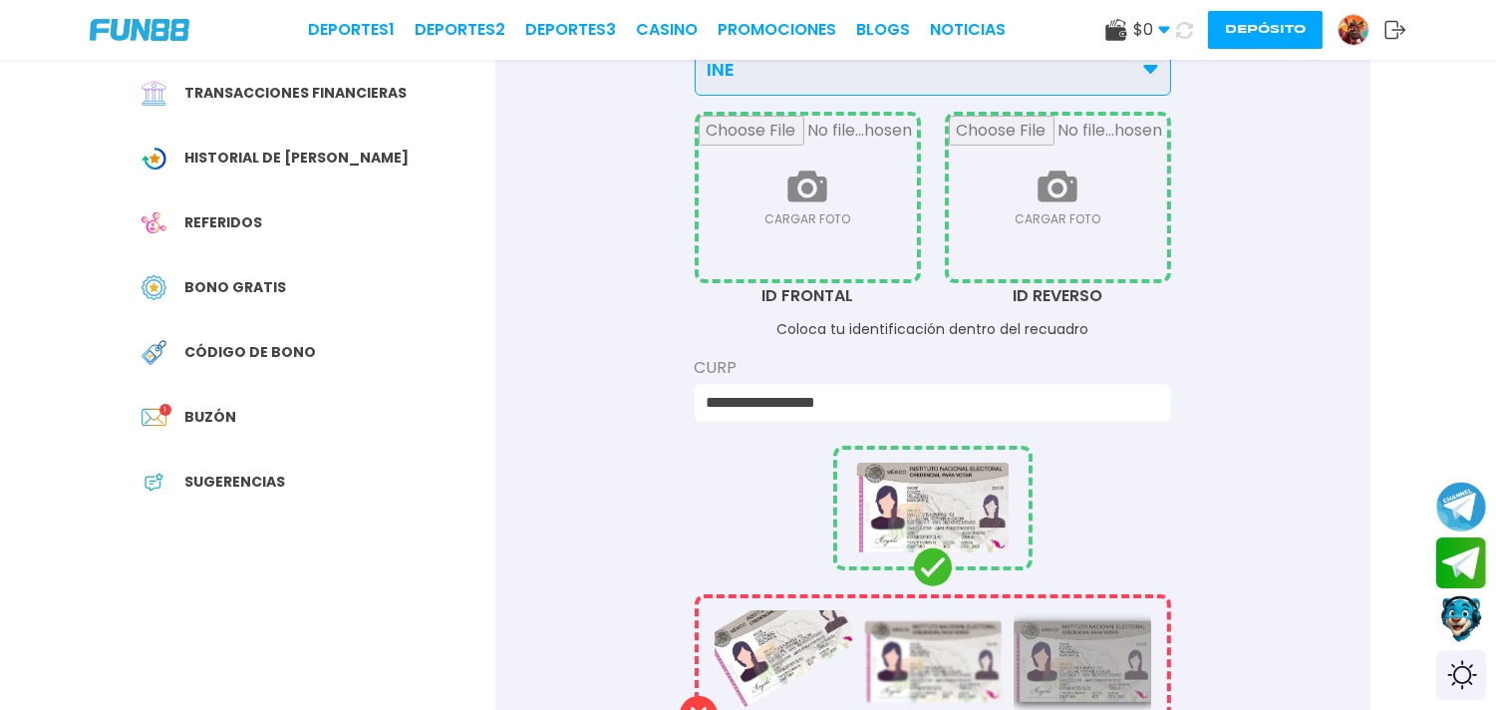
click at [809, 181] on input "file" at bounding box center [808, 197] width 218 height 163
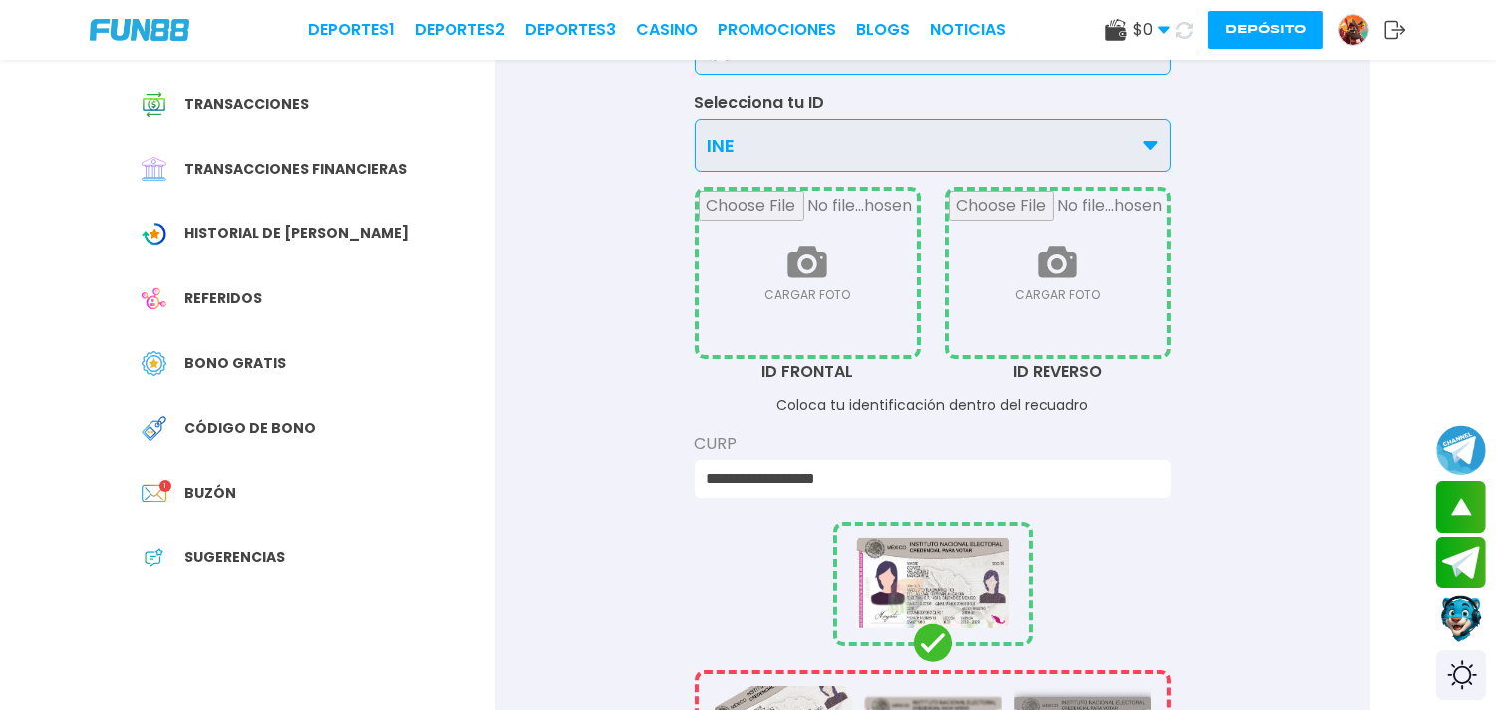
scroll to position [200, 0]
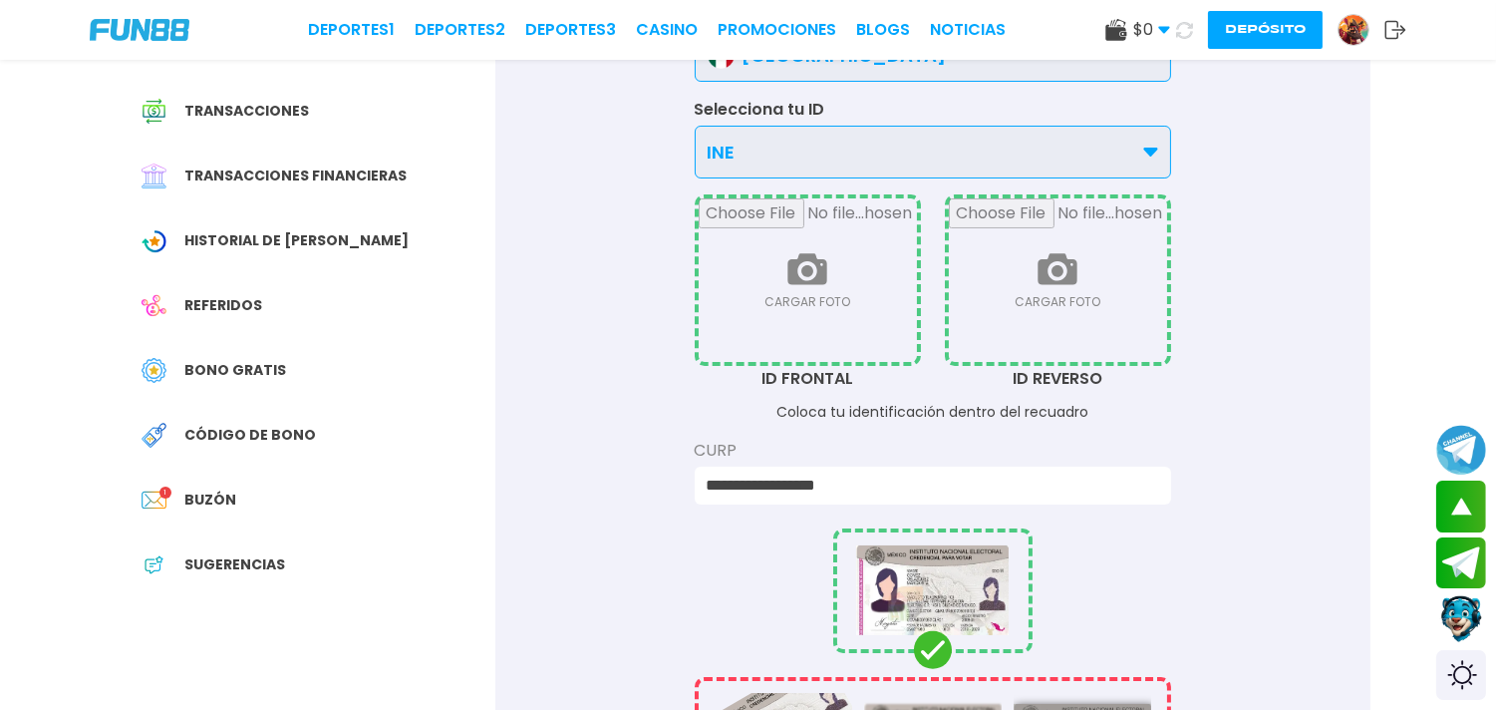
click at [1118, 155] on div "INE" at bounding box center [933, 152] width 477 height 53
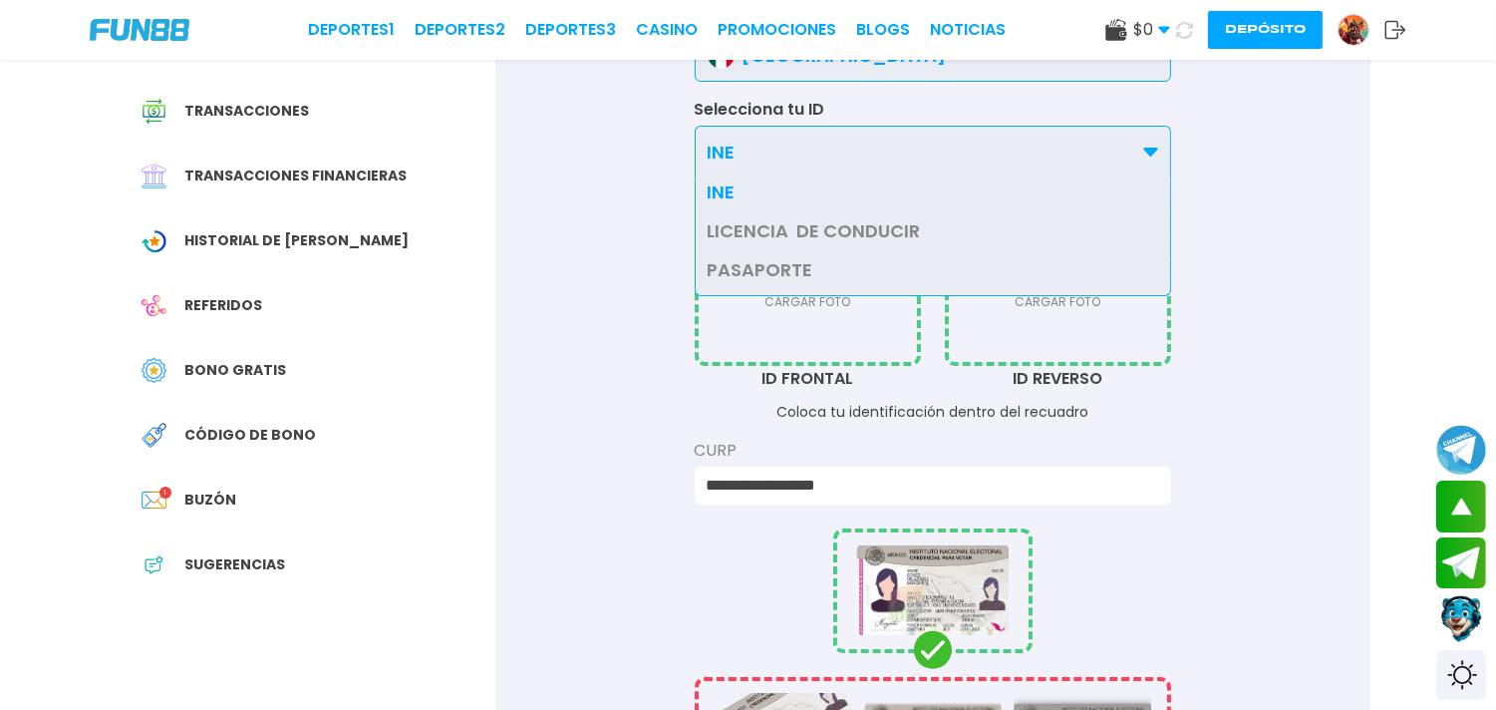
click at [1118, 156] on div "INE" at bounding box center [933, 152] width 477 height 53
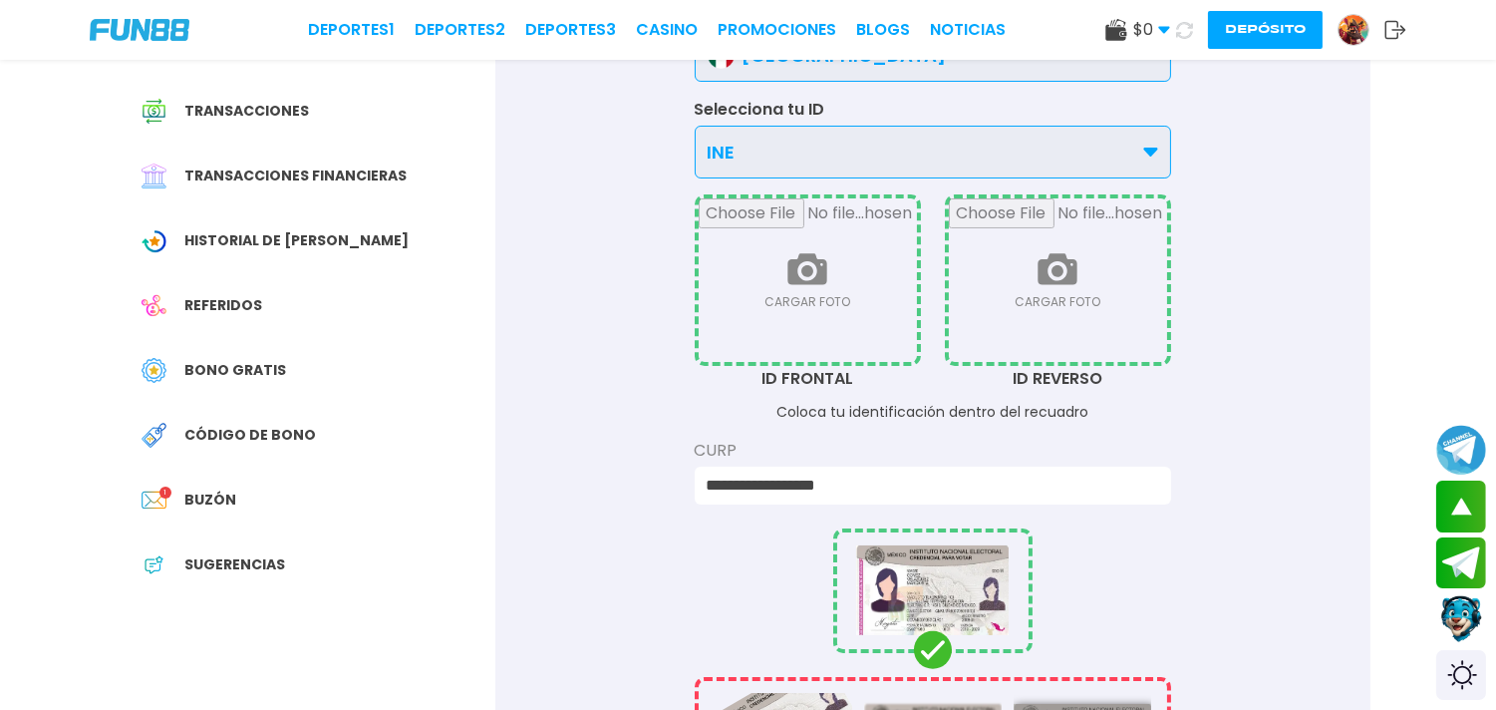
click at [270, 232] on span "Historial de [PERSON_NAME]" at bounding box center [297, 240] width 224 height 21
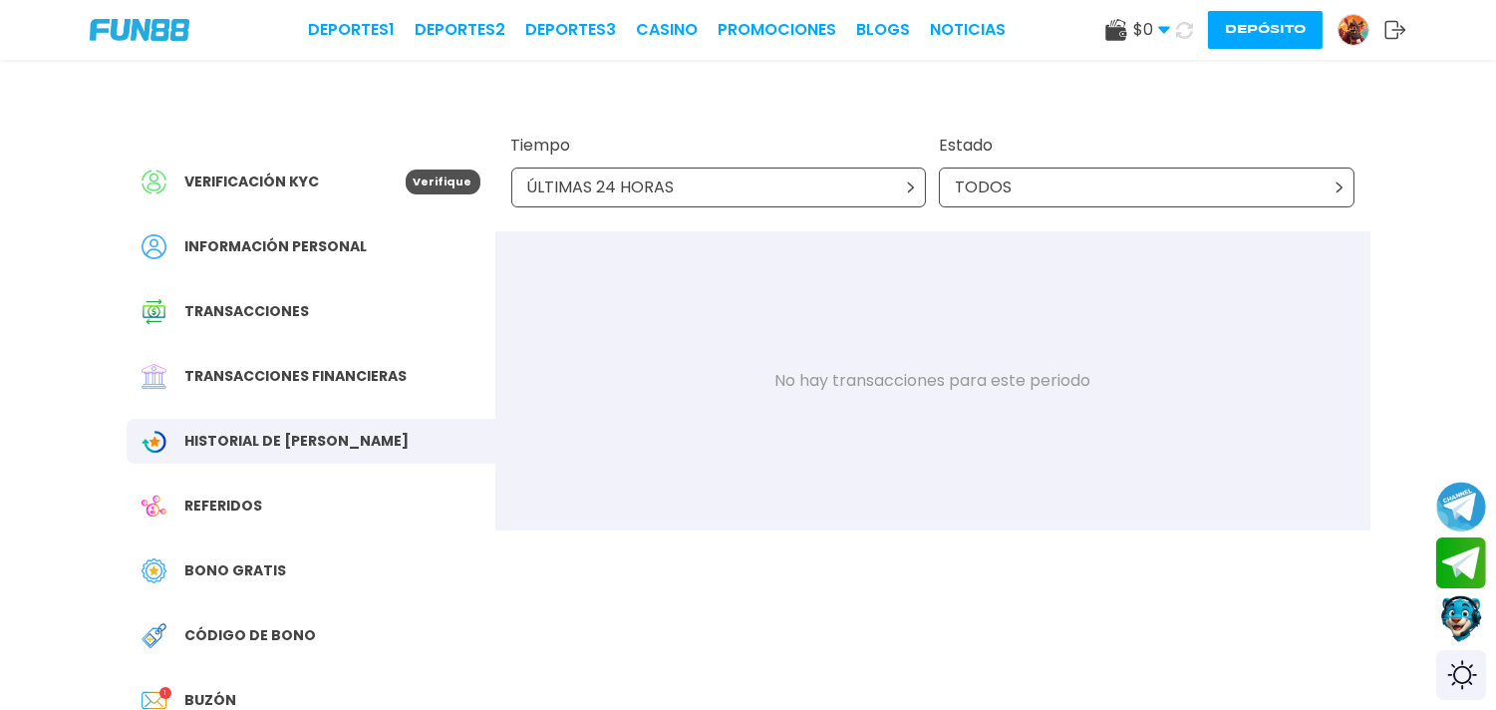
click at [1037, 177] on div "TODOS" at bounding box center [1147, 187] width 416 height 40
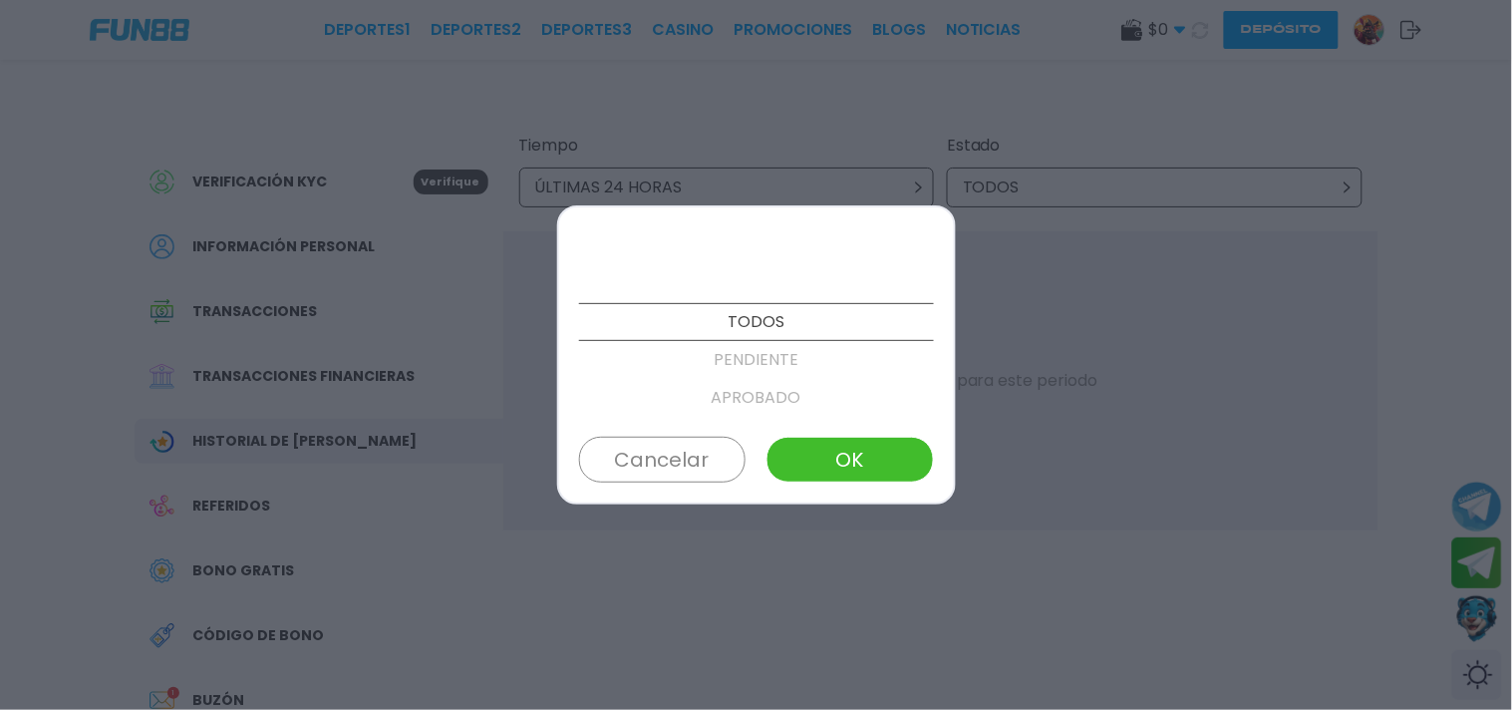
click at [805, 369] on p "PENDIENTE" at bounding box center [756, 360] width 355 height 38
click at [1020, 227] on div at bounding box center [756, 355] width 1512 height 710
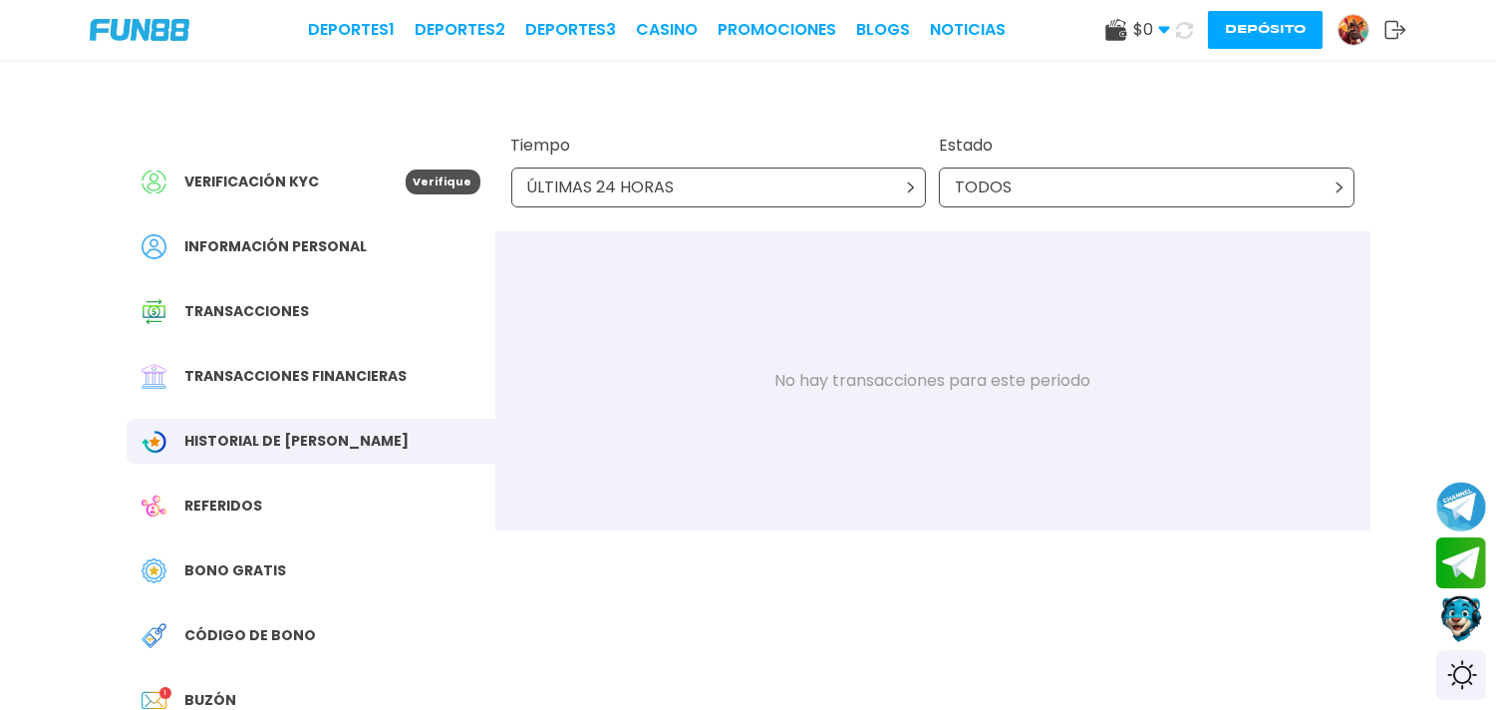
click at [1000, 193] on p "TODOS" at bounding box center [983, 187] width 57 height 24
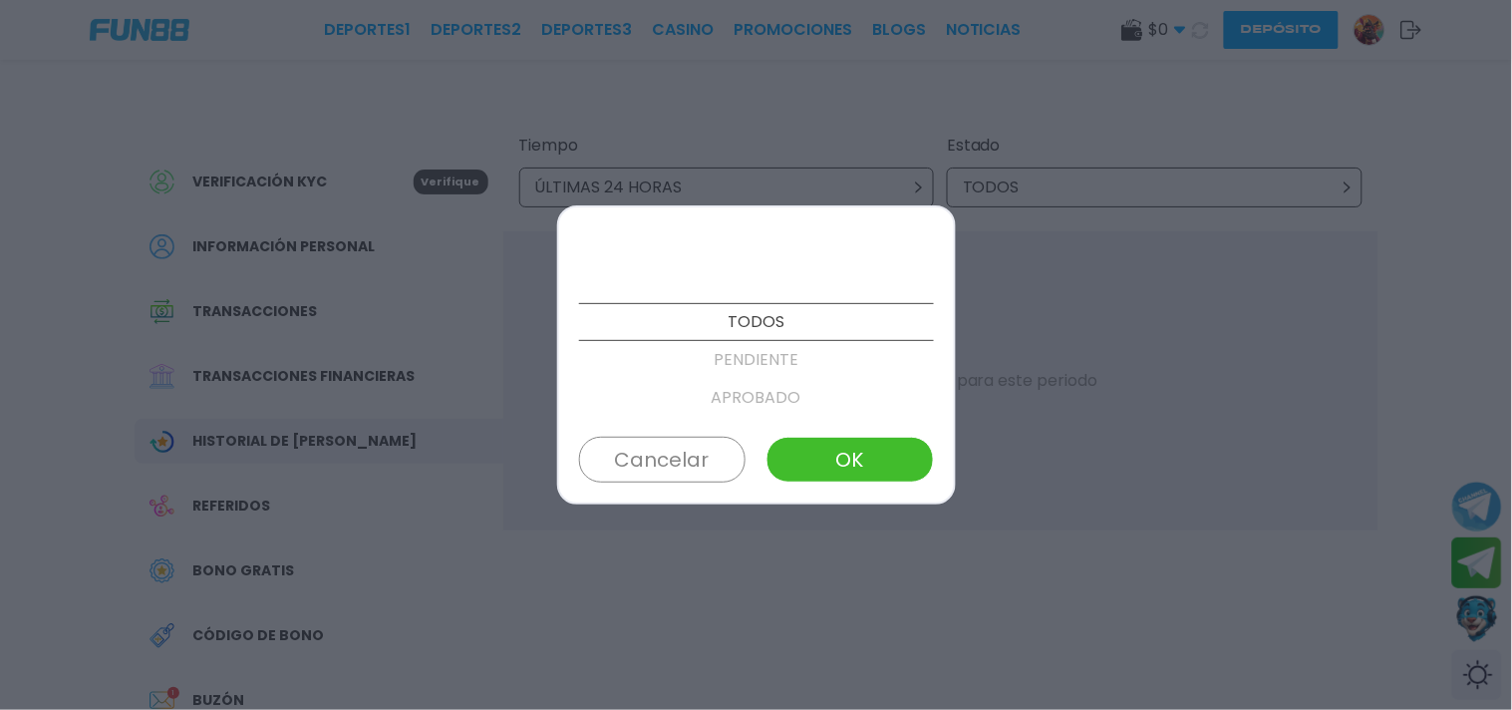
click at [762, 360] on p "PENDIENTE" at bounding box center [756, 360] width 355 height 38
click at [864, 459] on button "OK" at bounding box center [850, 460] width 166 height 46
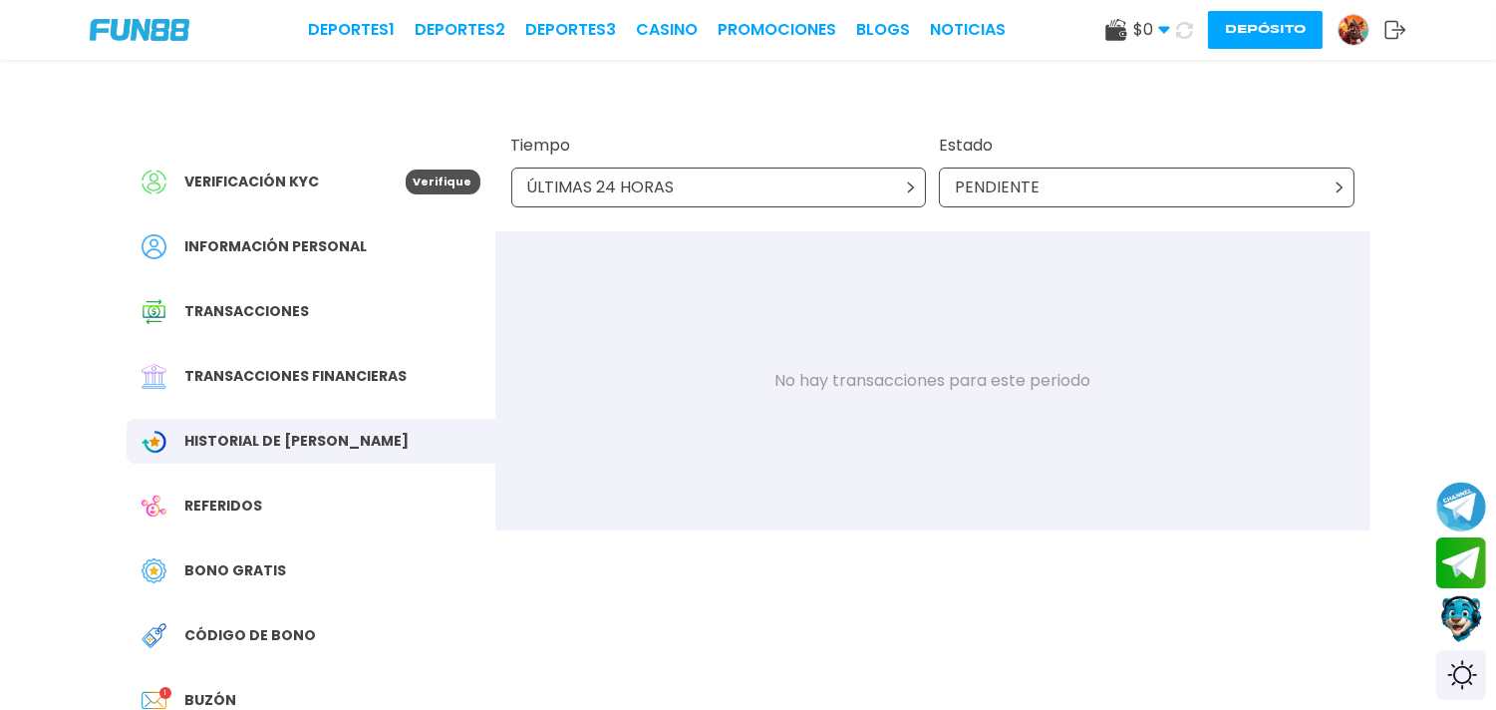
click at [1097, 175] on div "PENDIENTE" at bounding box center [1147, 187] width 416 height 40
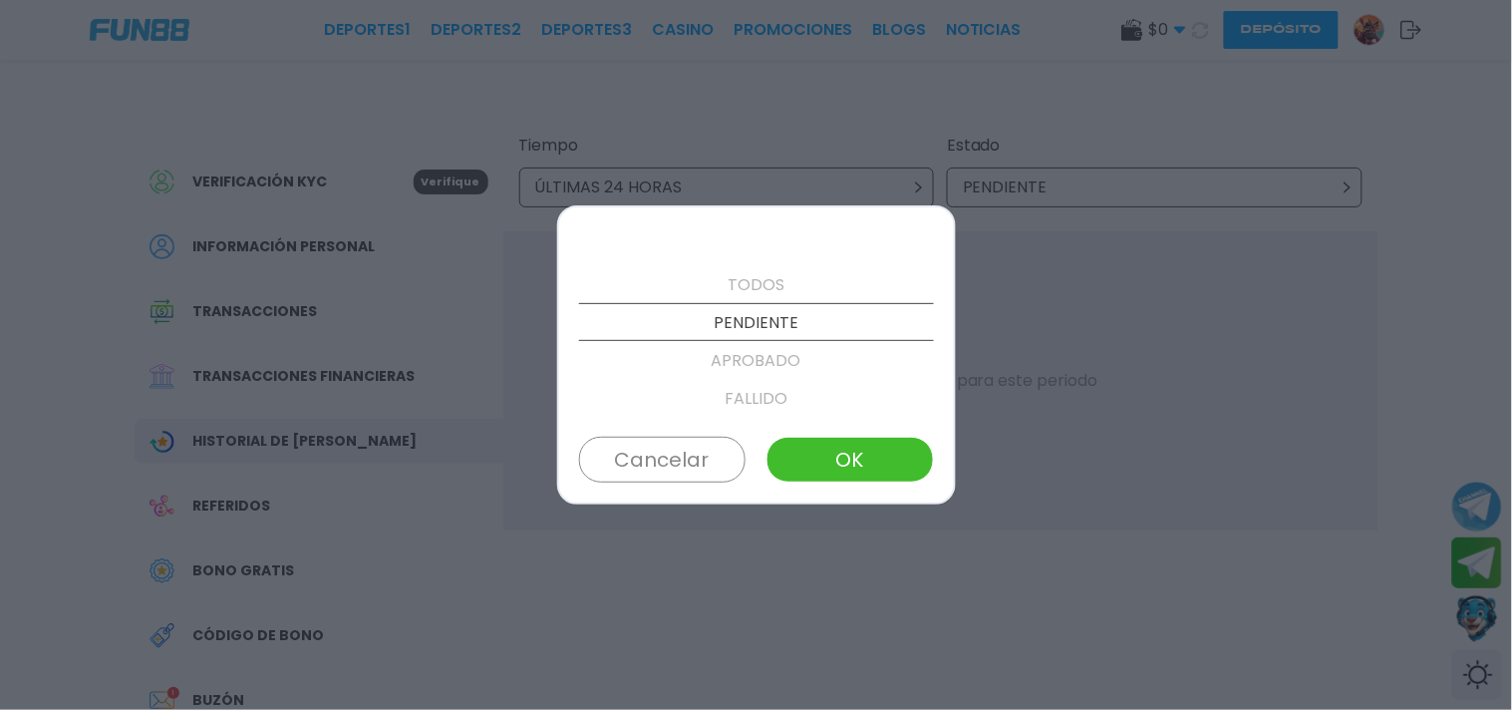
click at [779, 367] on p "APROBADO" at bounding box center [756, 361] width 355 height 38
click at [878, 464] on button "OK" at bounding box center [850, 460] width 166 height 46
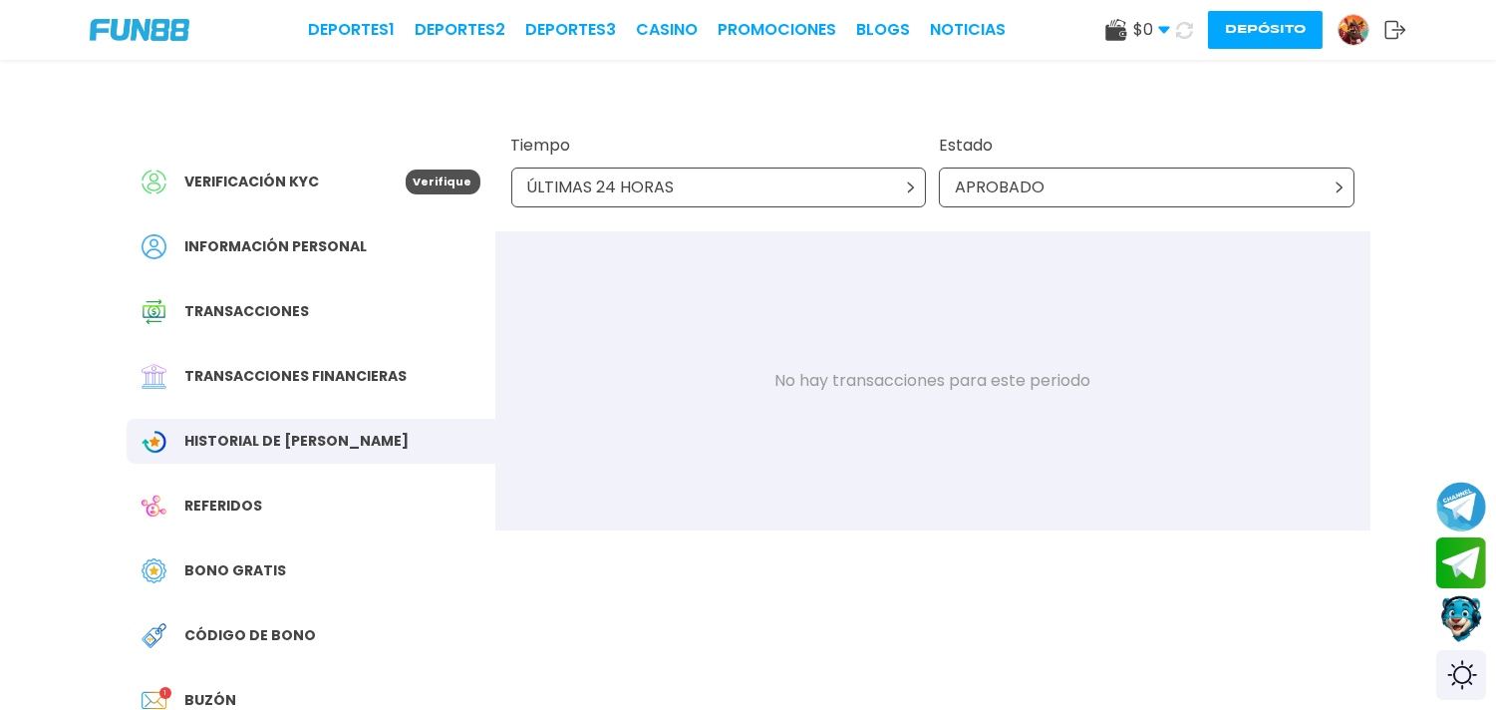
click at [1023, 175] on p "APROBADO" at bounding box center [1000, 187] width 90 height 24
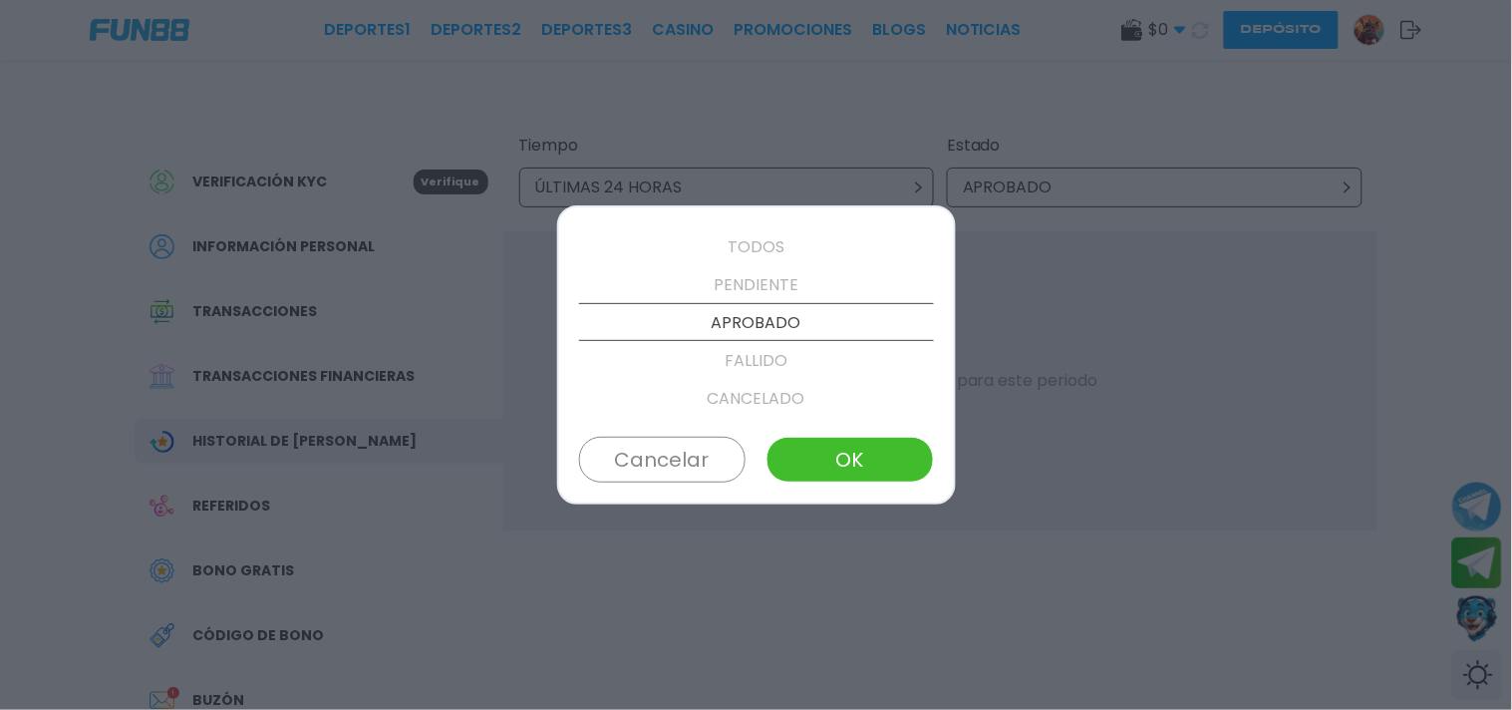
click at [804, 361] on p "FALLIDO" at bounding box center [756, 361] width 355 height 38
click at [847, 456] on button "OK" at bounding box center [850, 460] width 166 height 46
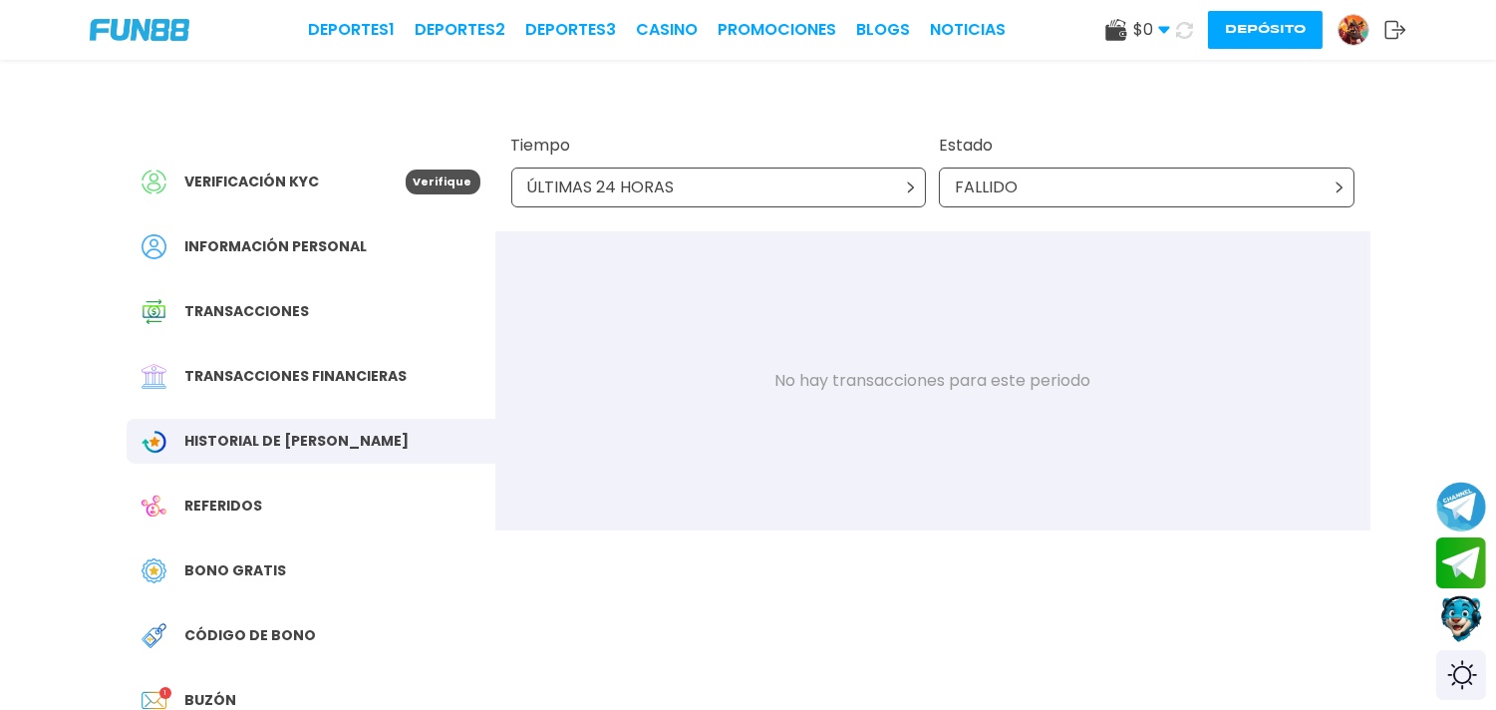
click at [1018, 190] on div "FALLIDO" at bounding box center [1147, 187] width 416 height 40
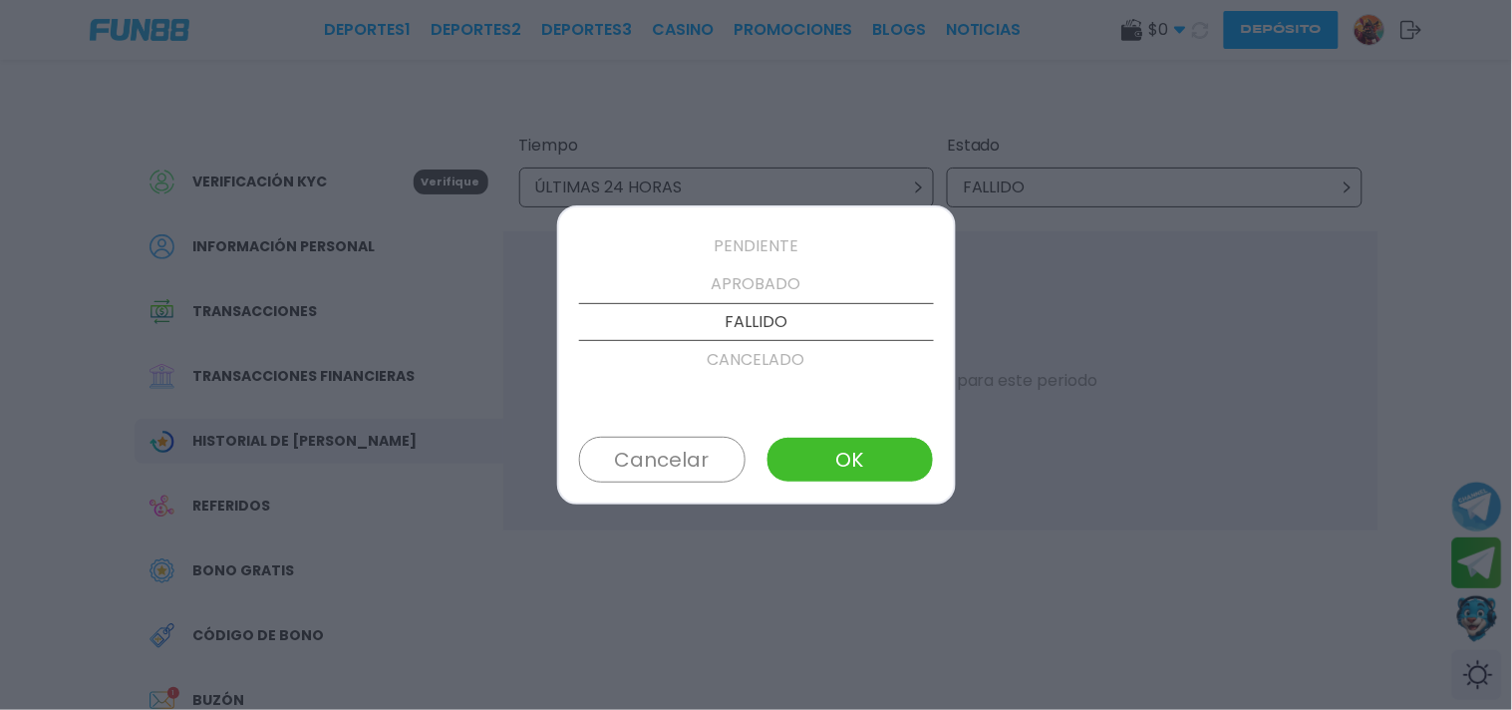
click at [805, 357] on p "CANCELADO" at bounding box center [756, 360] width 355 height 38
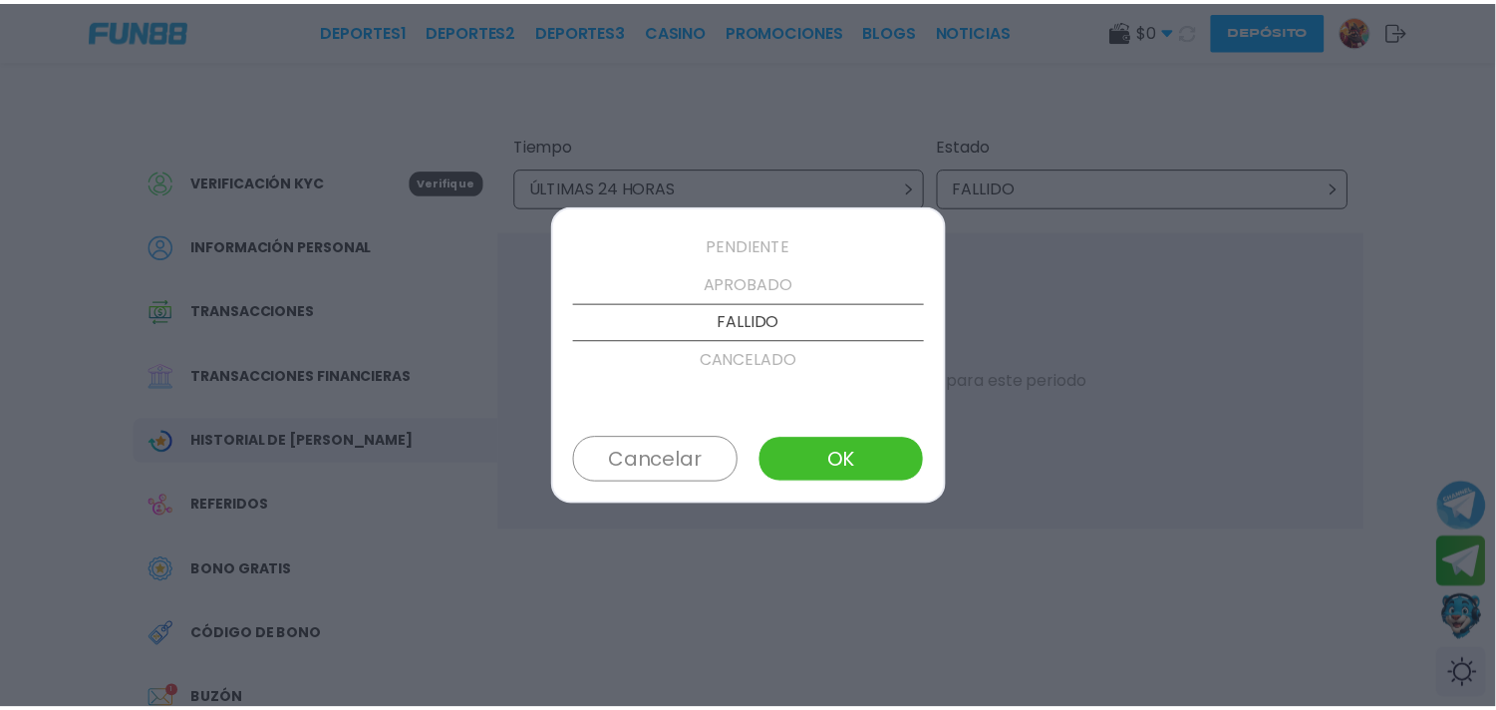
scroll to position [151, 0]
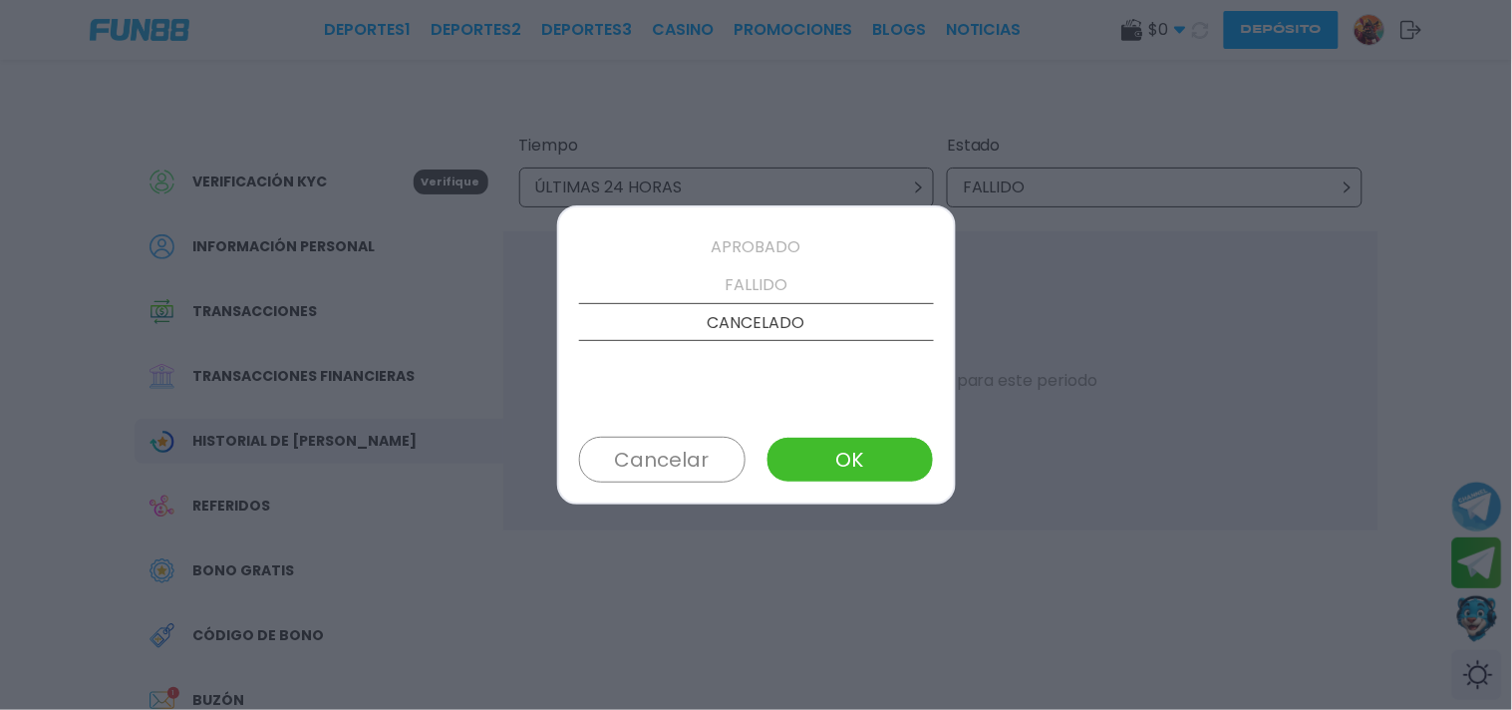
click at [845, 464] on button "OK" at bounding box center [850, 460] width 166 height 46
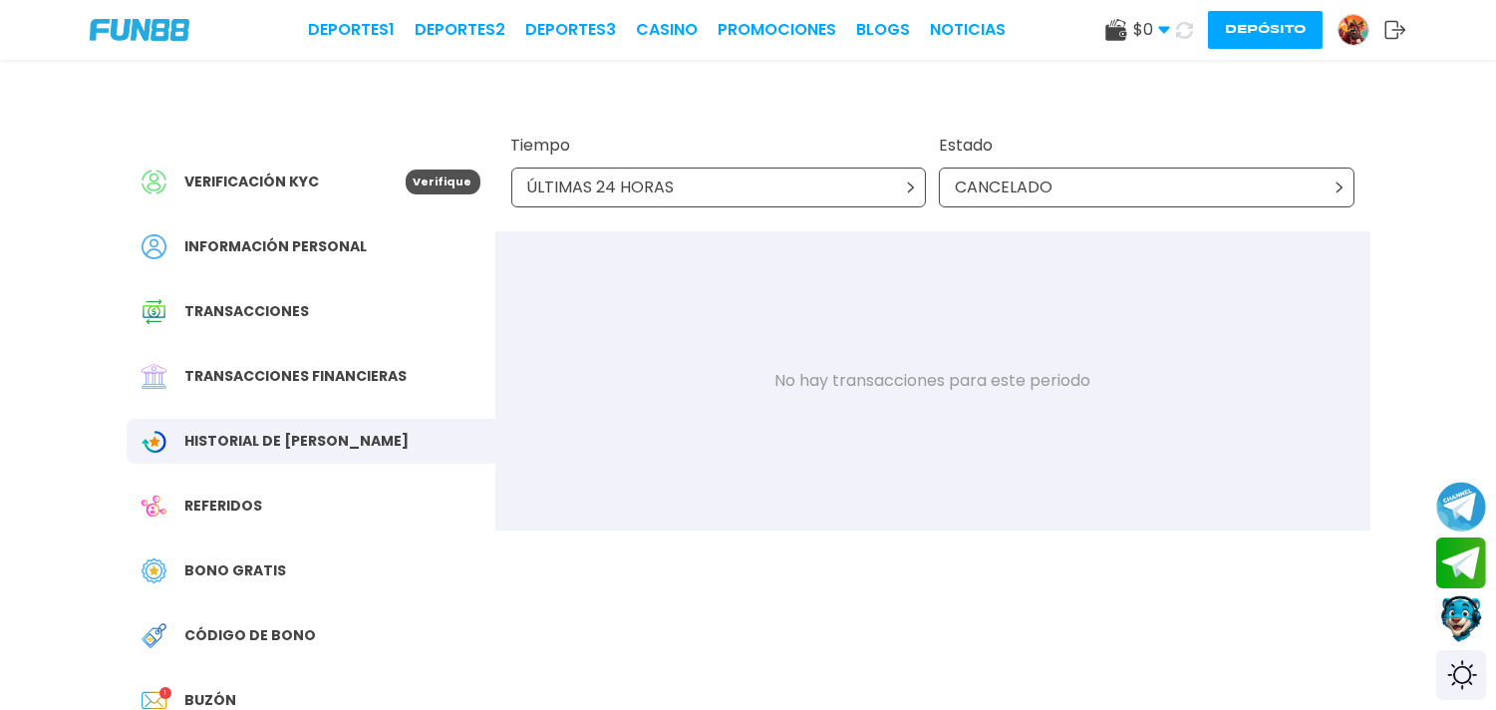
click at [289, 510] on div "Referidos" at bounding box center [311, 506] width 369 height 45
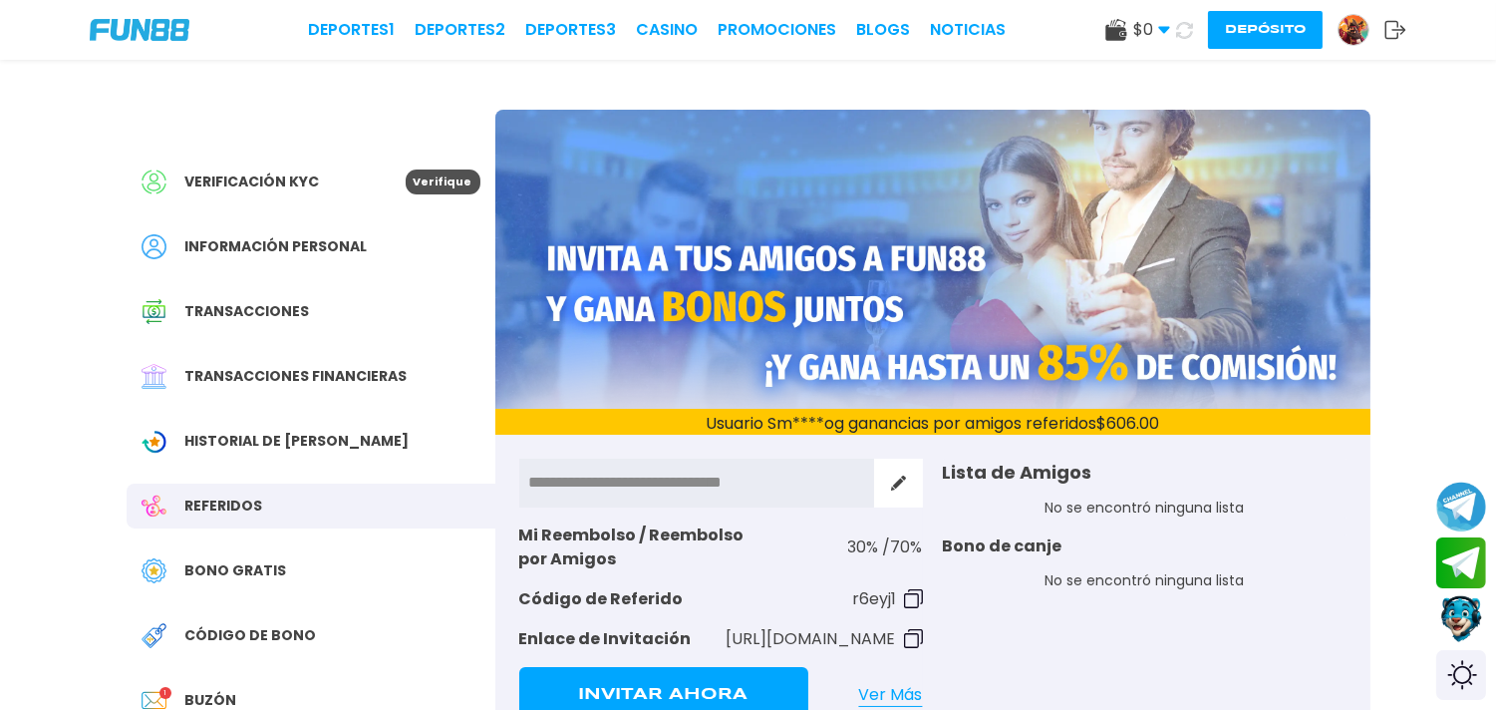
click at [280, 542] on div "Verificación KYC Verifique Información personal Transacciones Transacciones fin…" at bounding box center [311, 484] width 369 height 748
click at [269, 575] on span "Bono Gratis" at bounding box center [236, 570] width 102 height 21
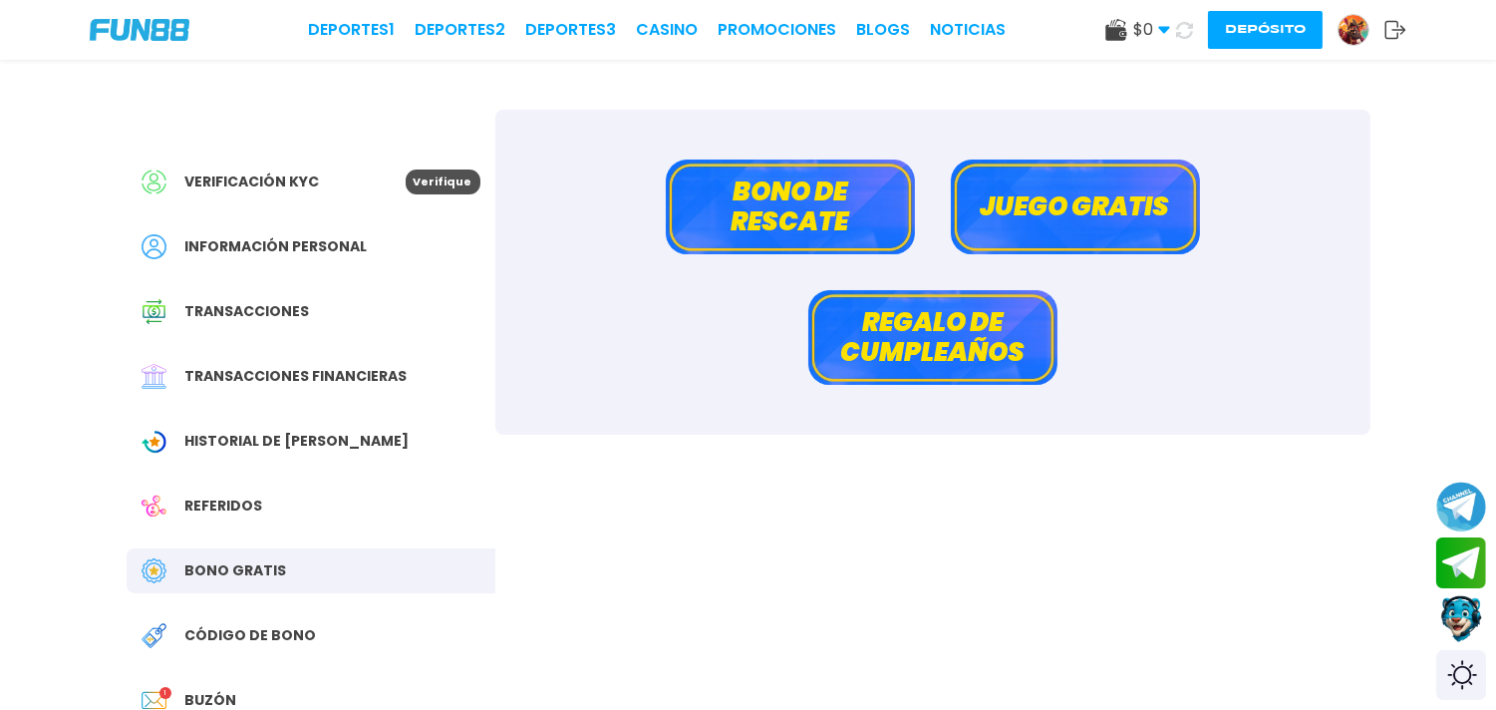
click at [1048, 199] on button "Juego gratis" at bounding box center [1075, 207] width 249 height 95
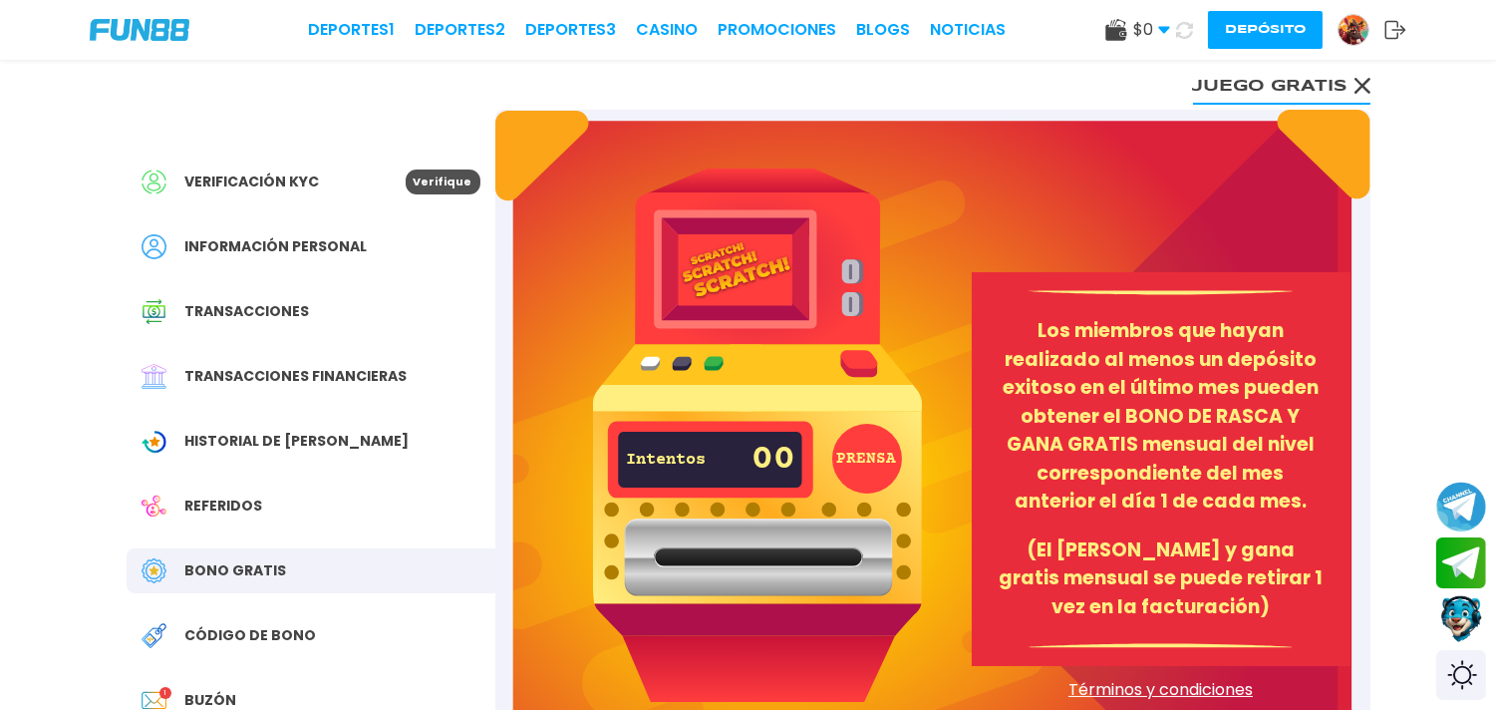
click at [1346, 87] on div "Verificación KYC Verifique Información personal Transacciones Transacciones fin…" at bounding box center [749, 497] width 1292 height 875
click at [1346, 87] on icon at bounding box center [1363, 86] width 16 height 16
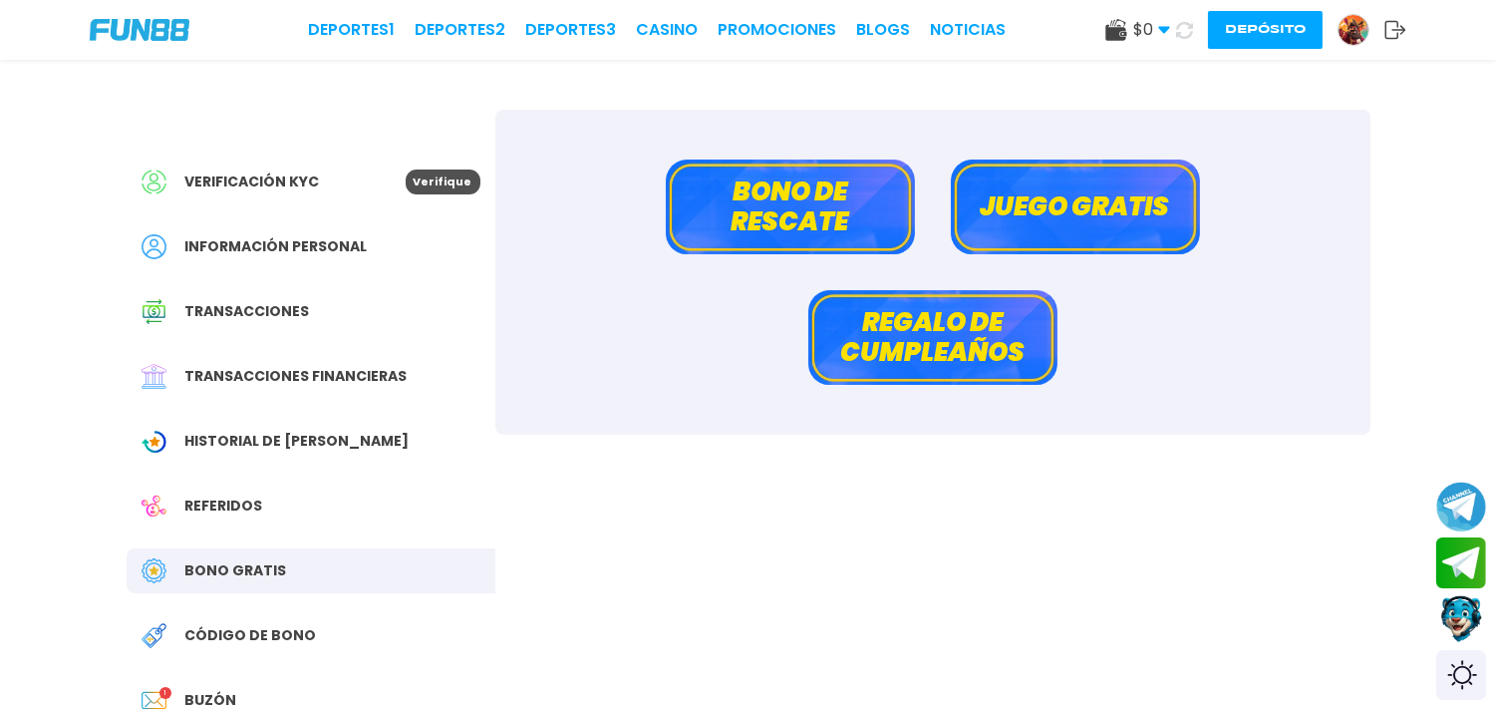
click at [821, 230] on button "Bono de rescate" at bounding box center [790, 207] width 249 height 95
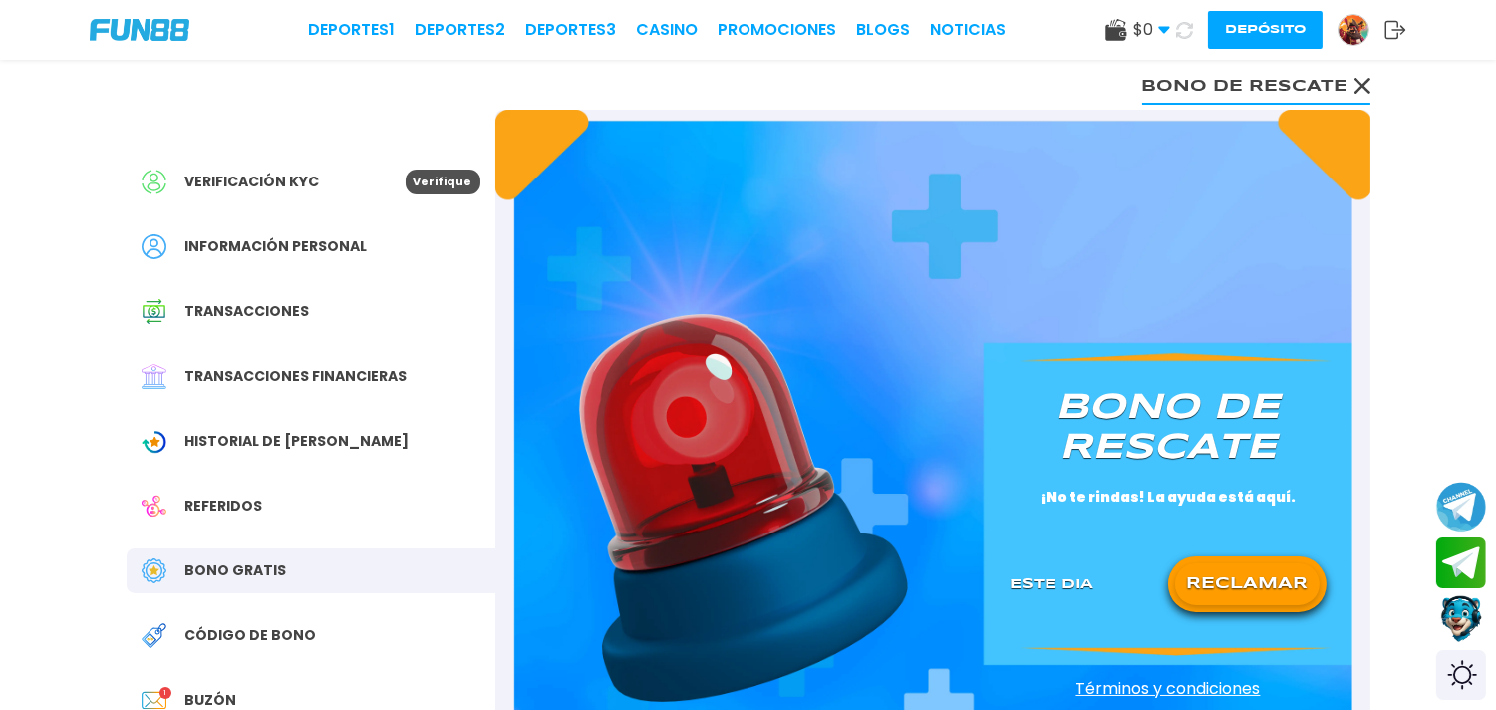
click at [1207, 592] on button "RECLAMAR" at bounding box center [1247, 584] width 145 height 42
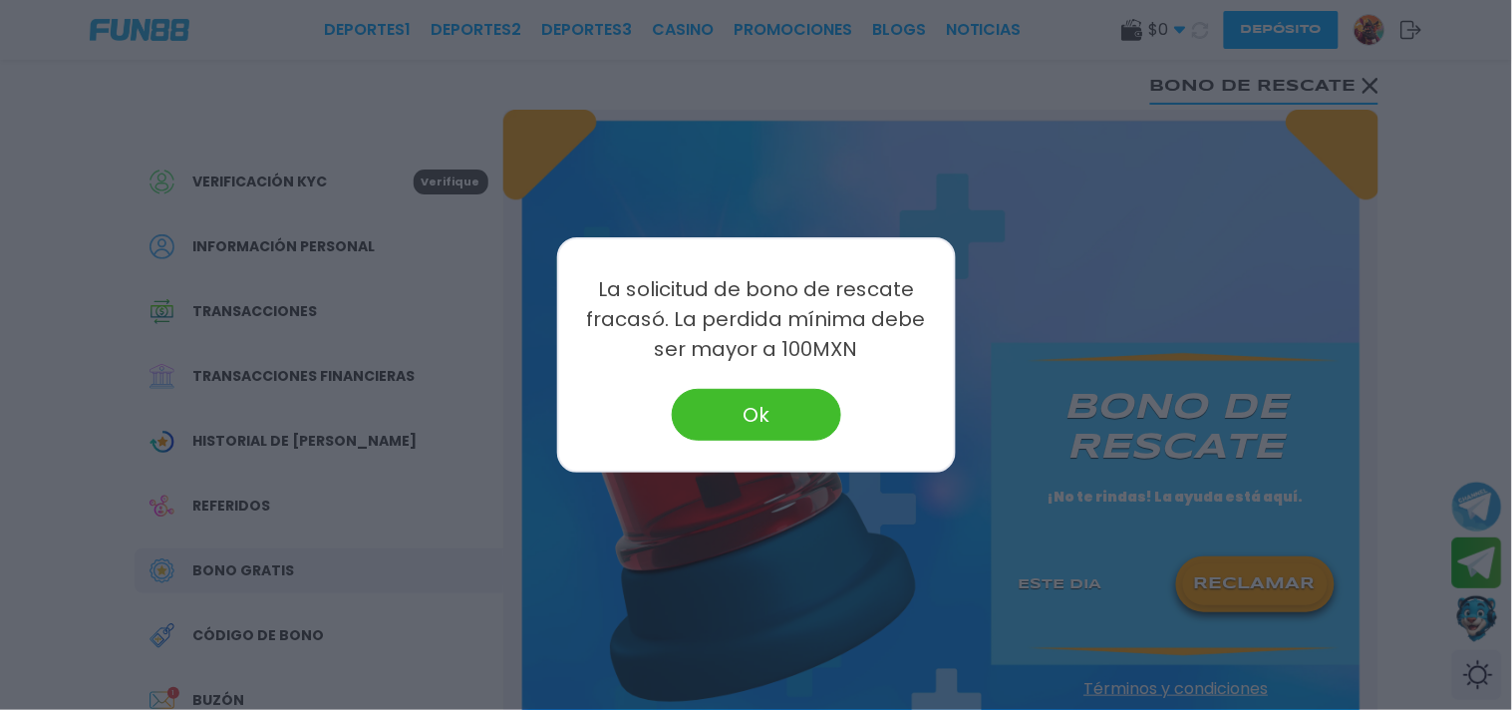
click at [718, 399] on button "Ok" at bounding box center [756, 415] width 169 height 52
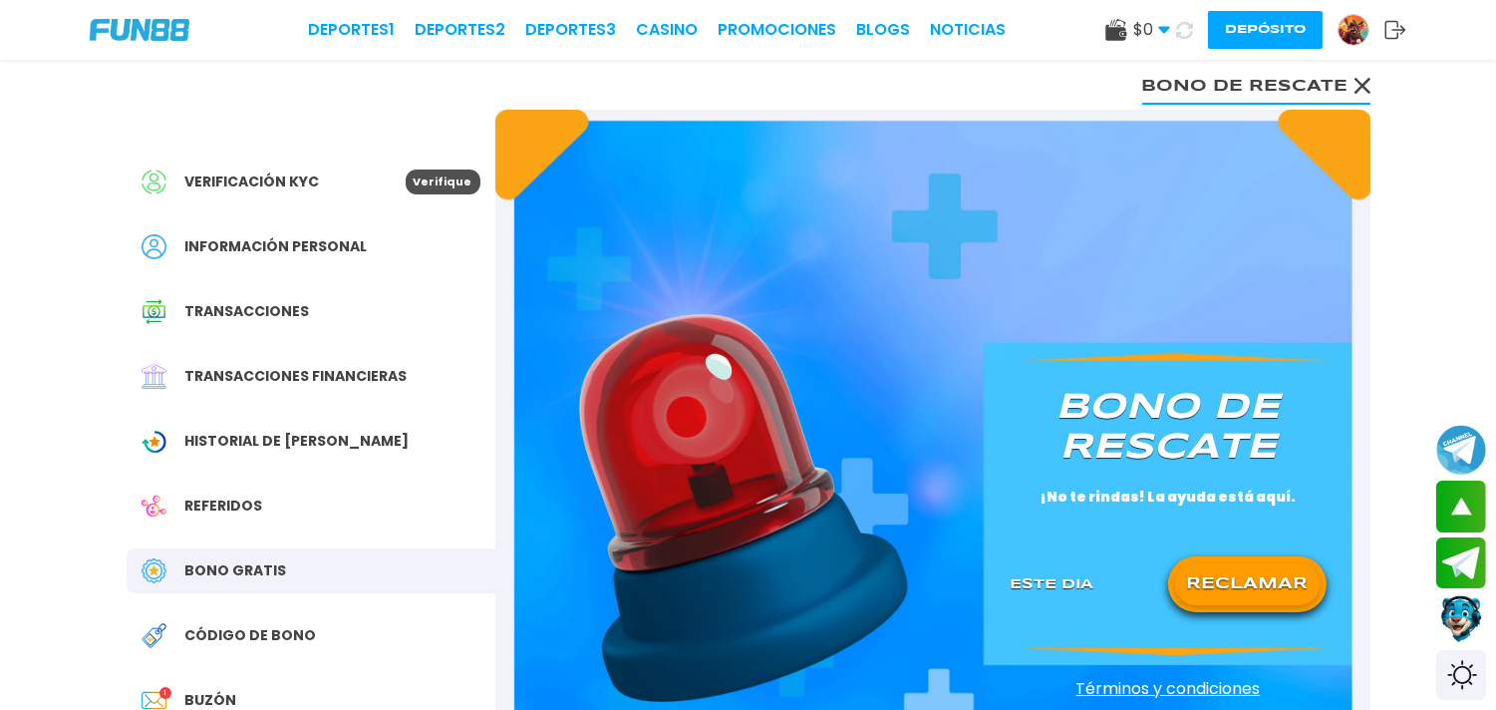
click at [1346, 76] on button "Bono de rescate" at bounding box center [1256, 85] width 228 height 40
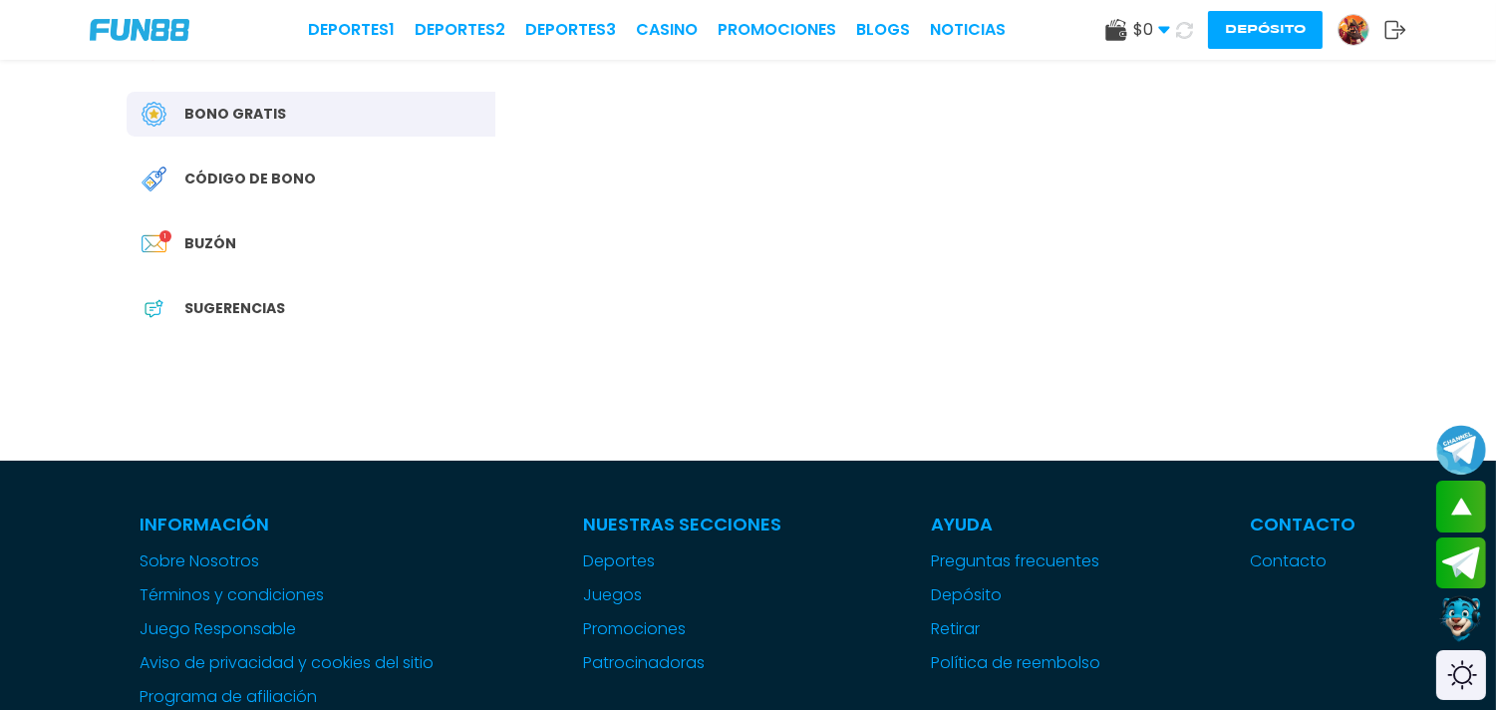
scroll to position [270, 0]
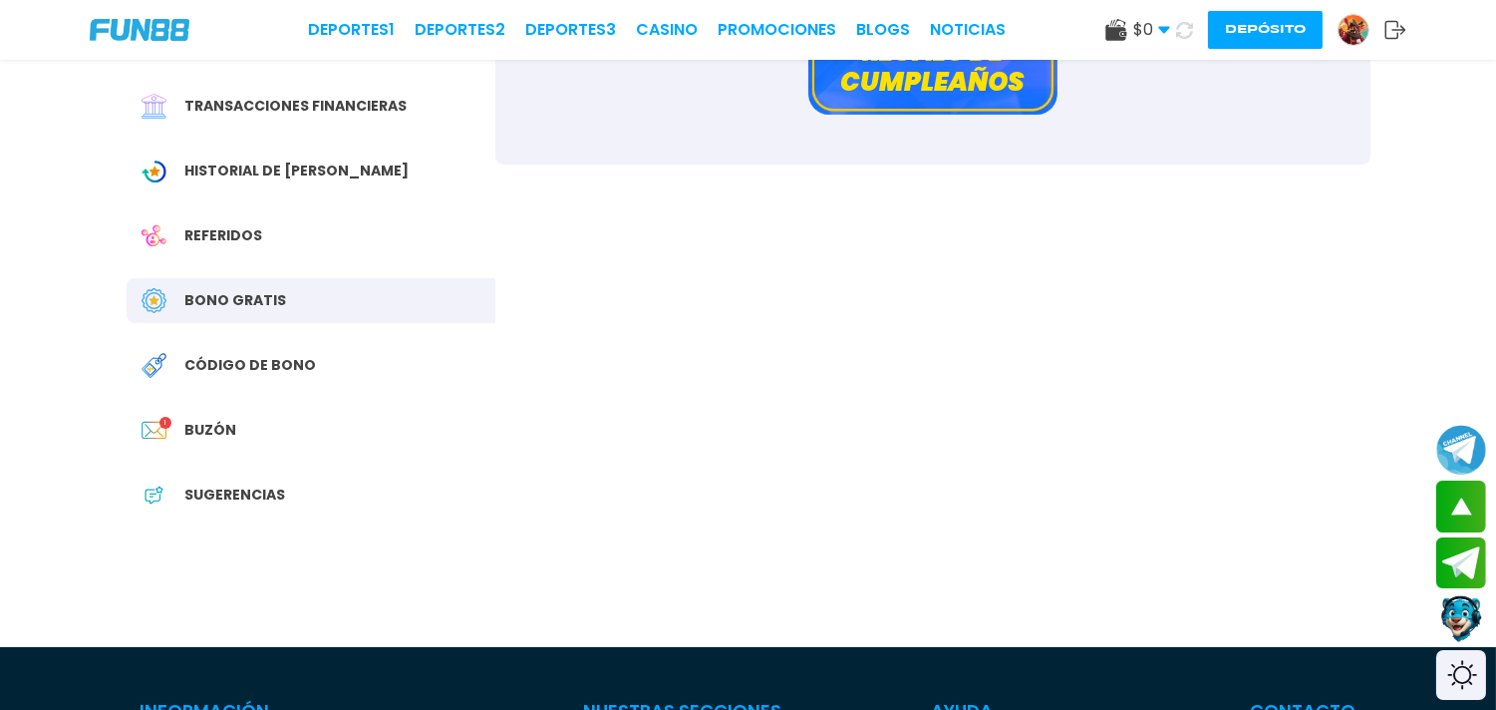
click at [280, 373] on span "Código de bono" at bounding box center [251, 365] width 132 height 21
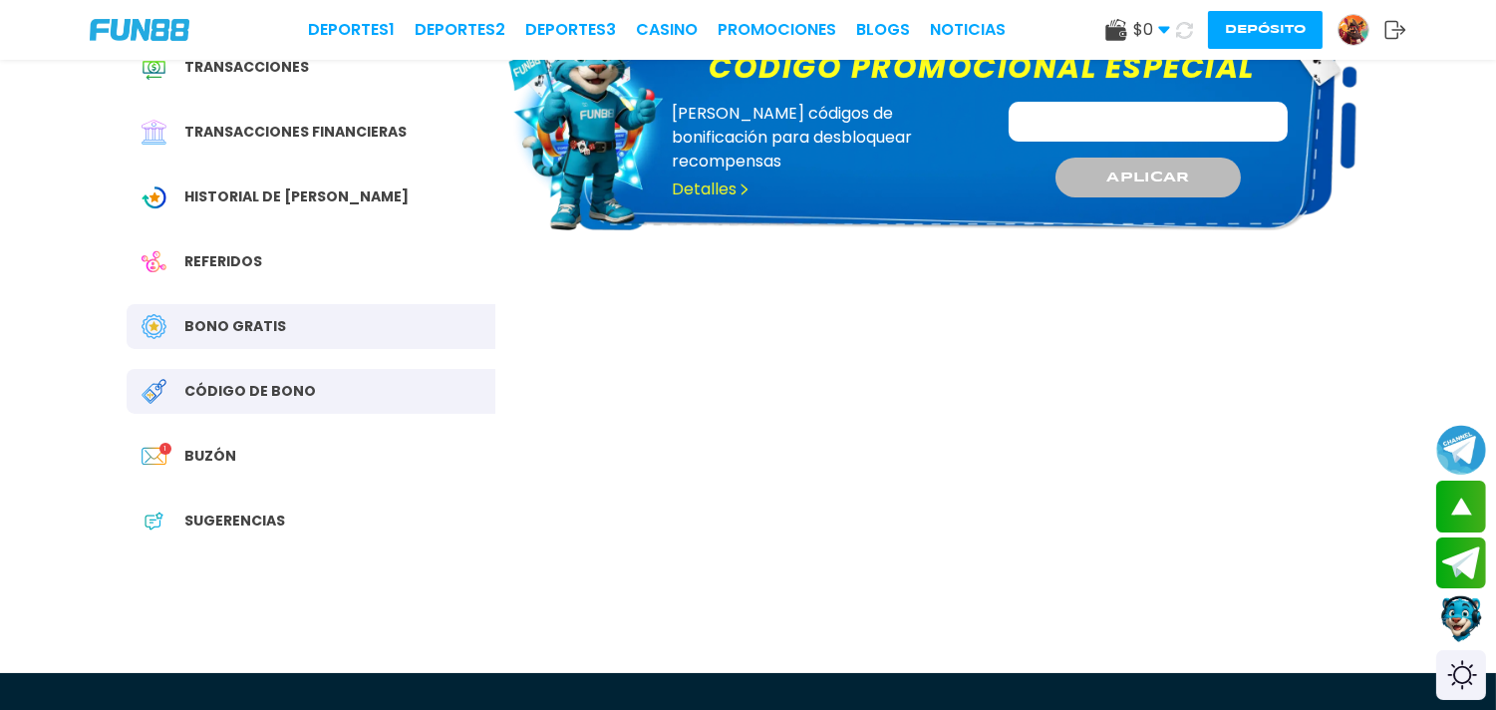
scroll to position [227, 0]
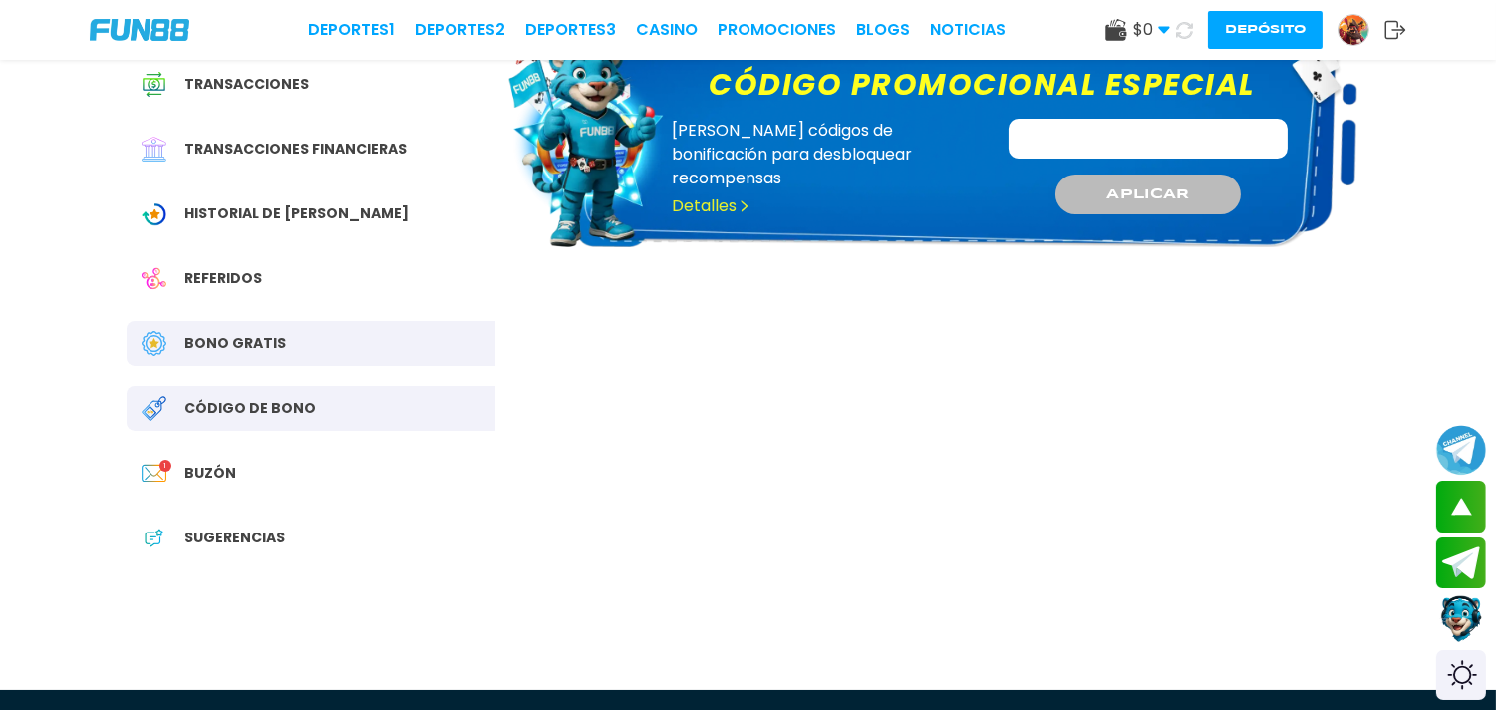
click at [150, 491] on div "Buzón 1" at bounding box center [311, 473] width 369 height 45
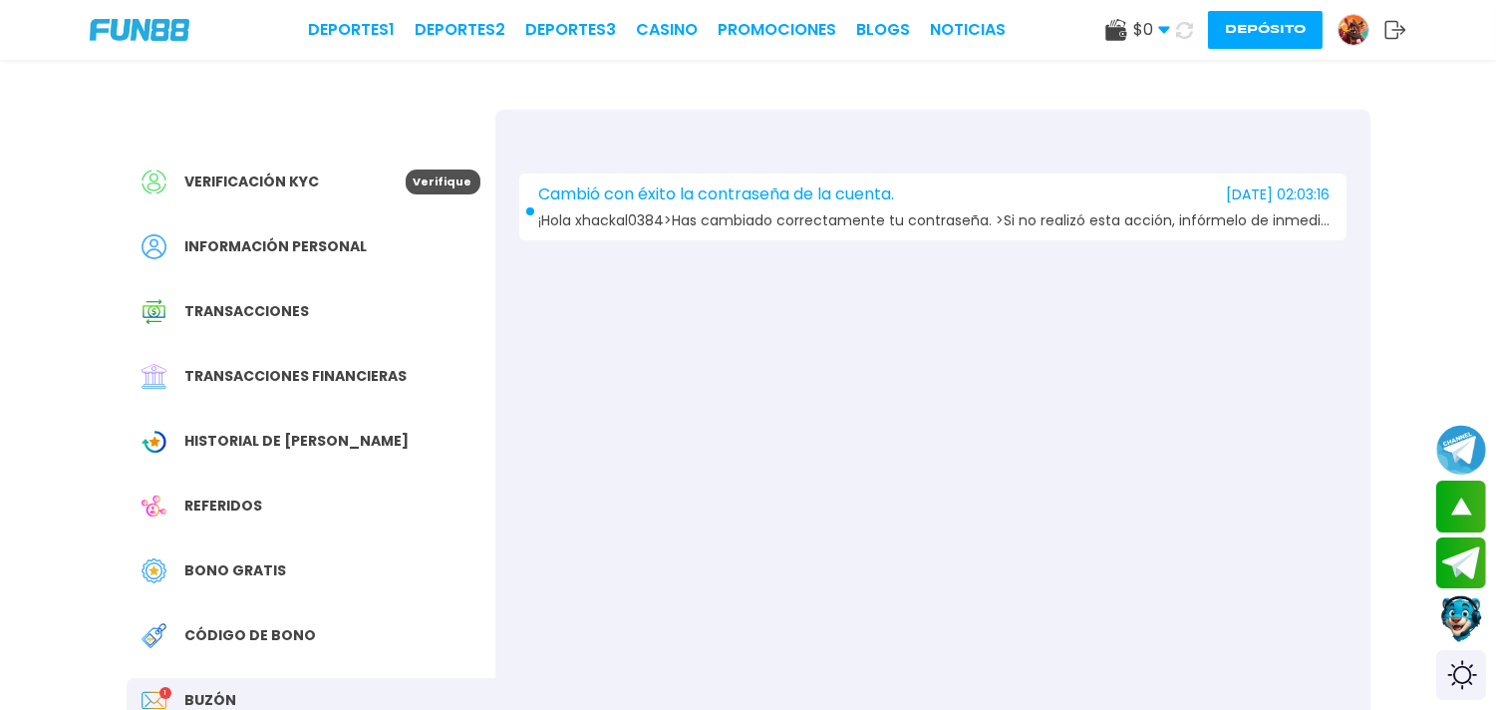
click at [1227, 201] on span "[DATE] 02:03:16" at bounding box center [1279, 194] width 104 height 15
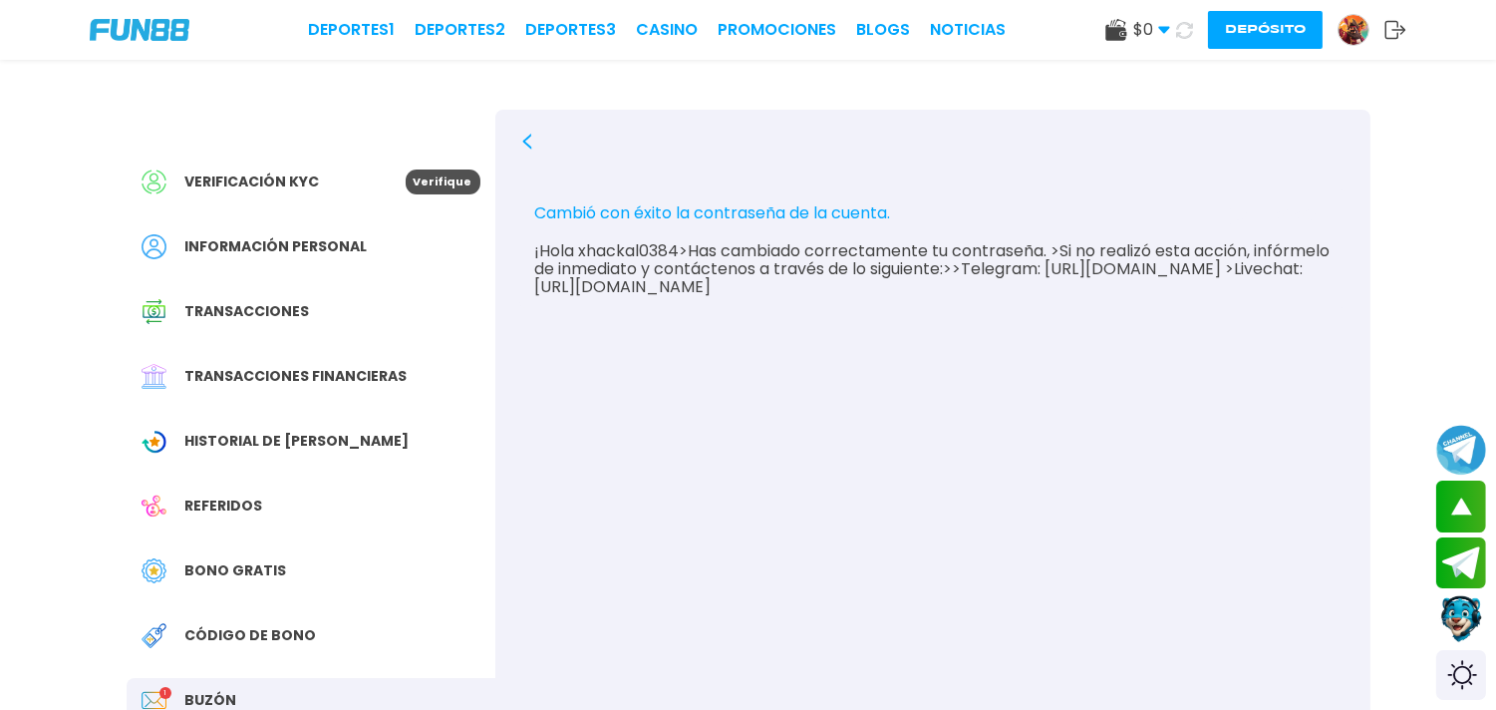
click at [1149, 26] on span "$ 0" at bounding box center [1151, 30] width 37 height 24
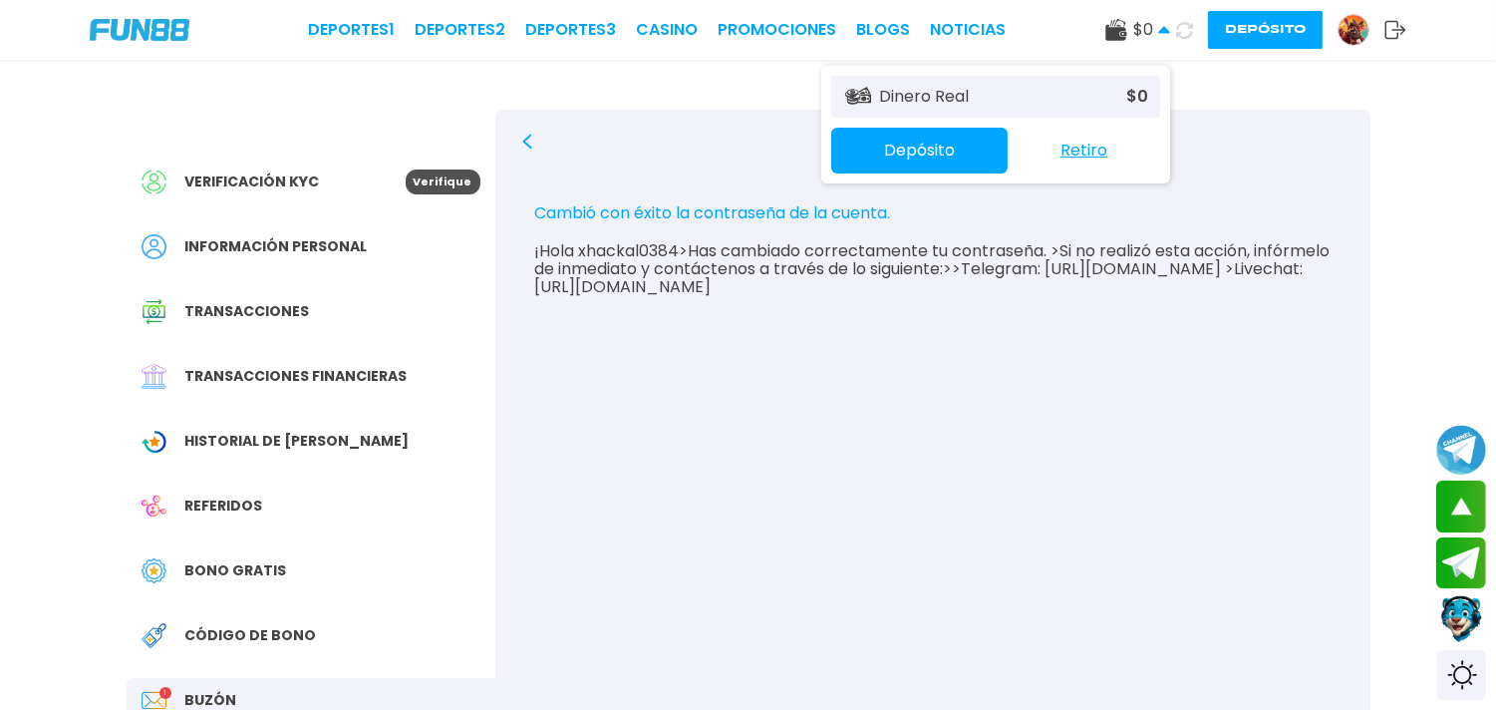
click at [1149, 26] on span "$ 0" at bounding box center [1151, 30] width 37 height 24
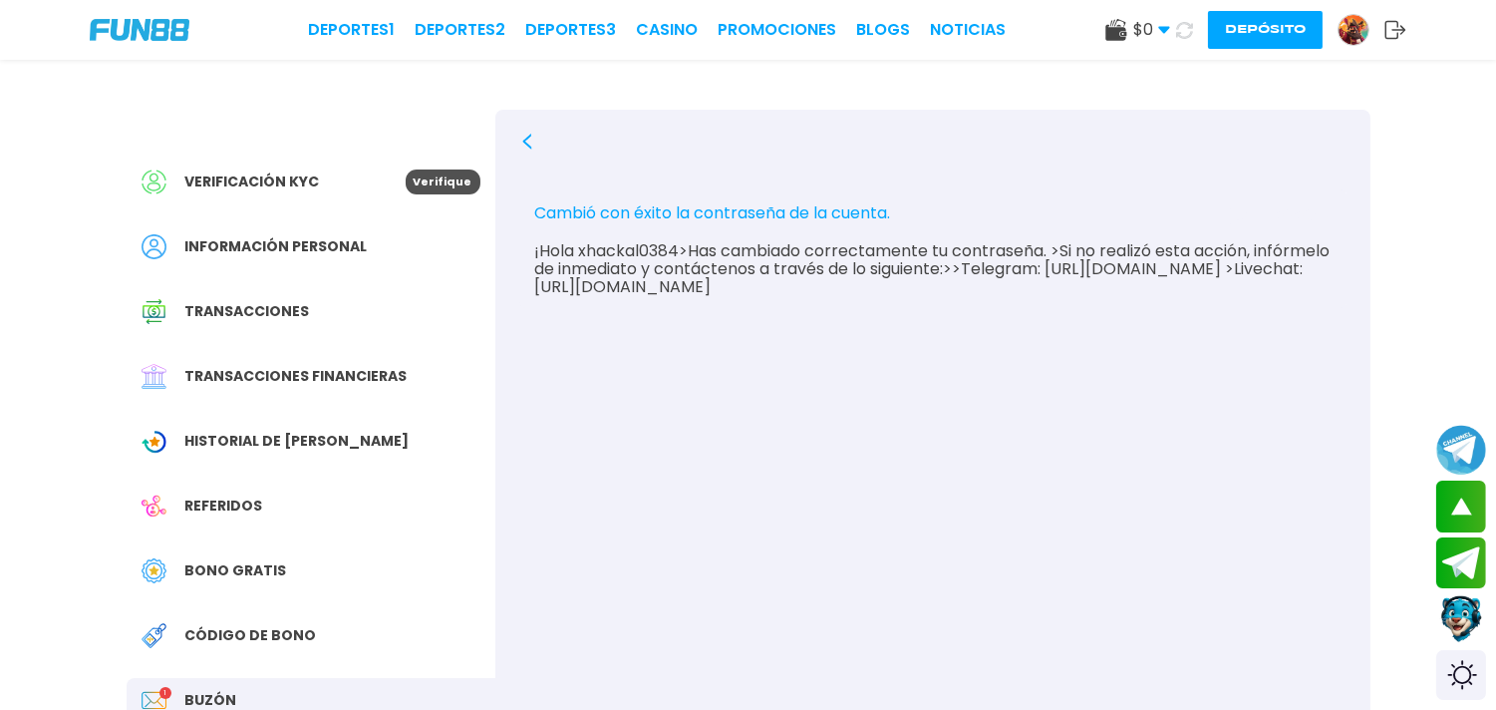
click at [285, 565] on div "Bono Gratis" at bounding box center [311, 570] width 369 height 45
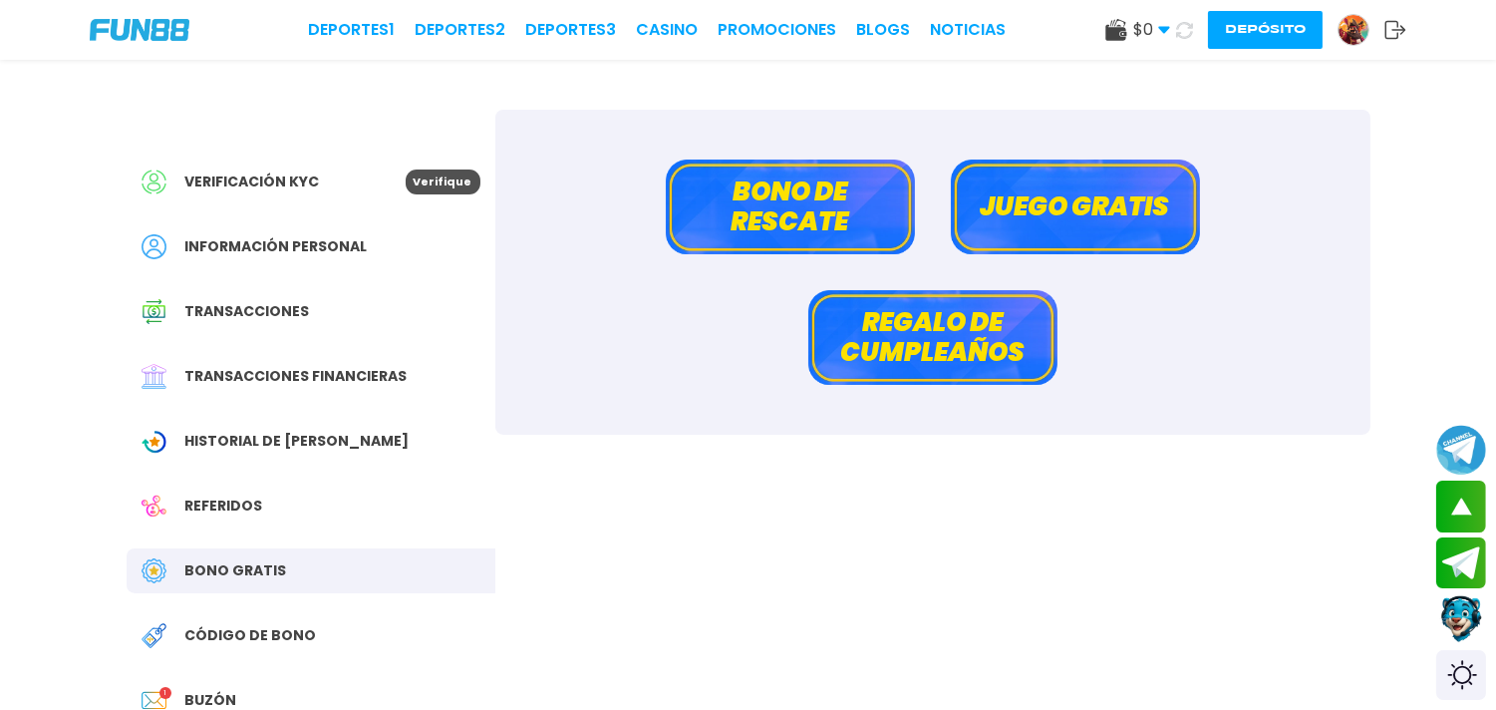
click at [361, 179] on div "Verificación KYC" at bounding box center [274, 181] width 264 height 25
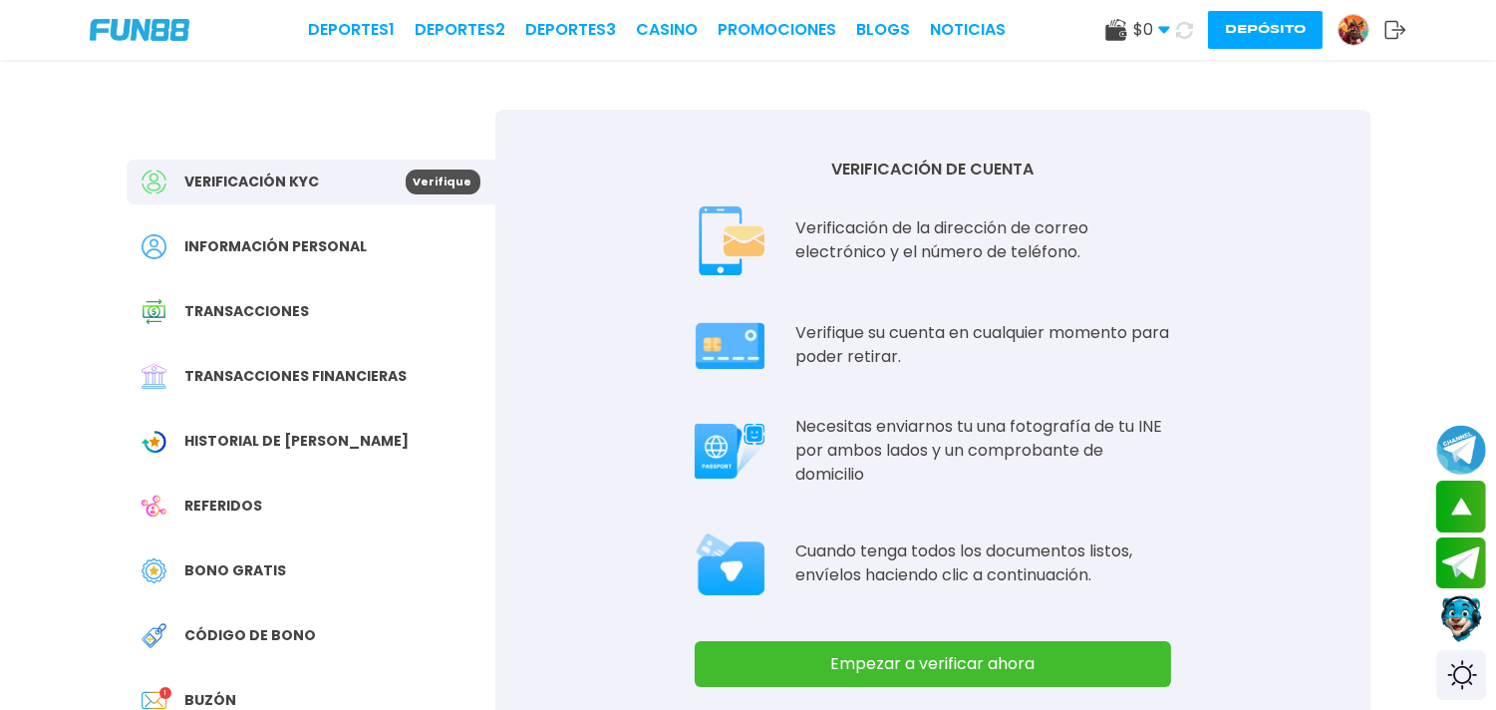
click at [970, 638] on button "Empezar a verificar ahora" at bounding box center [933, 664] width 477 height 46
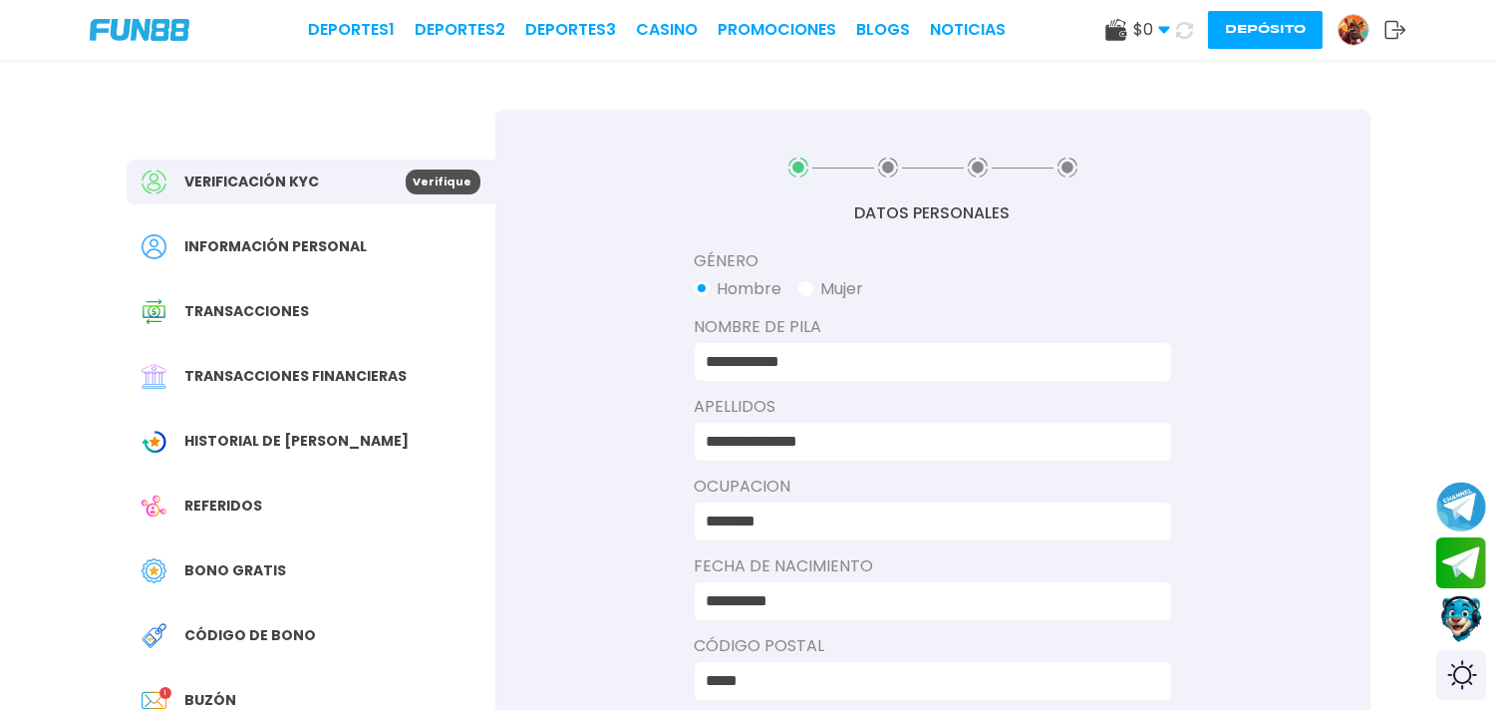
scroll to position [722, 0]
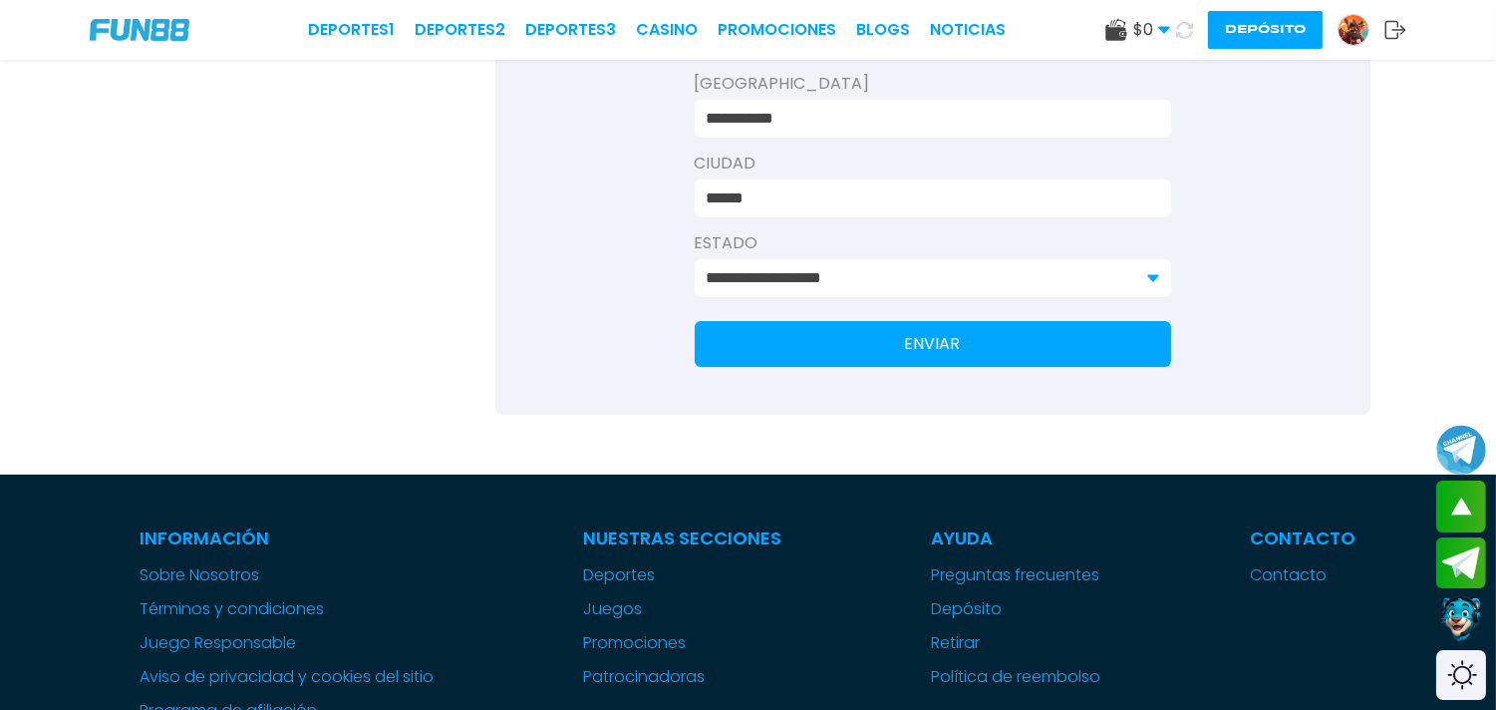
click at [948, 335] on button "ENVIAR" at bounding box center [933, 344] width 477 height 46
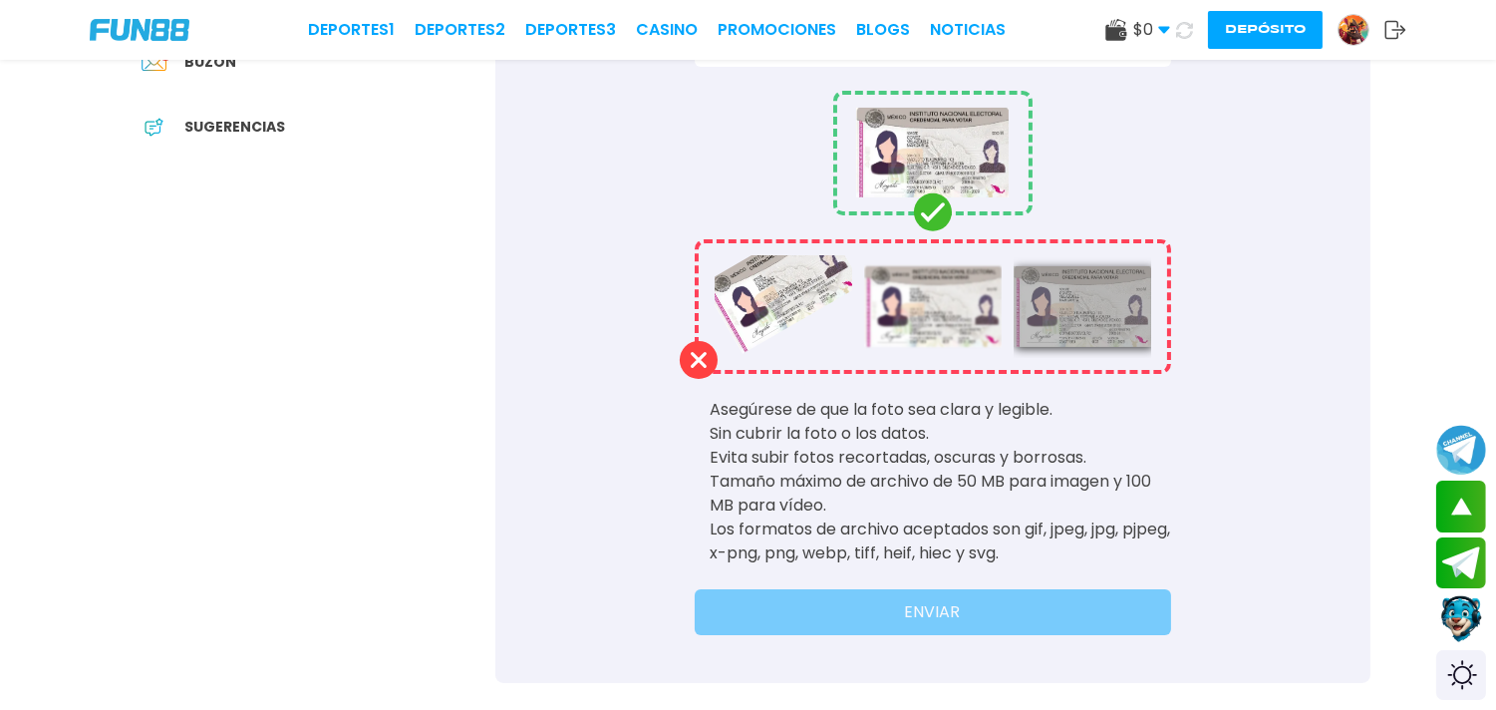
scroll to position [469, 0]
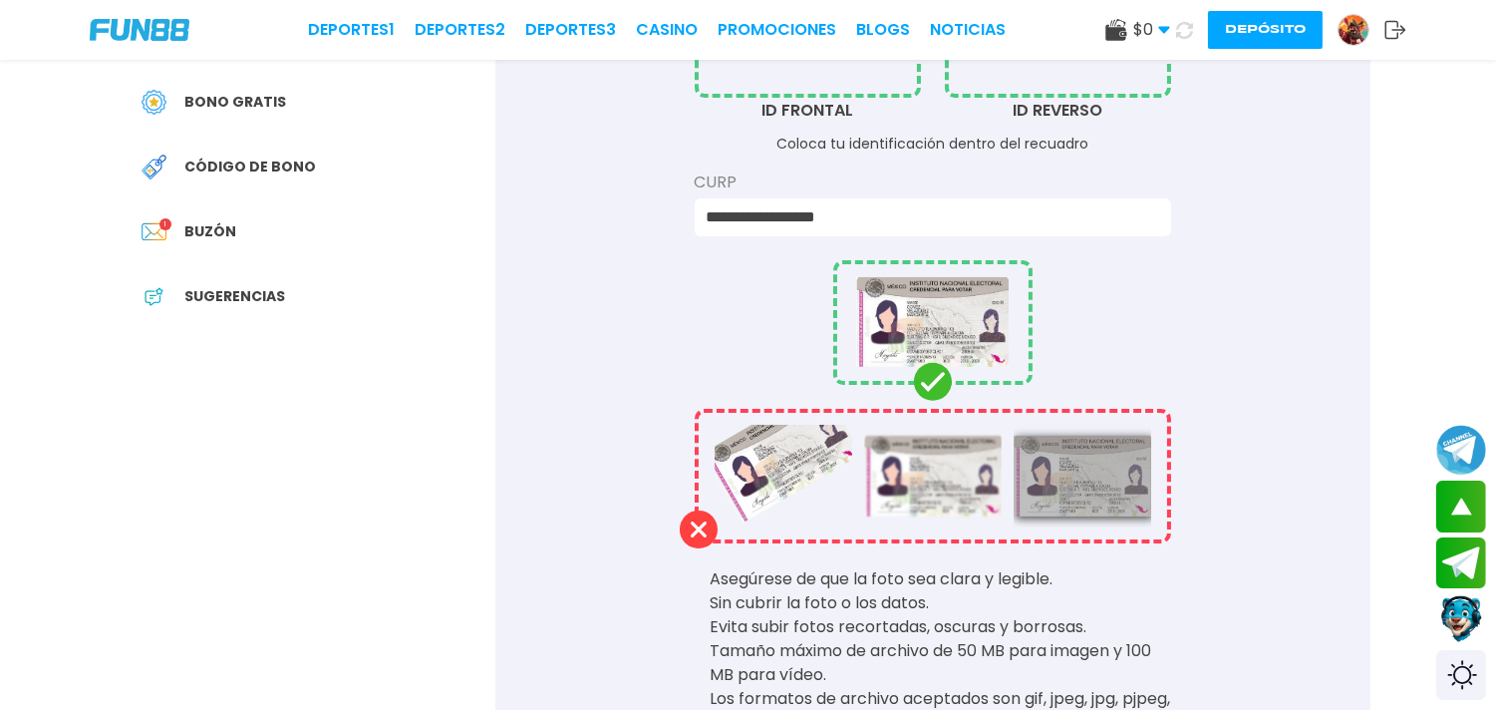
click at [882, 215] on input "**********" at bounding box center [927, 217] width 441 height 24
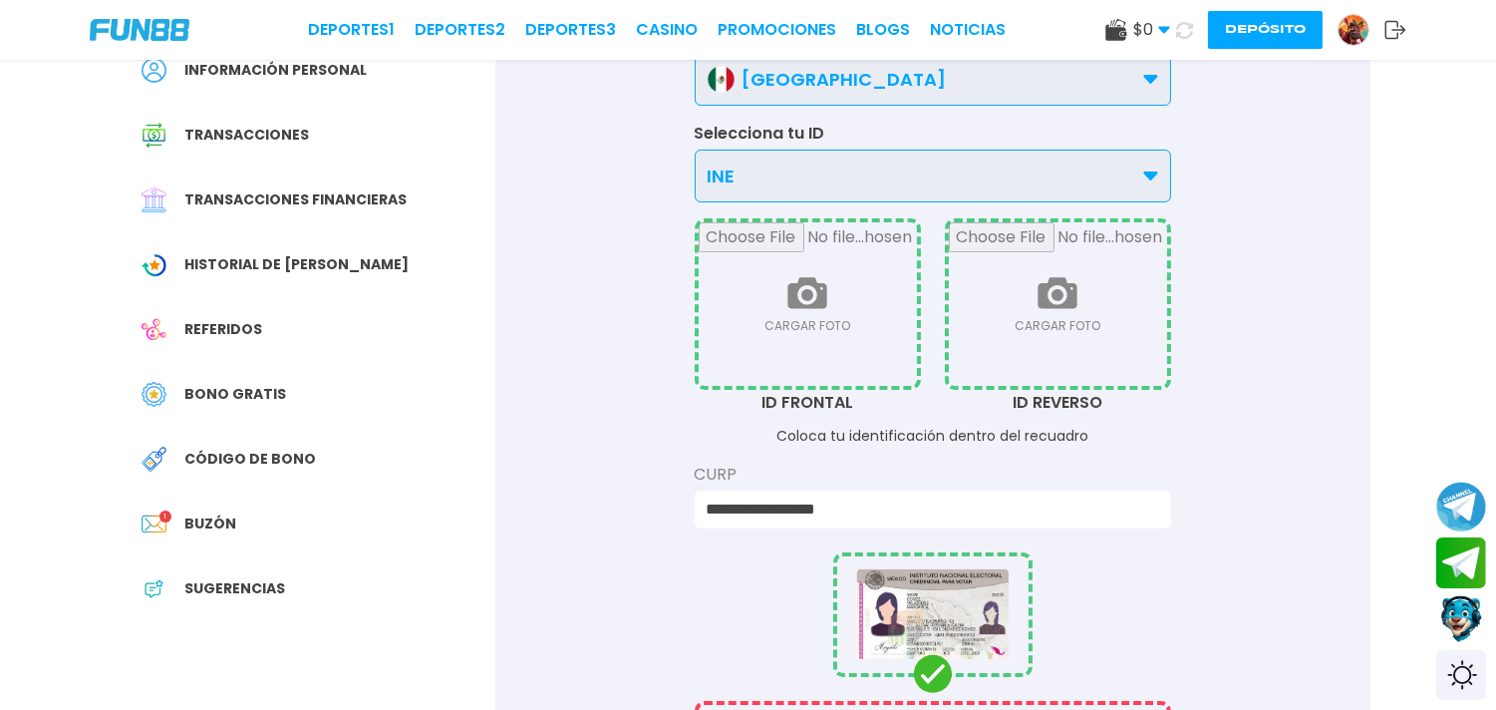
scroll to position [0, 0]
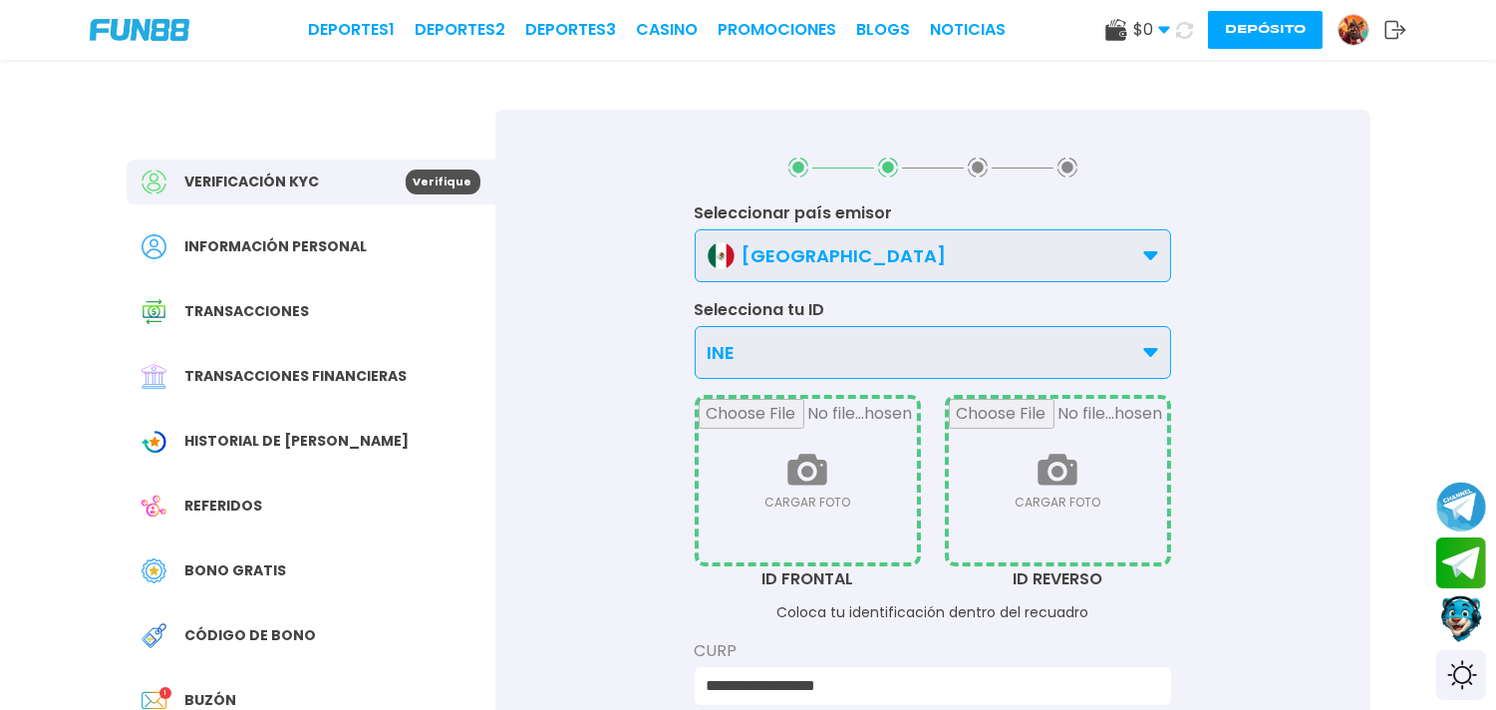
click at [808, 460] on input "file" at bounding box center [808, 480] width 218 height 163
type input "**********"
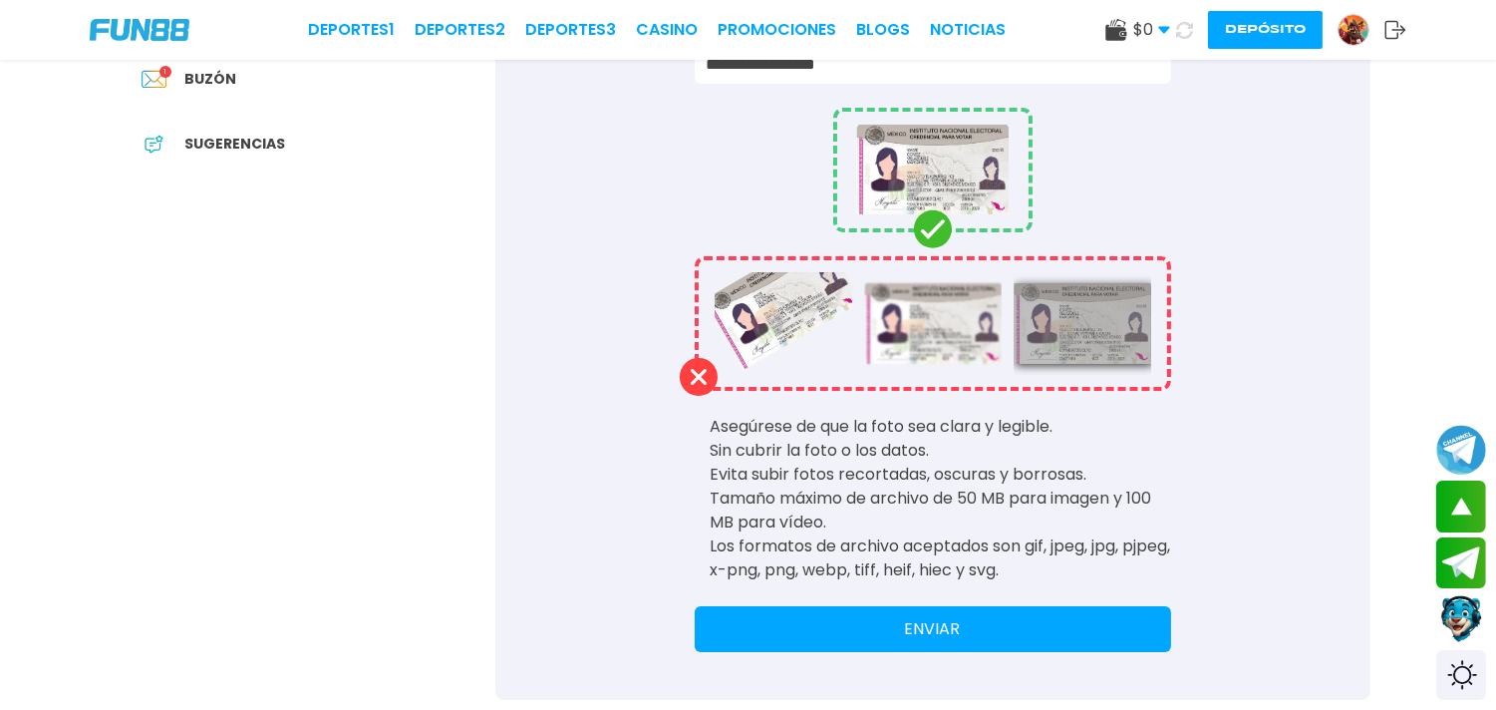
scroll to position [768, 0]
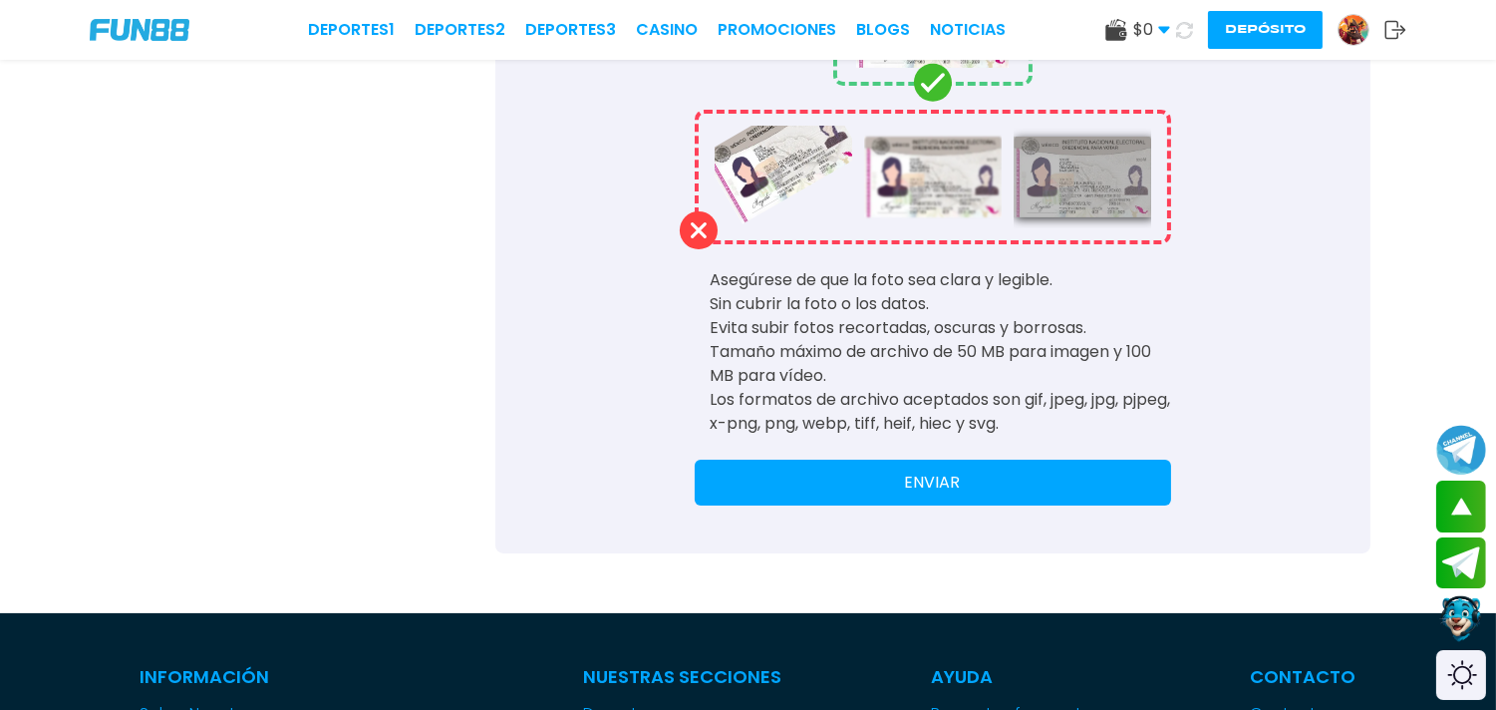
click at [1045, 466] on button "ENVIAR" at bounding box center [933, 483] width 477 height 46
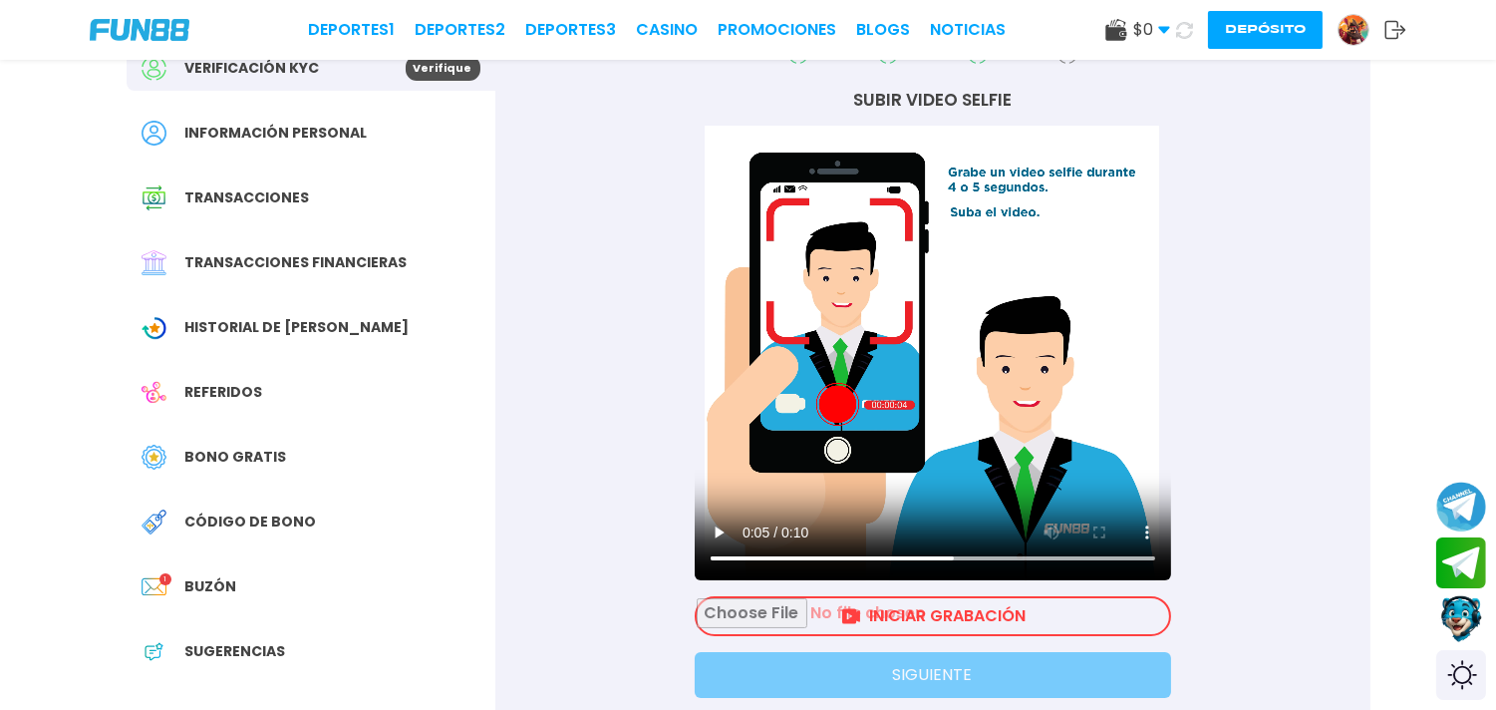
scroll to position [70, 0]
